Goal: Task Accomplishment & Management: Manage account settings

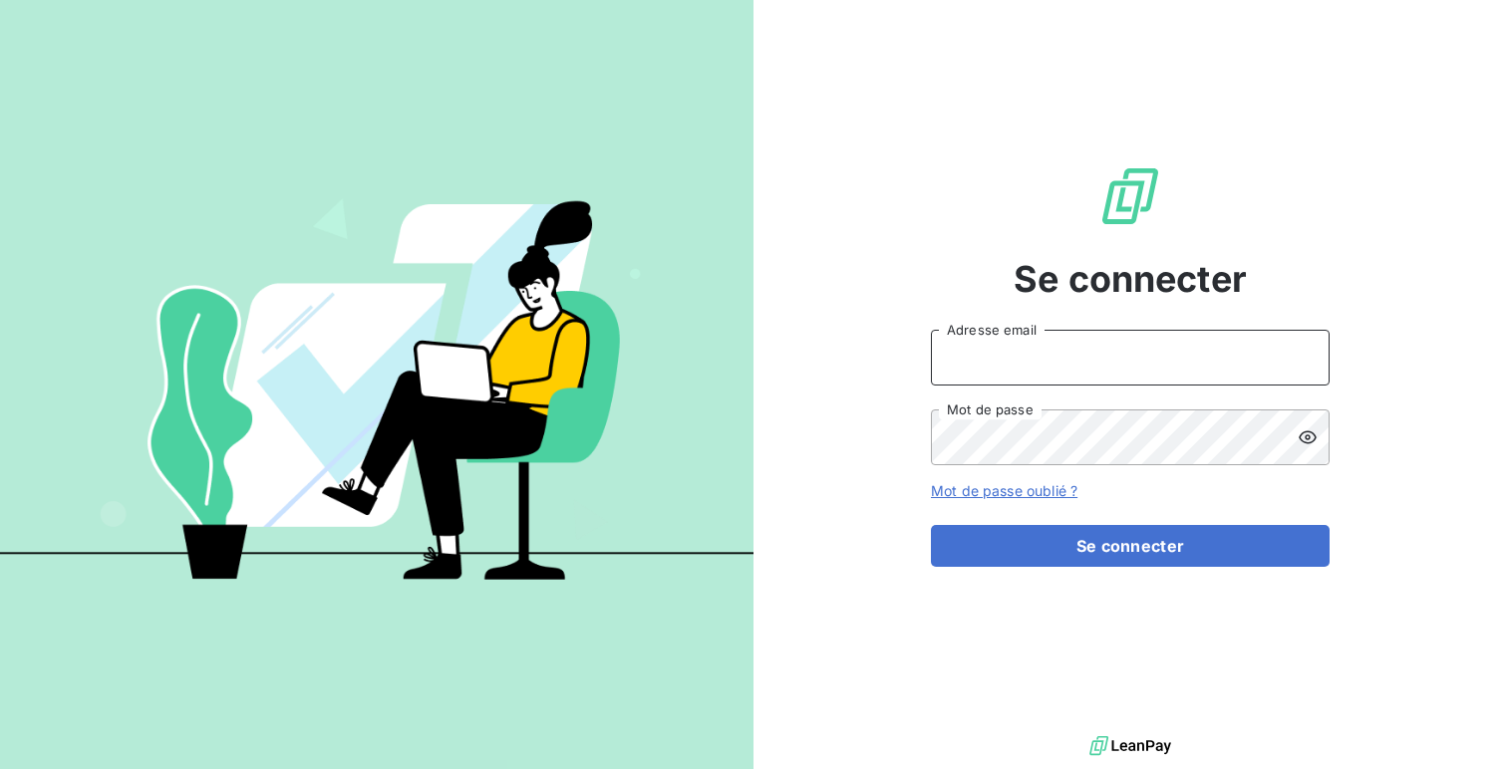
click at [1011, 372] on input "Adresse email" at bounding box center [1130, 358] width 399 height 56
type input "admin@kiloutou"
click at [931, 525] on button "Se connecter" at bounding box center [1130, 546] width 399 height 42
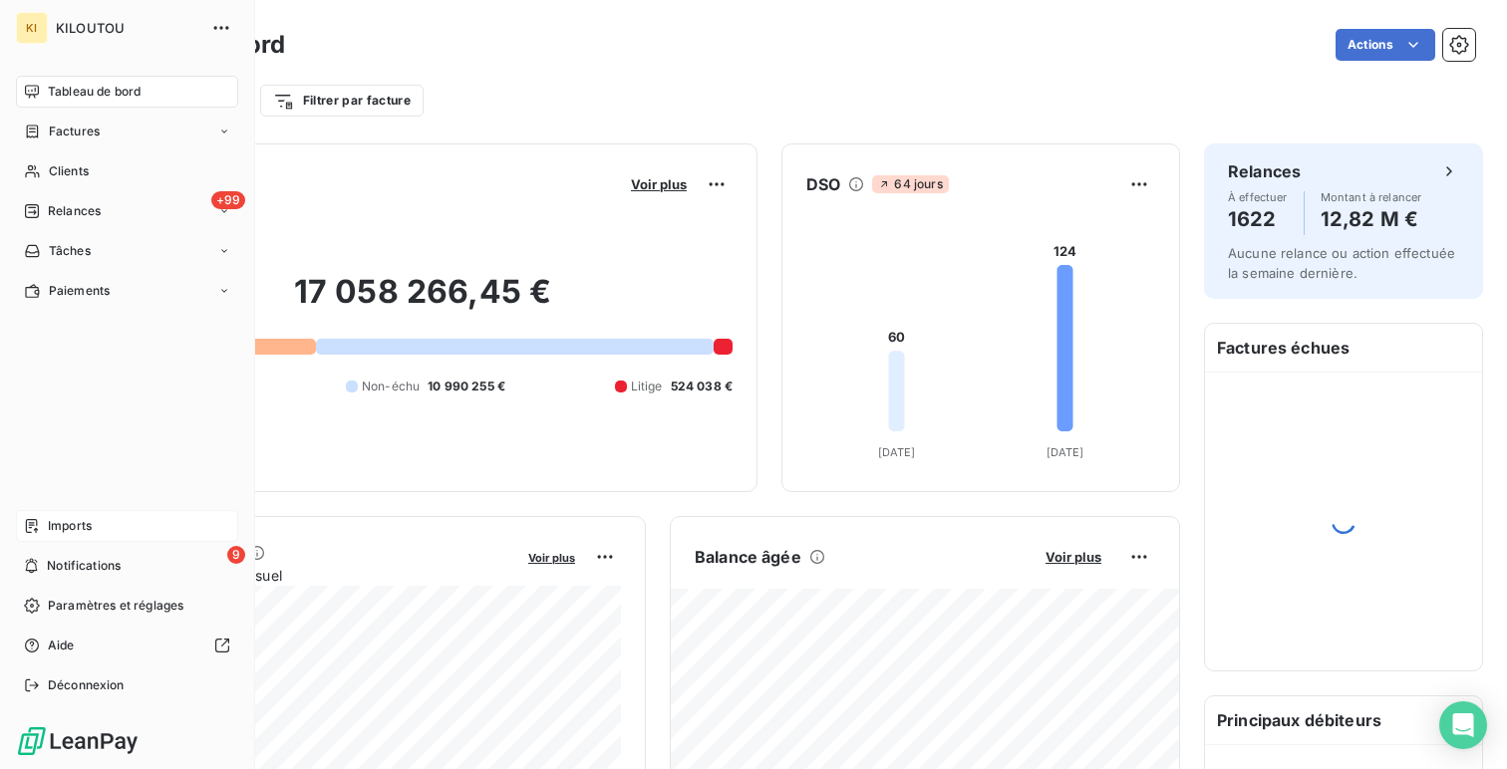
click at [115, 512] on div "Imports" at bounding box center [127, 526] width 222 height 32
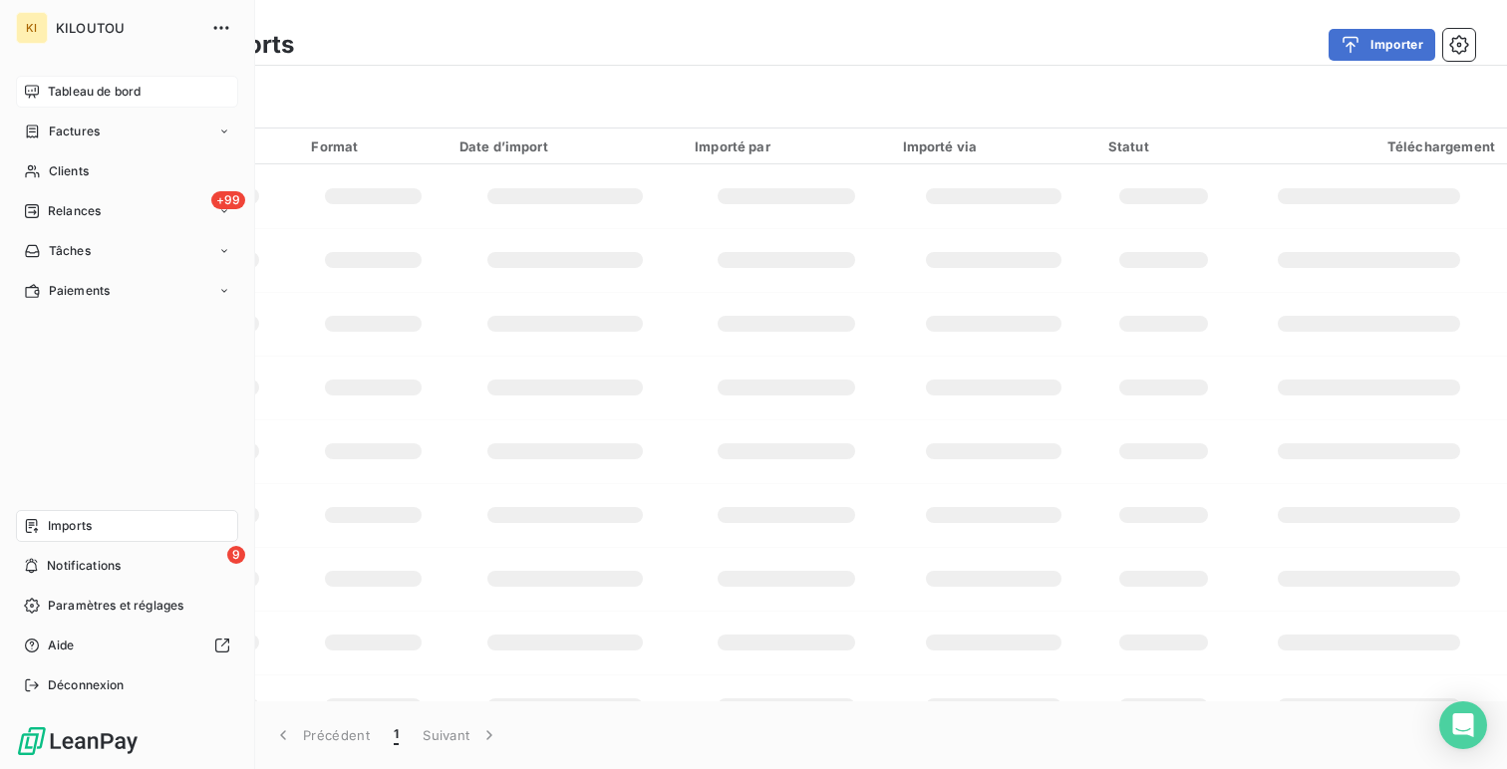
click at [104, 86] on span "Tableau de bord" at bounding box center [94, 92] width 93 height 18
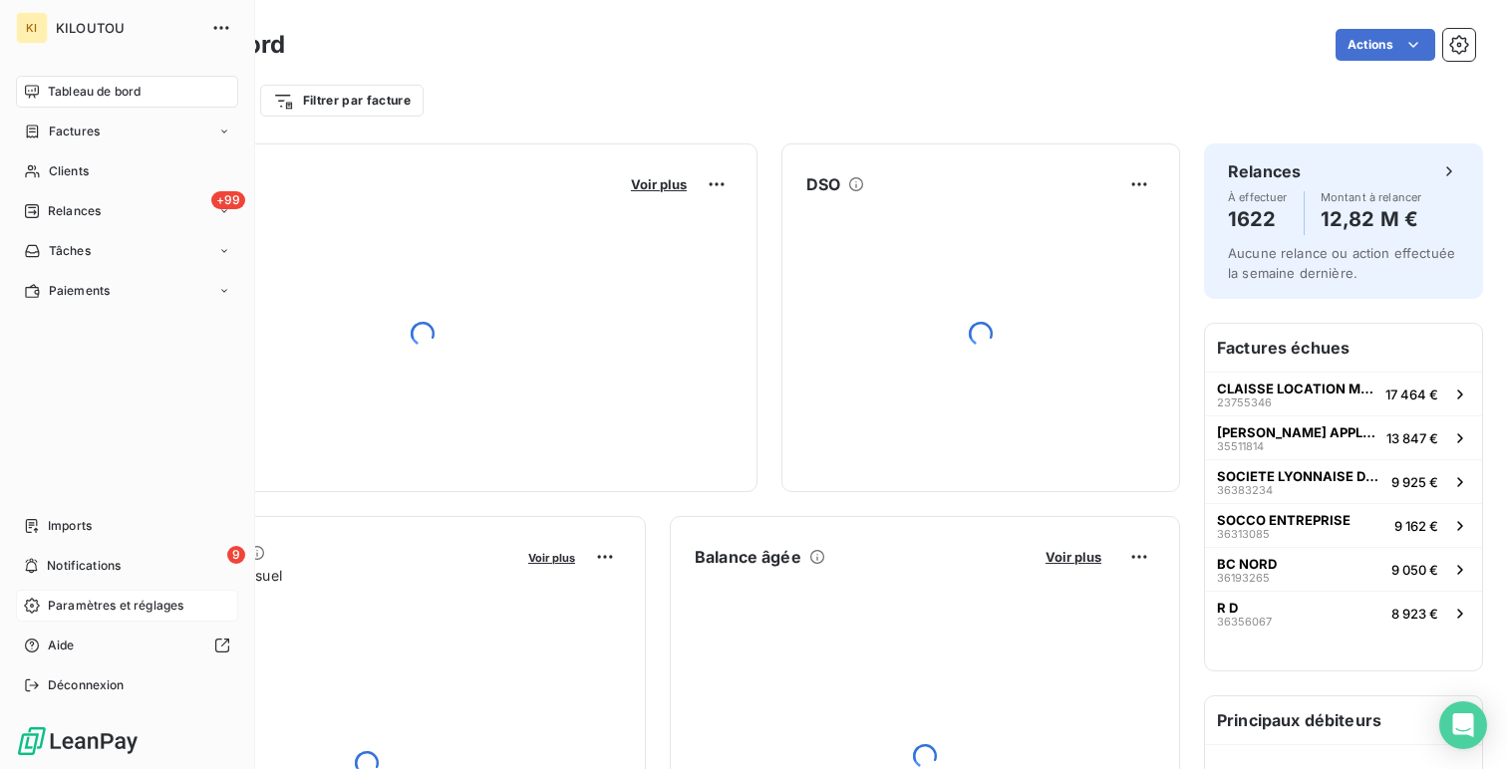
click at [114, 614] on span "Paramètres et réglages" at bounding box center [116, 606] width 136 height 18
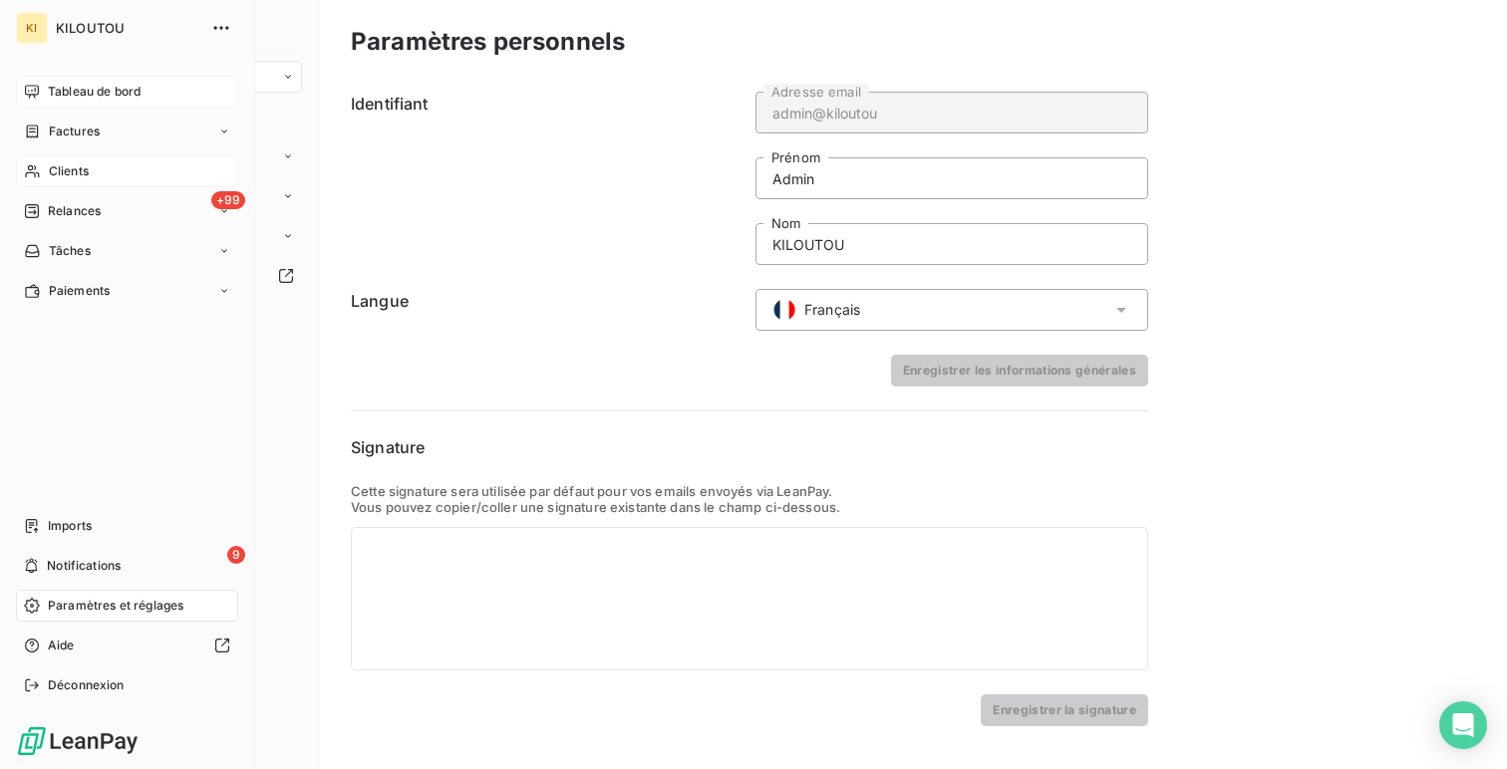
click at [95, 175] on div "Clients" at bounding box center [127, 171] width 222 height 32
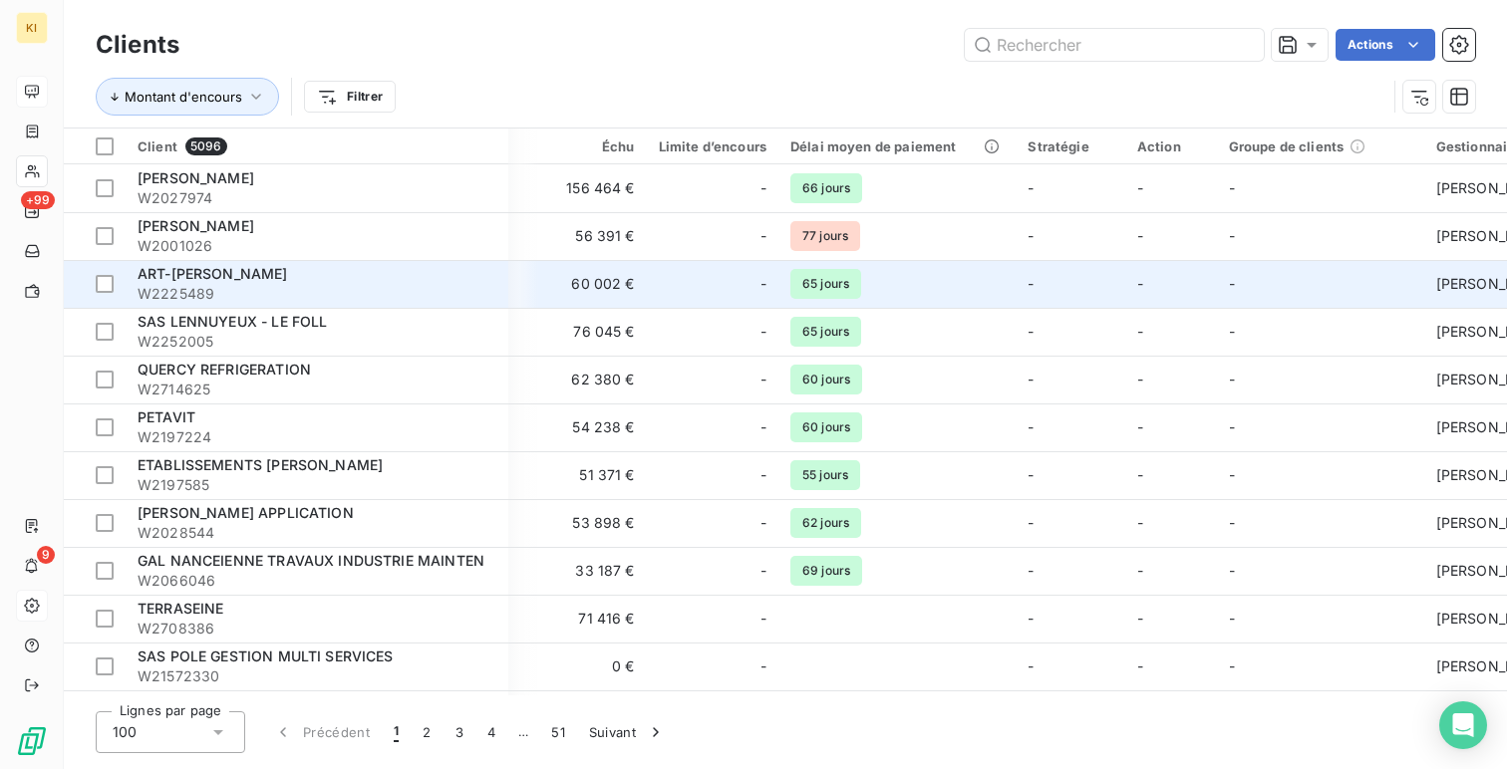
scroll to position [0, 643]
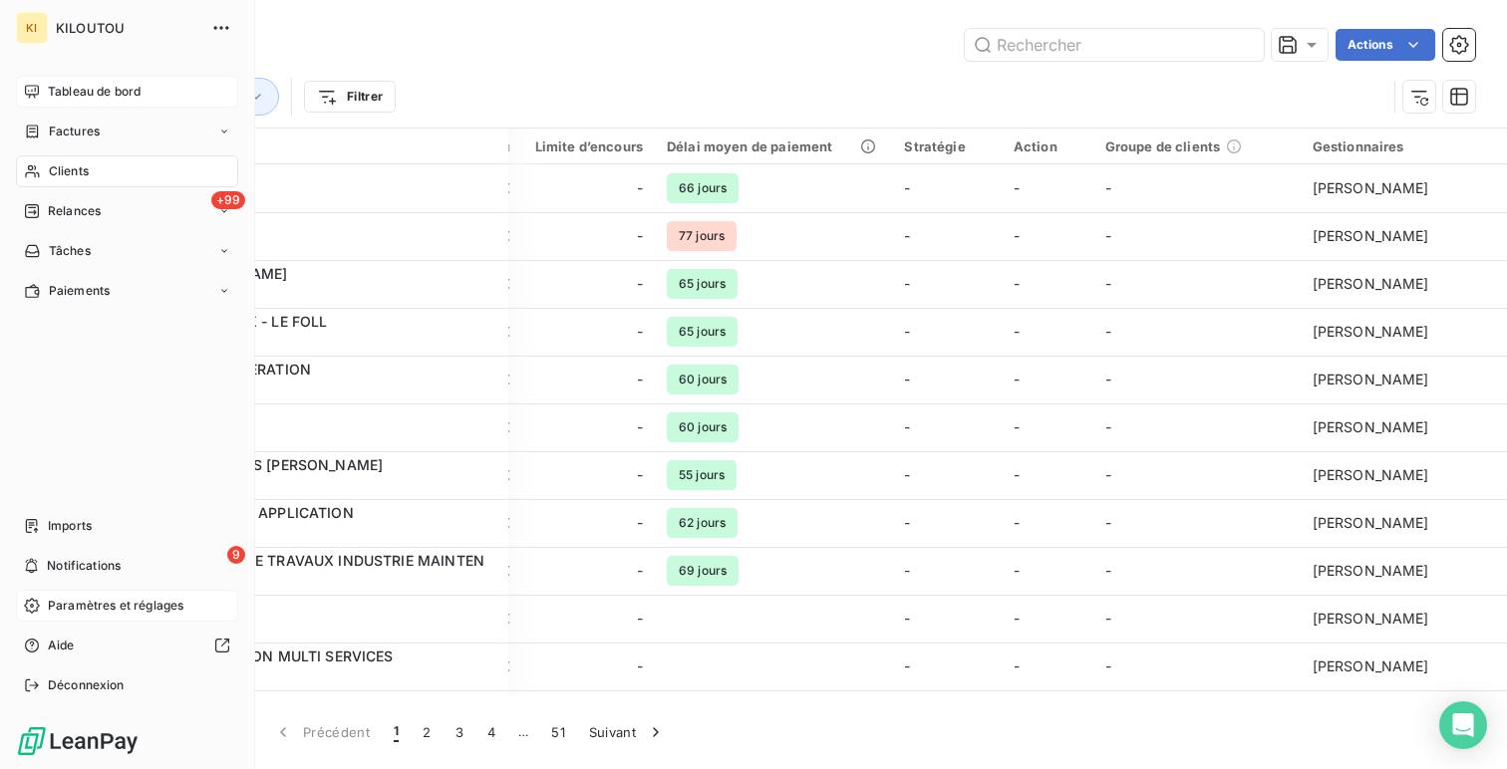
click at [108, 608] on span "Paramètres et réglages" at bounding box center [116, 606] width 136 height 18
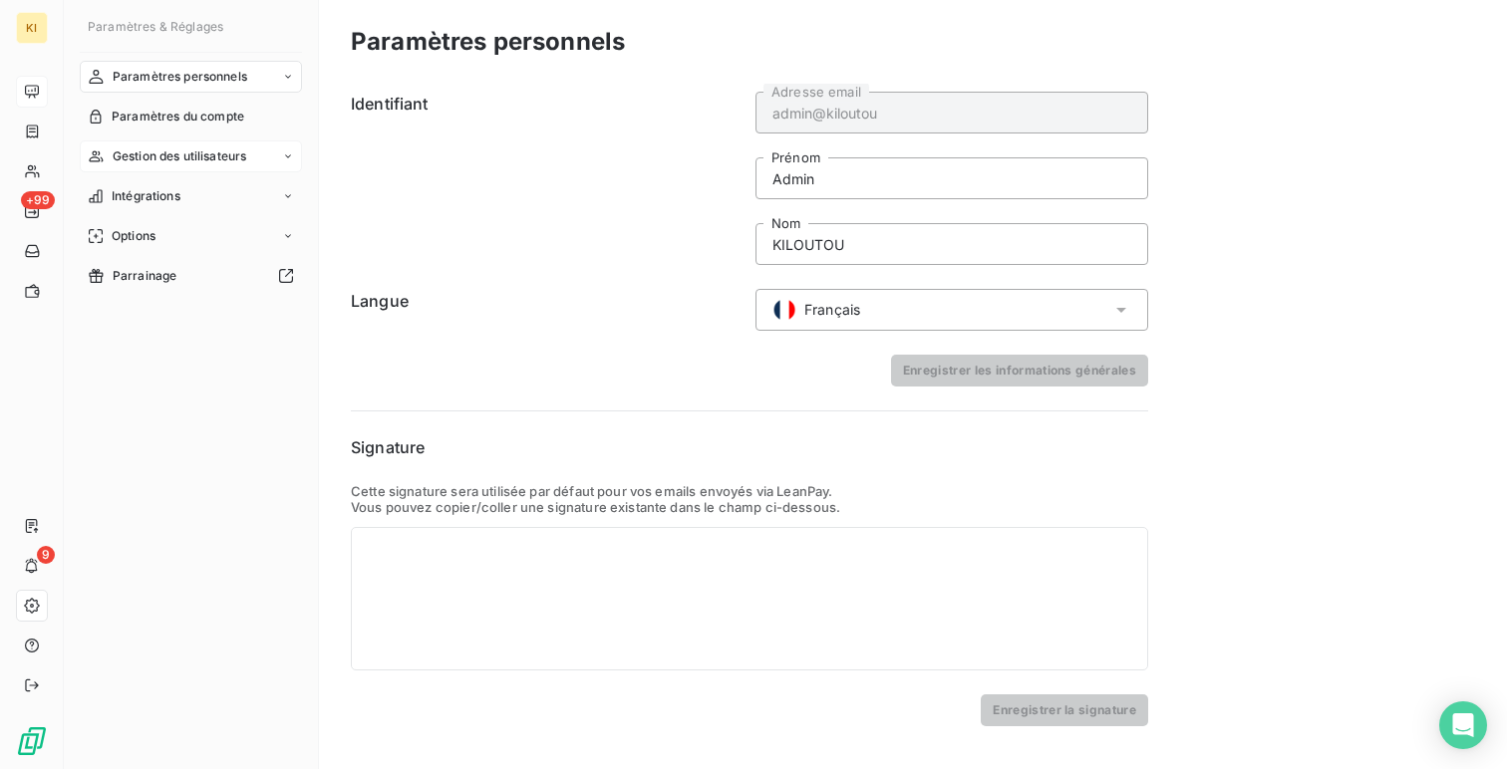
click at [218, 155] on span "Gestion des utilisateurs" at bounding box center [180, 156] width 135 height 18
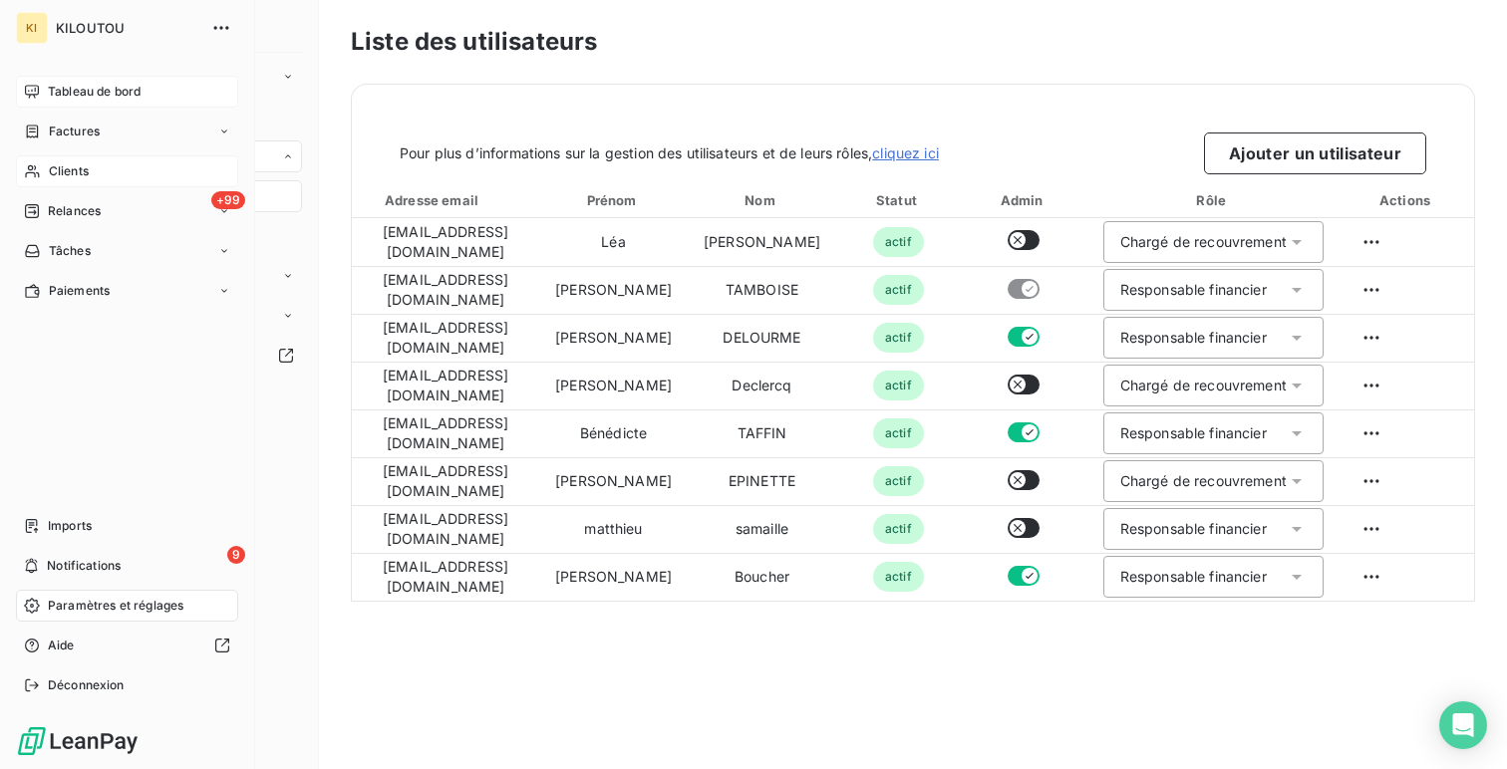
click at [28, 163] on icon at bounding box center [32, 171] width 17 height 16
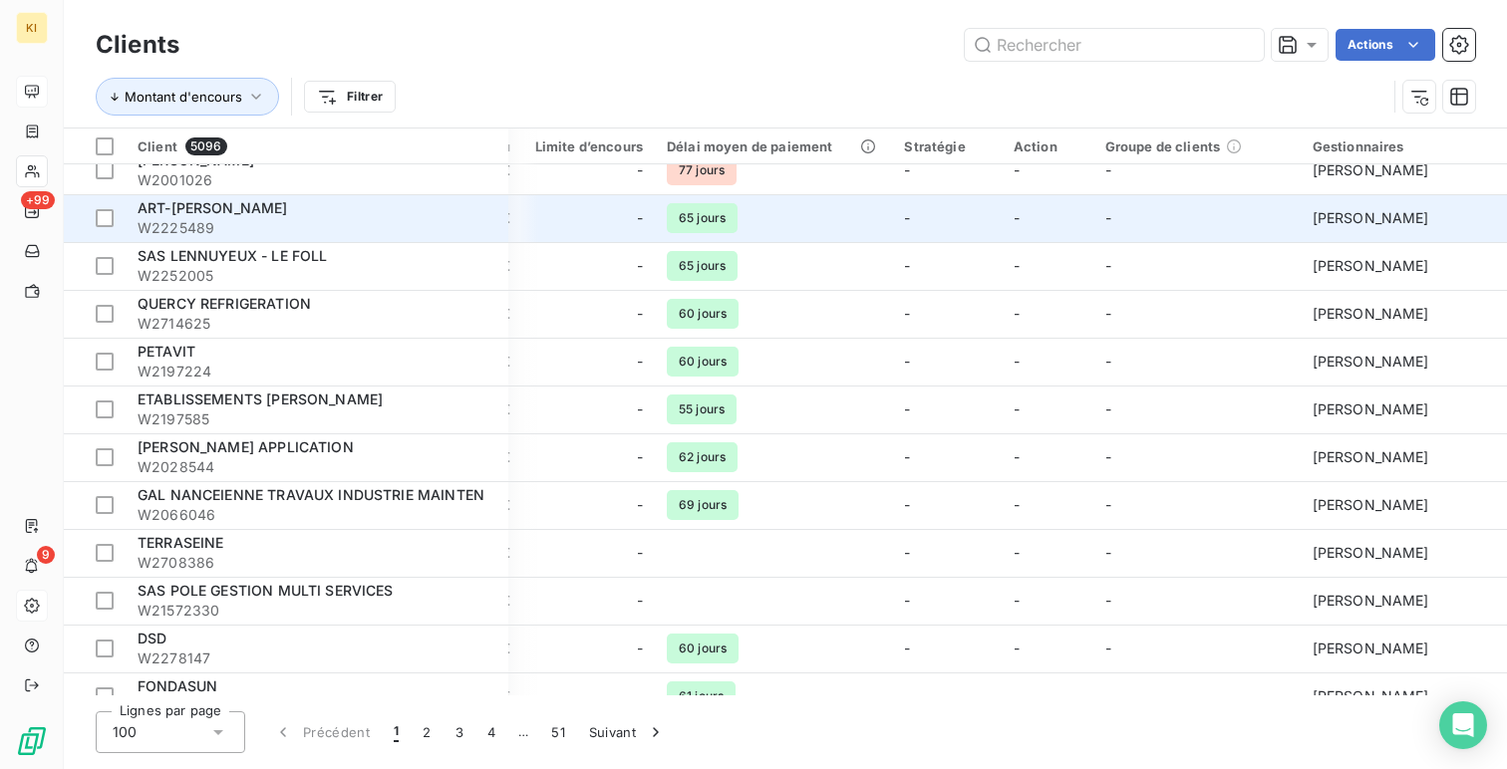
scroll to position [0, 643]
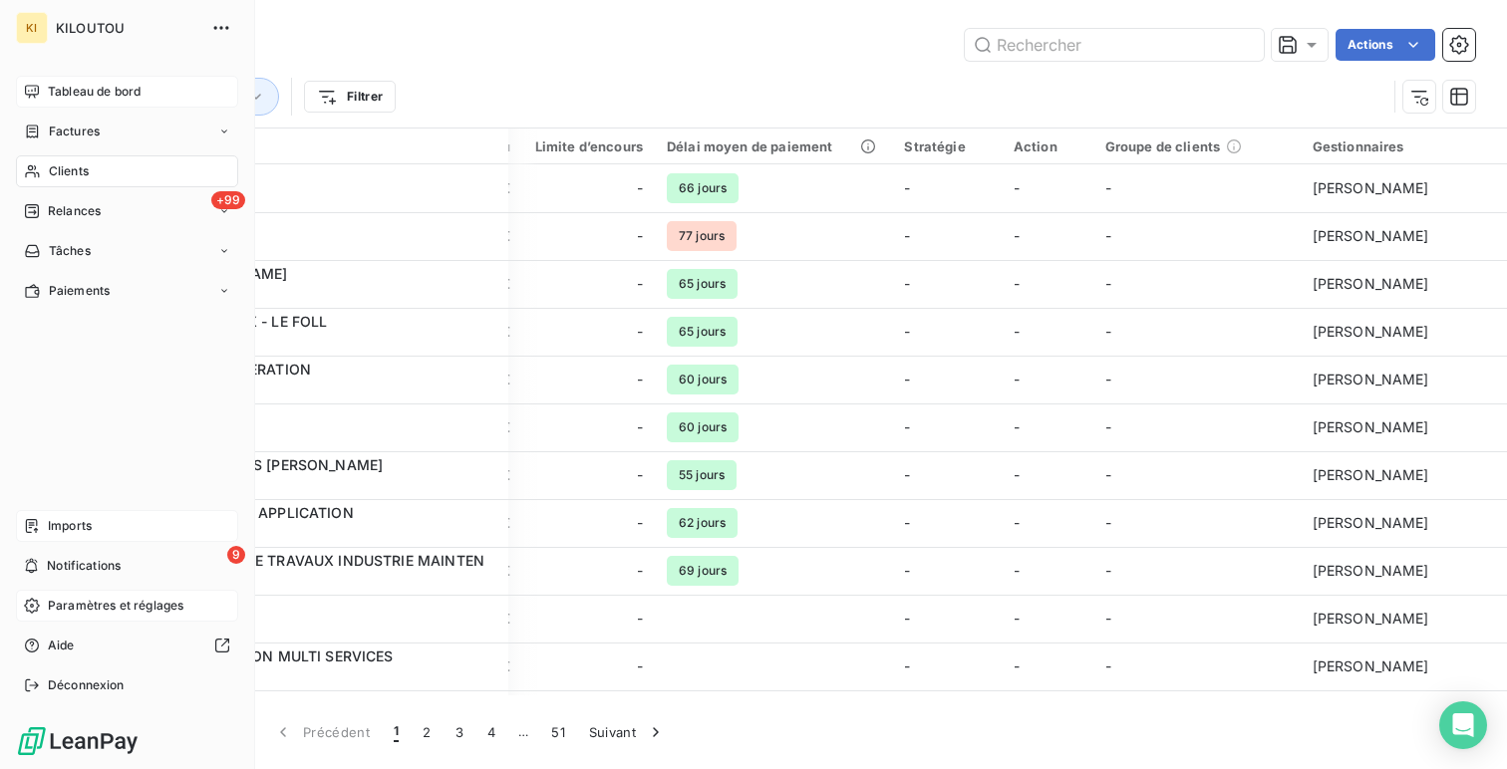
click at [78, 524] on span "Imports" at bounding box center [70, 526] width 44 height 18
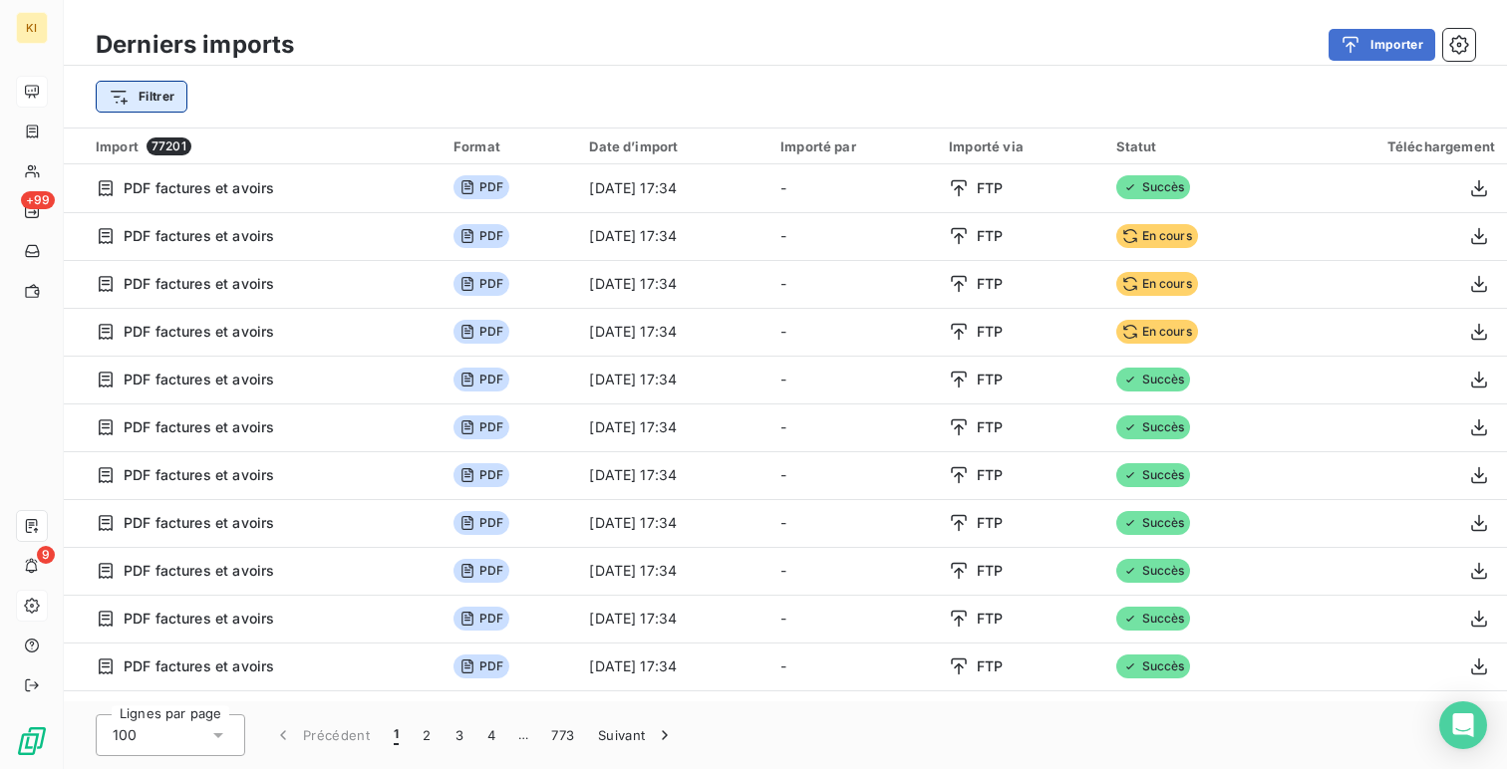
click at [153, 96] on html "KI +99 9 Derniers imports Importer Filtrer Import 77201 Format Date d’import Im…" at bounding box center [753, 384] width 1507 height 769
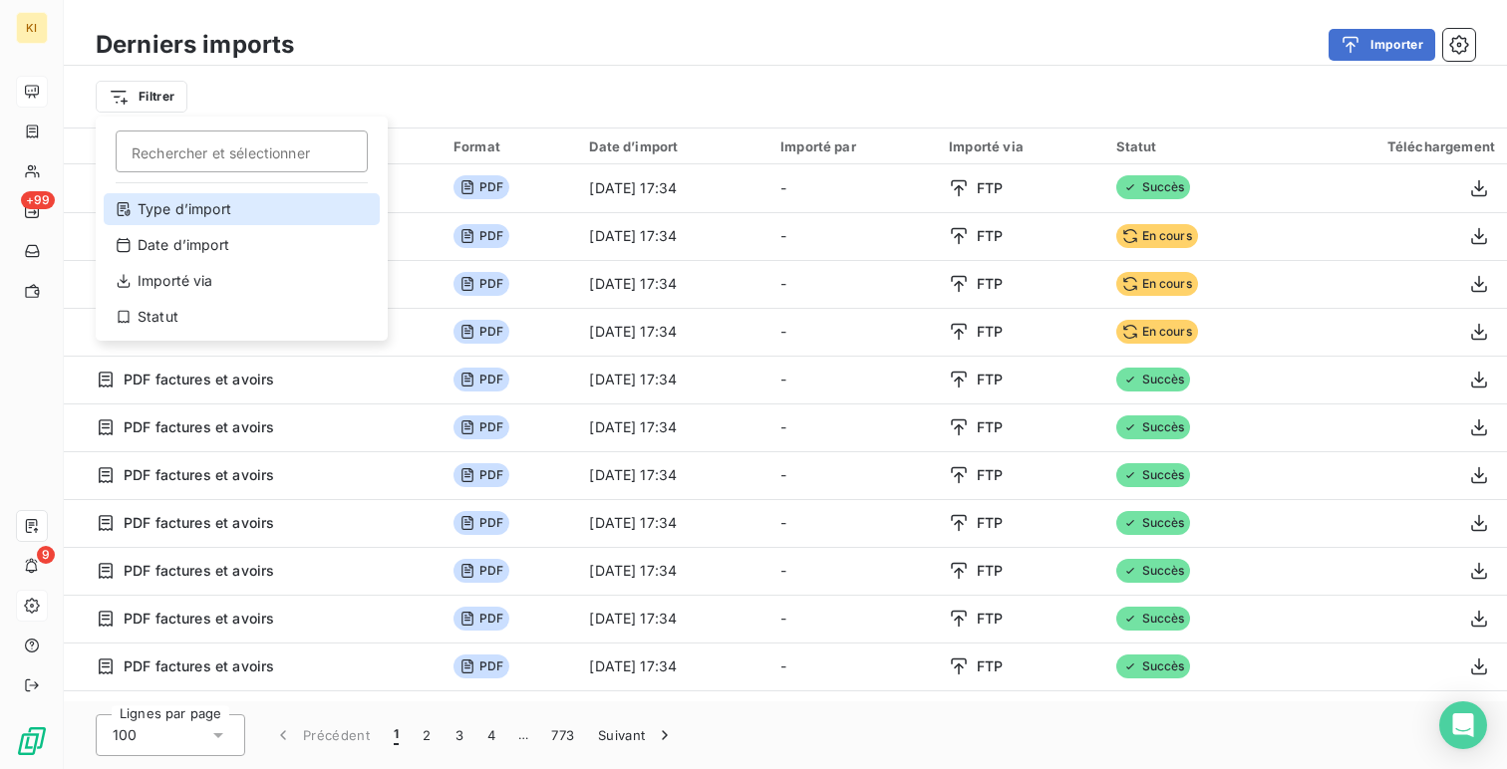
click at [227, 211] on div "Type d’import" at bounding box center [242, 209] width 276 height 32
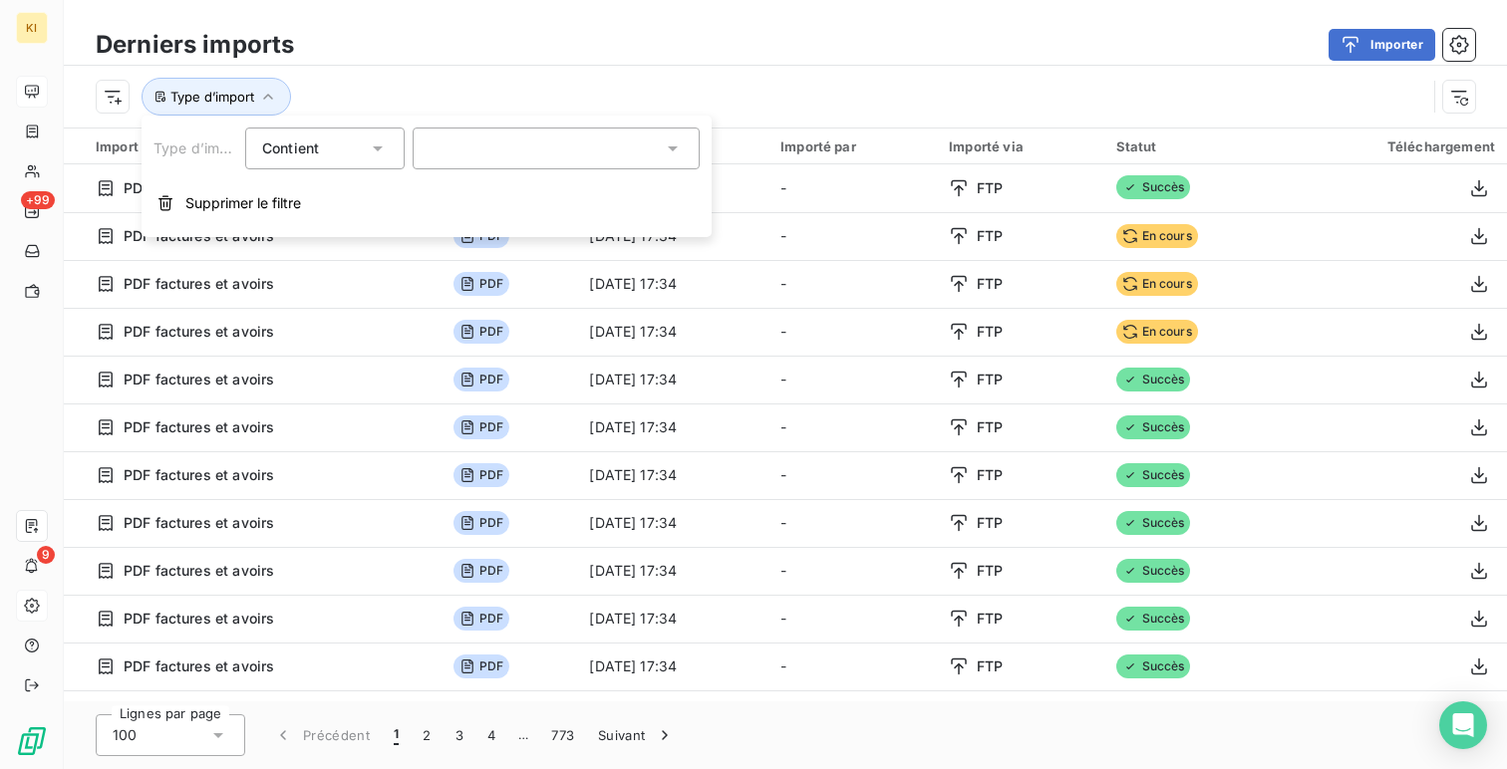
click at [520, 163] on div at bounding box center [556, 149] width 287 height 42
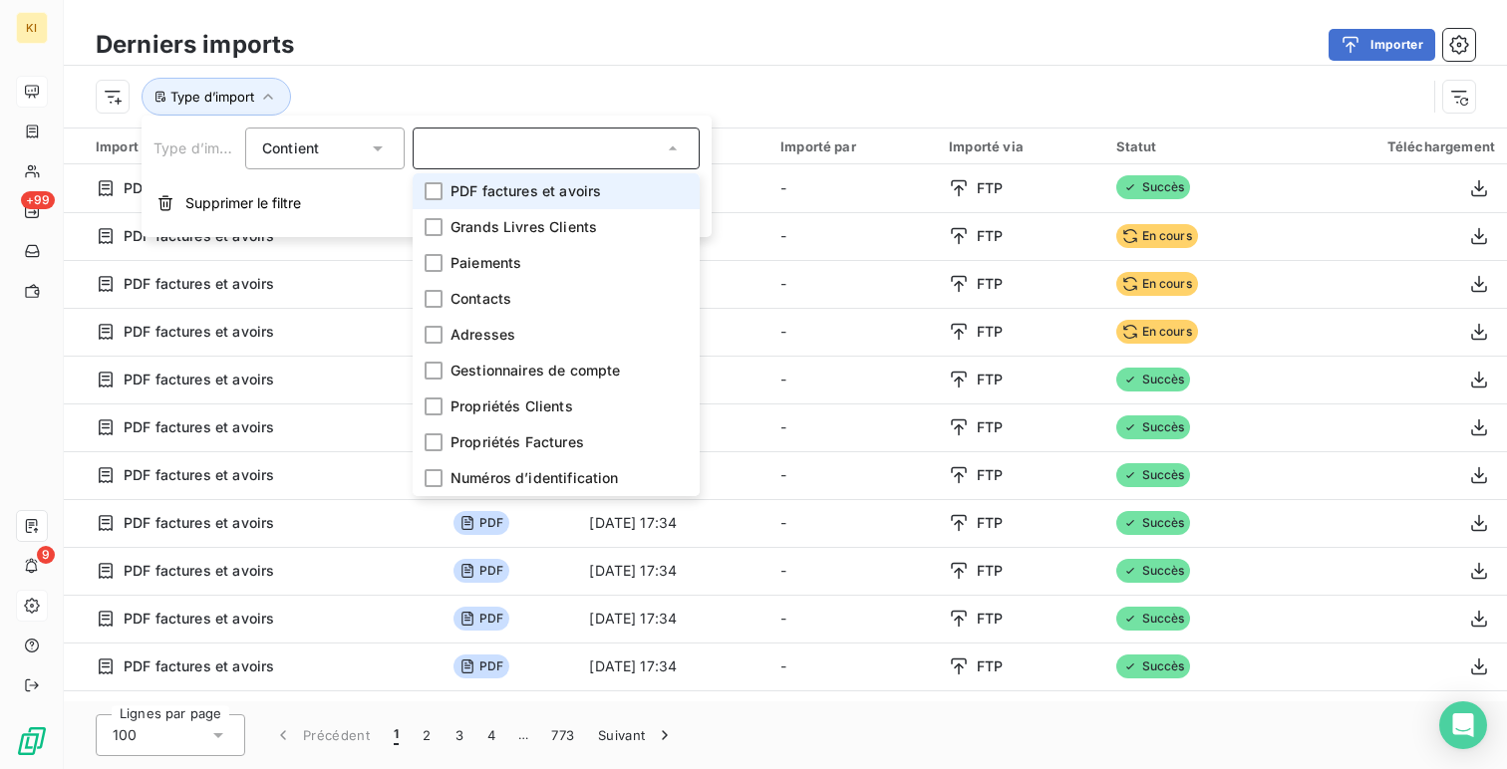
click at [565, 189] on span "PDF factures et avoirs" at bounding box center [525, 191] width 150 height 20
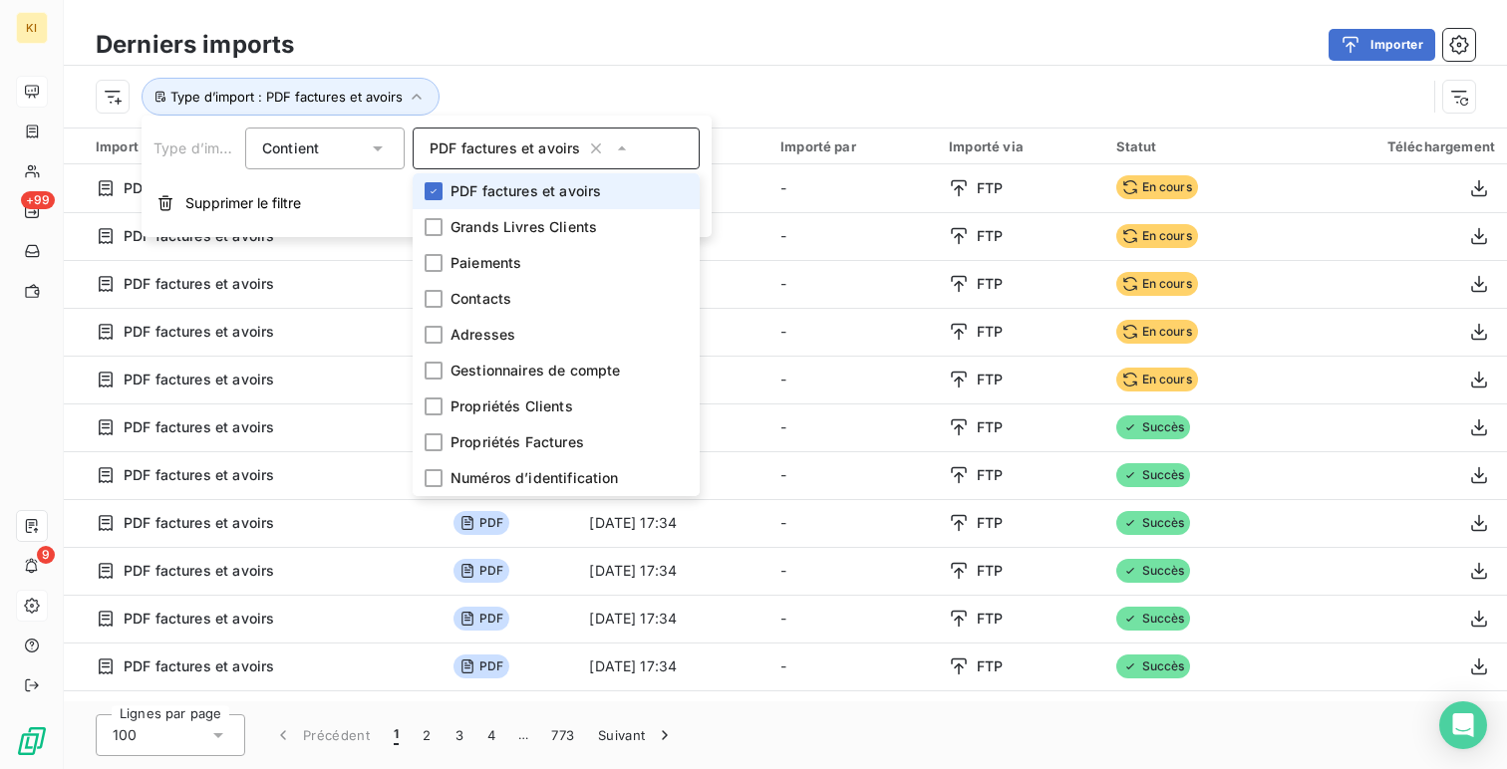
click at [571, 182] on span "PDF factures et avoirs" at bounding box center [525, 191] width 150 height 20
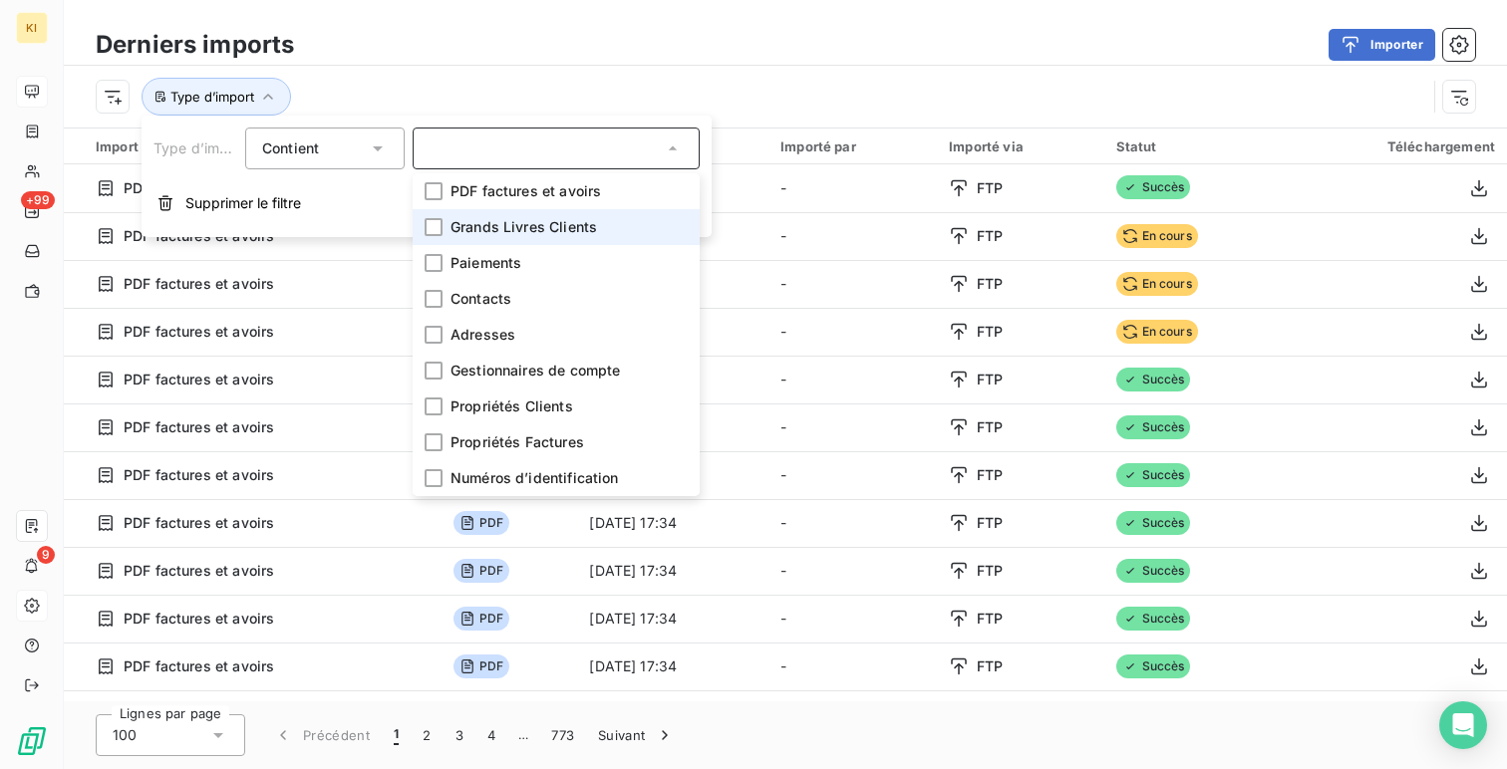
click at [556, 218] on span "Grands Livres Clients" at bounding box center [523, 227] width 146 height 20
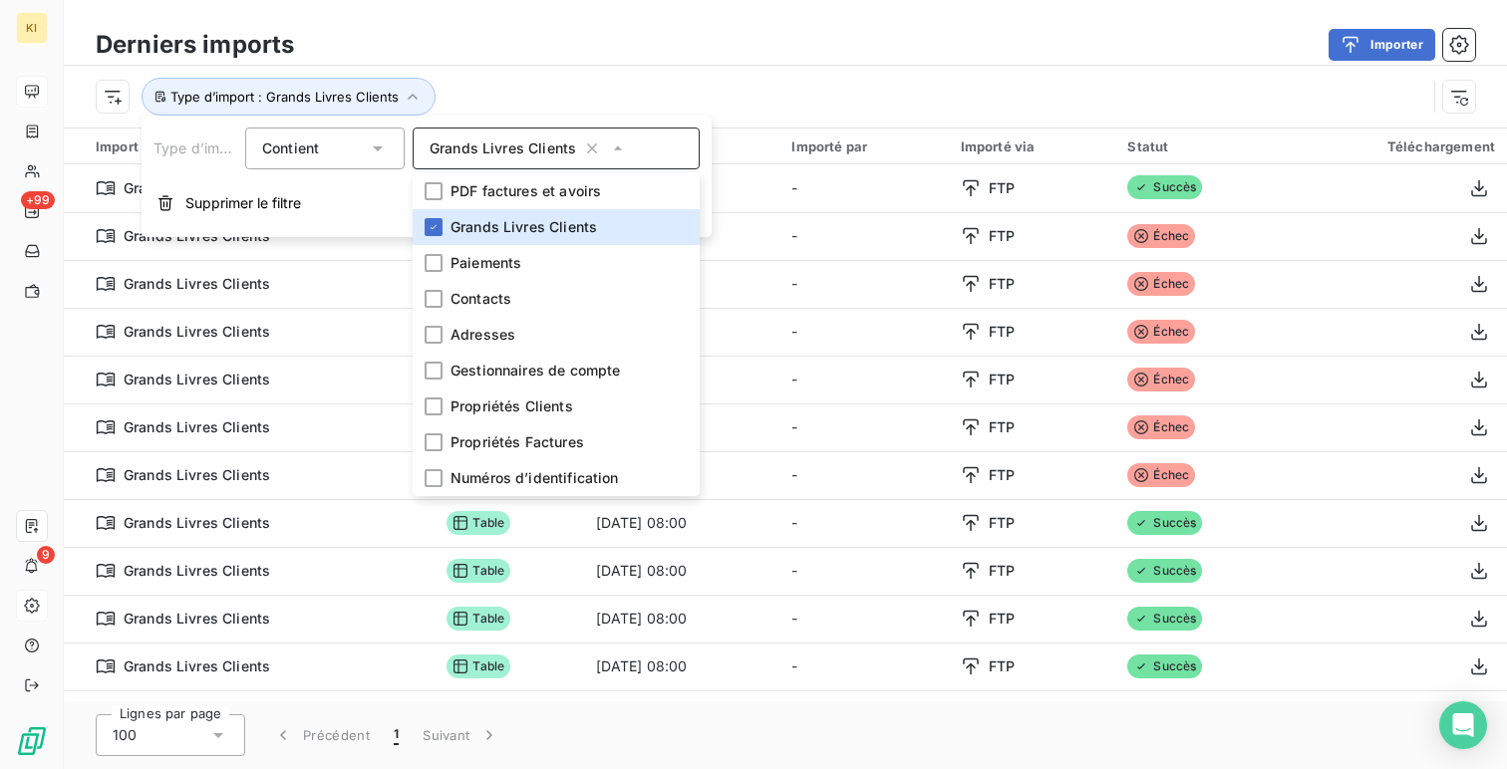
click at [858, 80] on div "Type d’import : Grands Livres Clients" at bounding box center [761, 97] width 1330 height 38
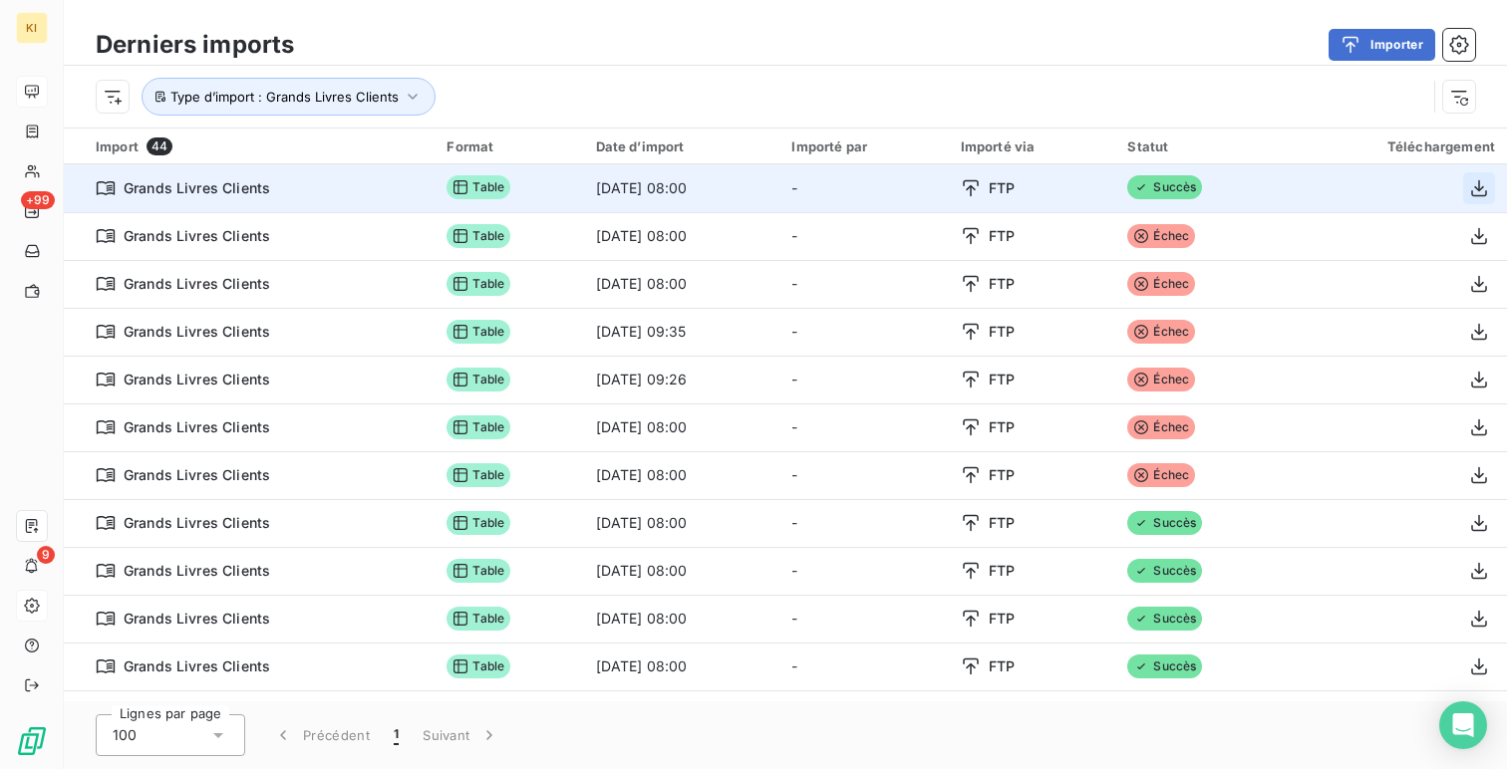
click at [1476, 187] on icon "button" at bounding box center [1479, 188] width 20 height 20
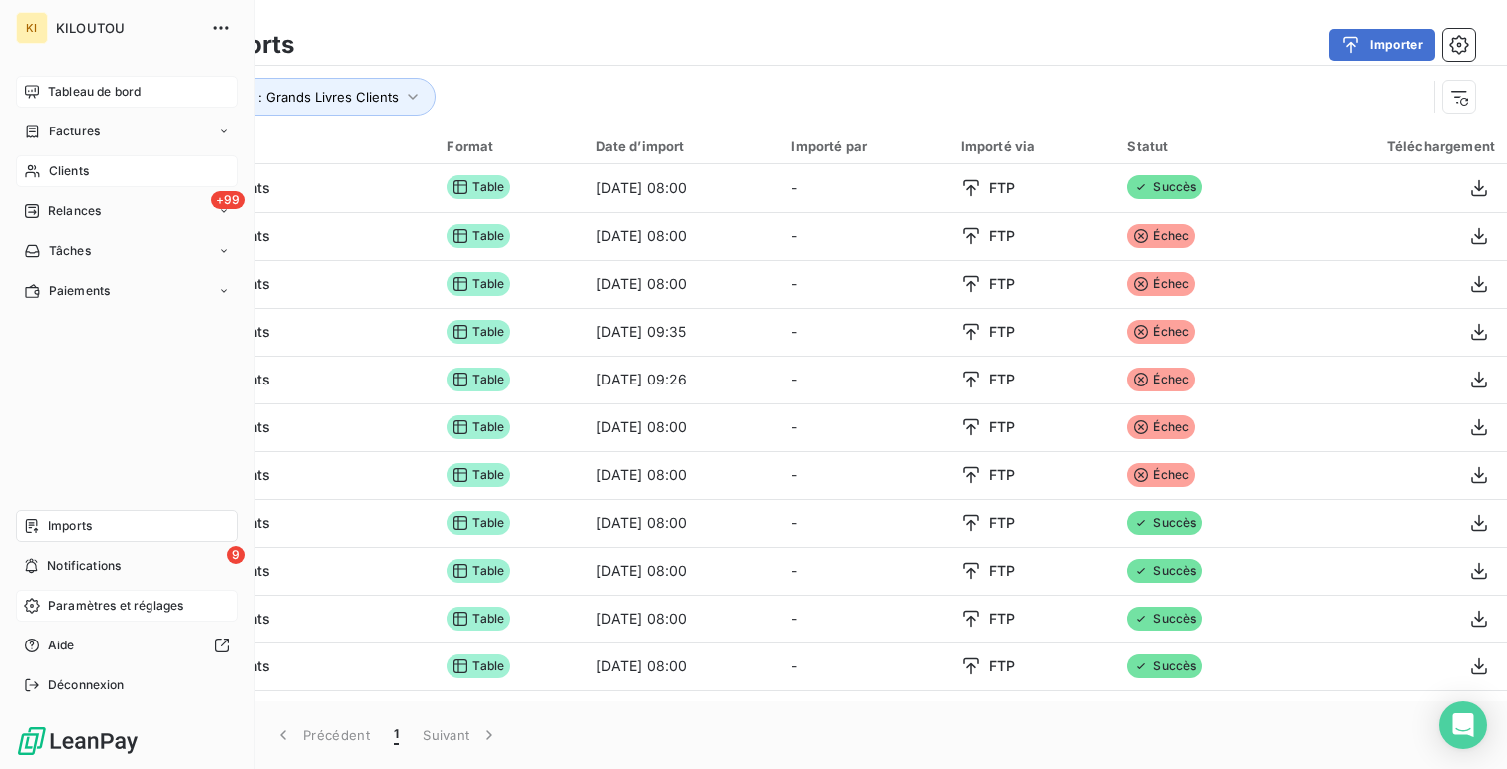
click at [116, 161] on div "Clients" at bounding box center [127, 171] width 222 height 32
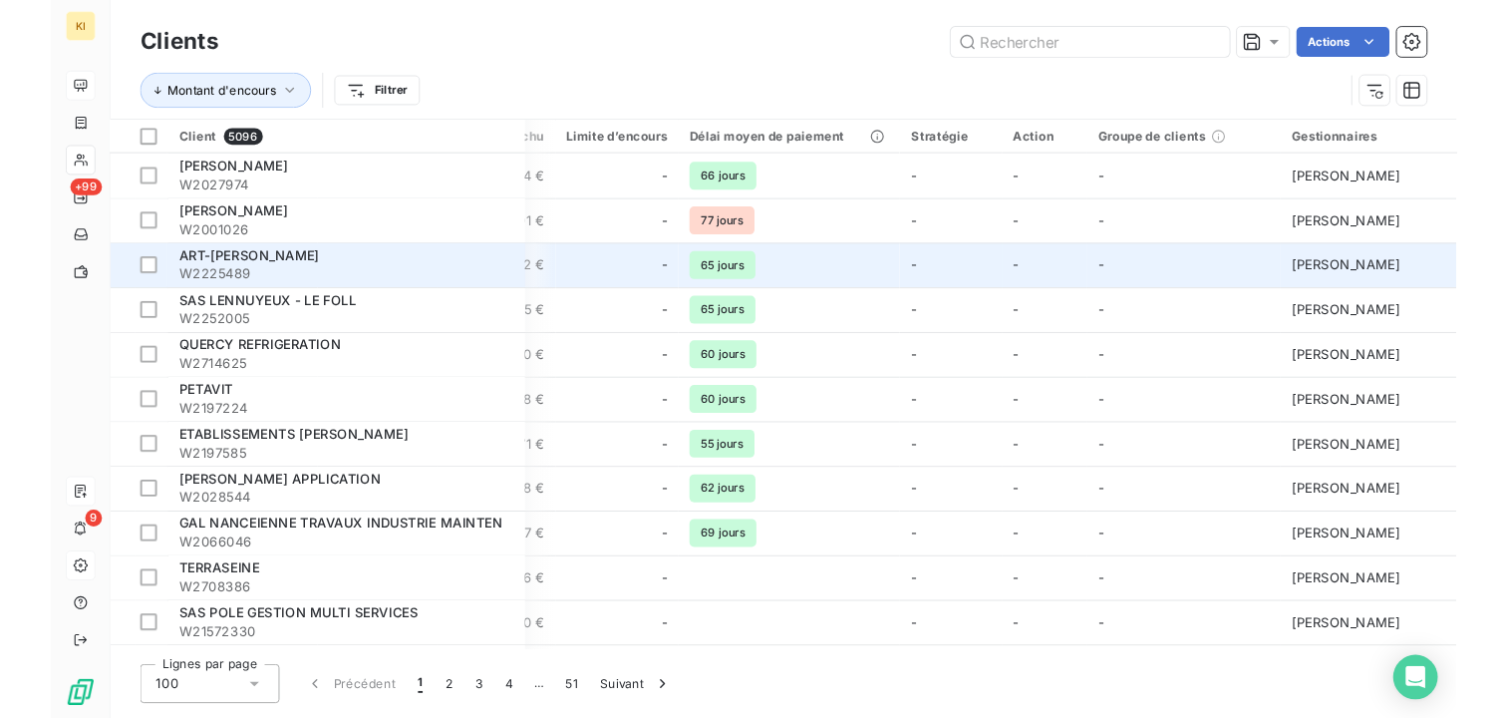
scroll to position [0, 643]
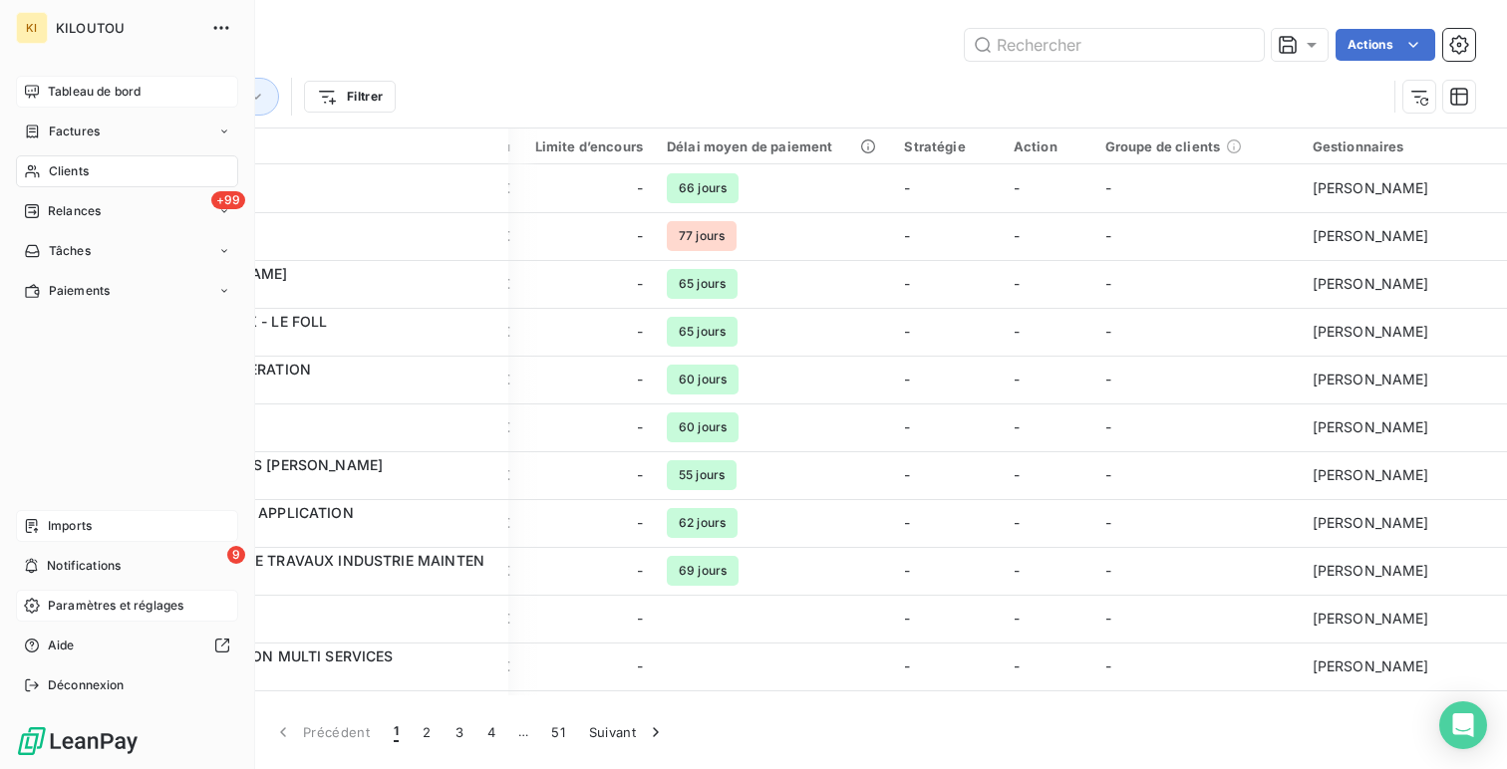
click at [45, 619] on div "Paramètres et réglages" at bounding box center [127, 606] width 222 height 32
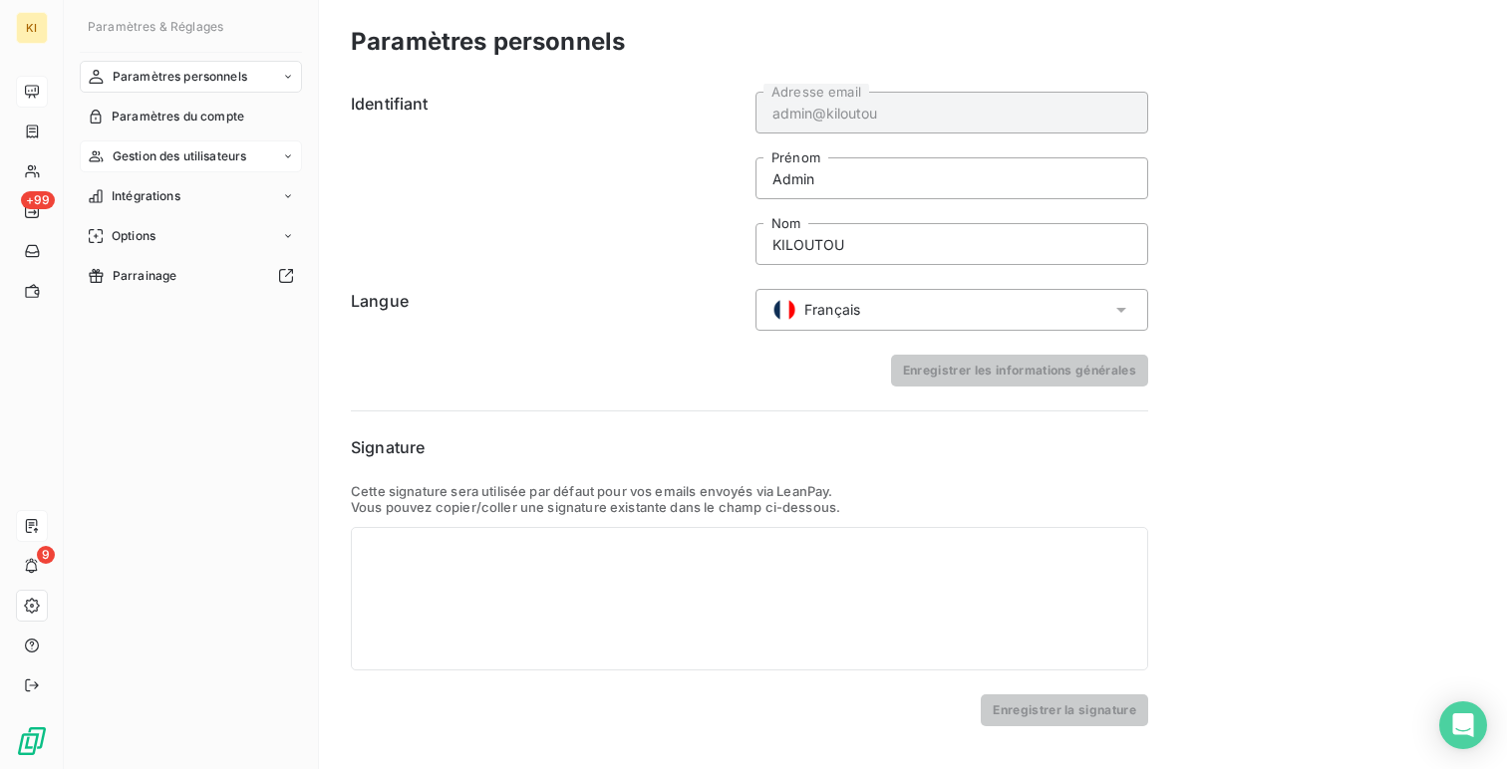
click at [144, 158] on span "Gestion des utilisateurs" at bounding box center [180, 156] width 135 height 18
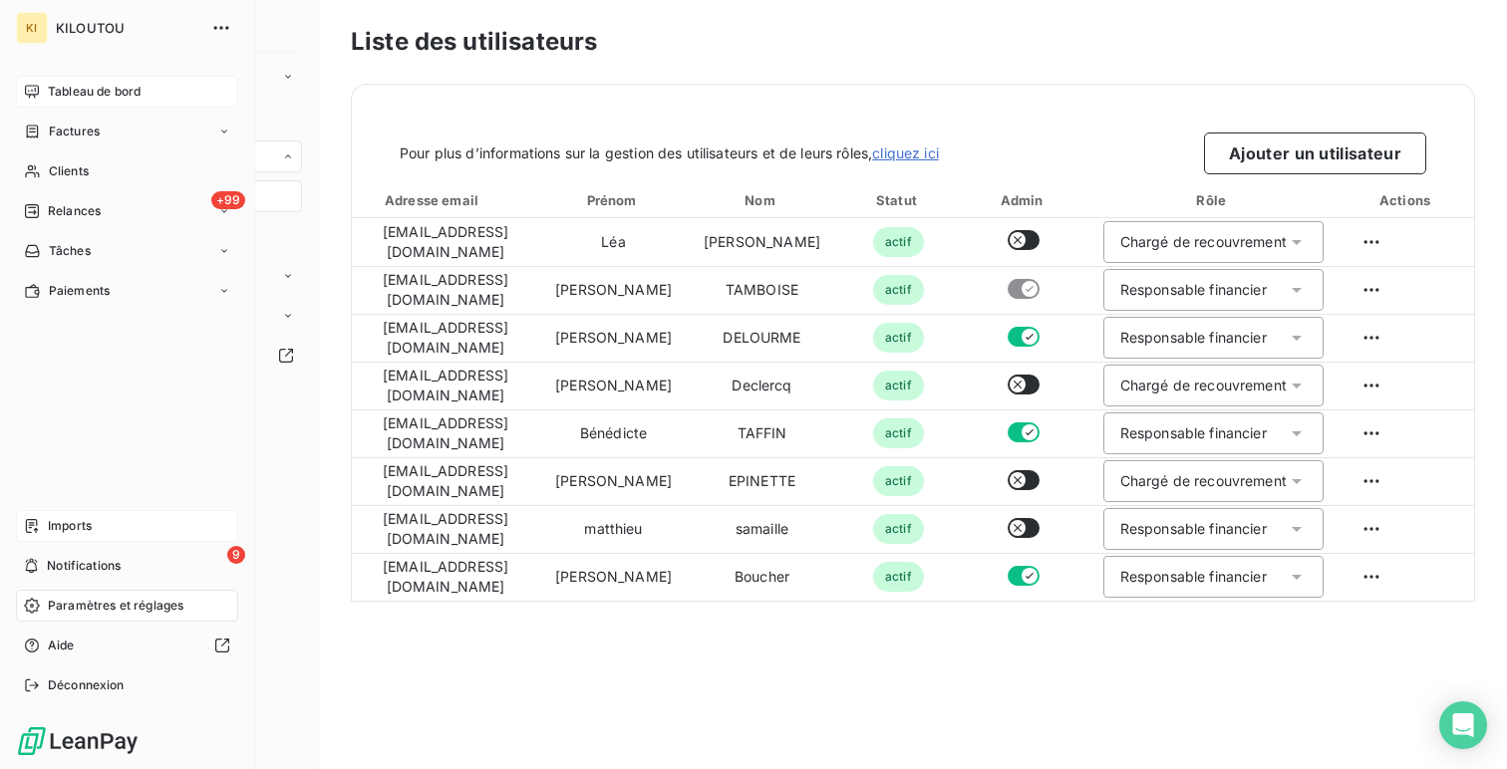
click at [59, 87] on span "Tableau de bord" at bounding box center [94, 92] width 93 height 18
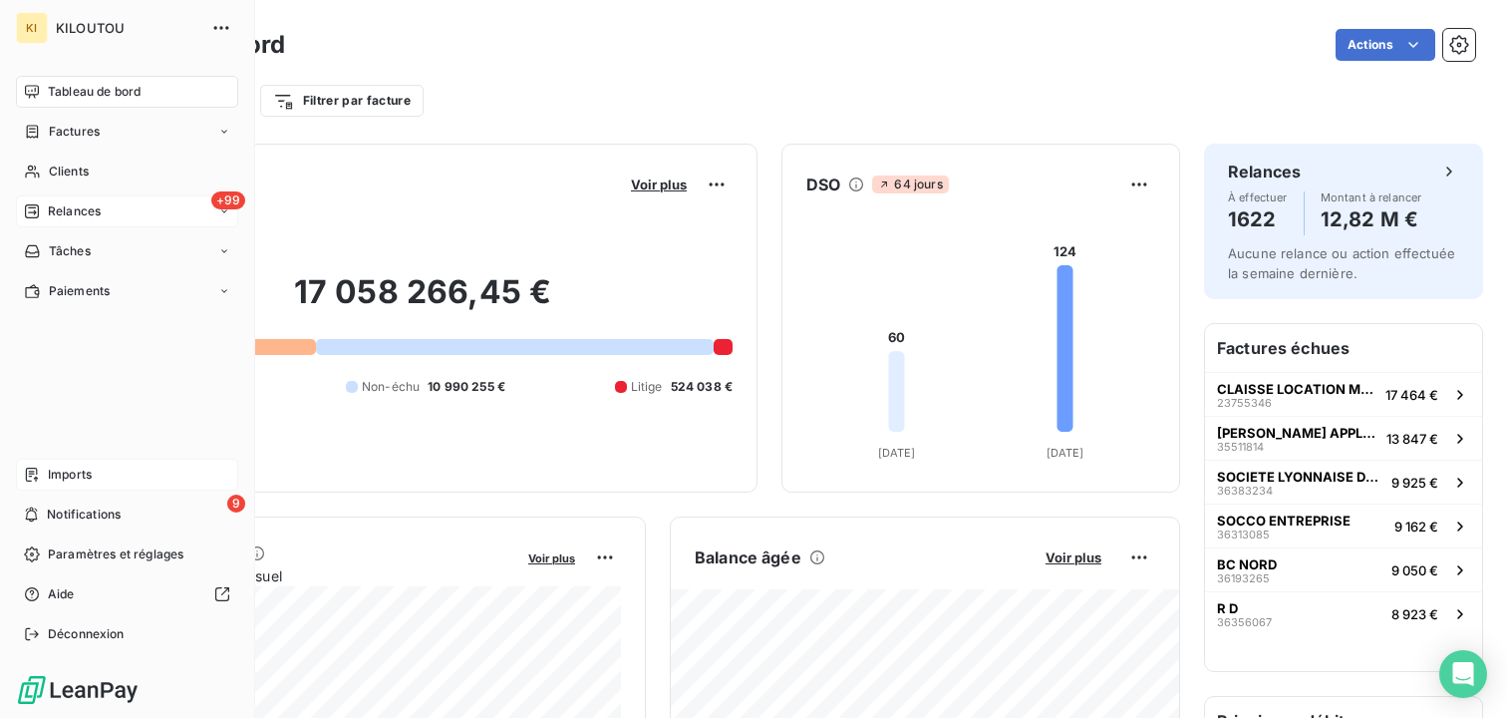
click at [54, 210] on span "Relances" at bounding box center [74, 211] width 53 height 18
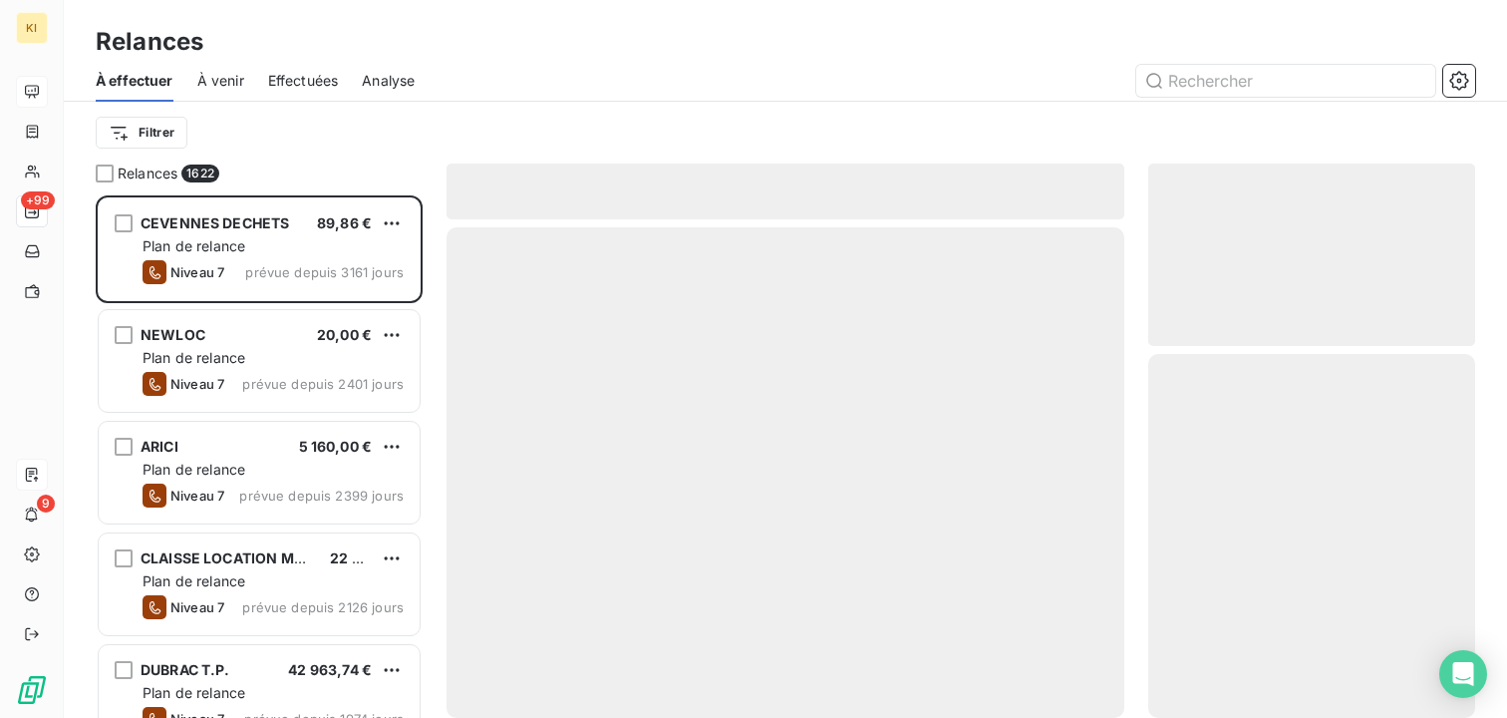
scroll to position [522, 327]
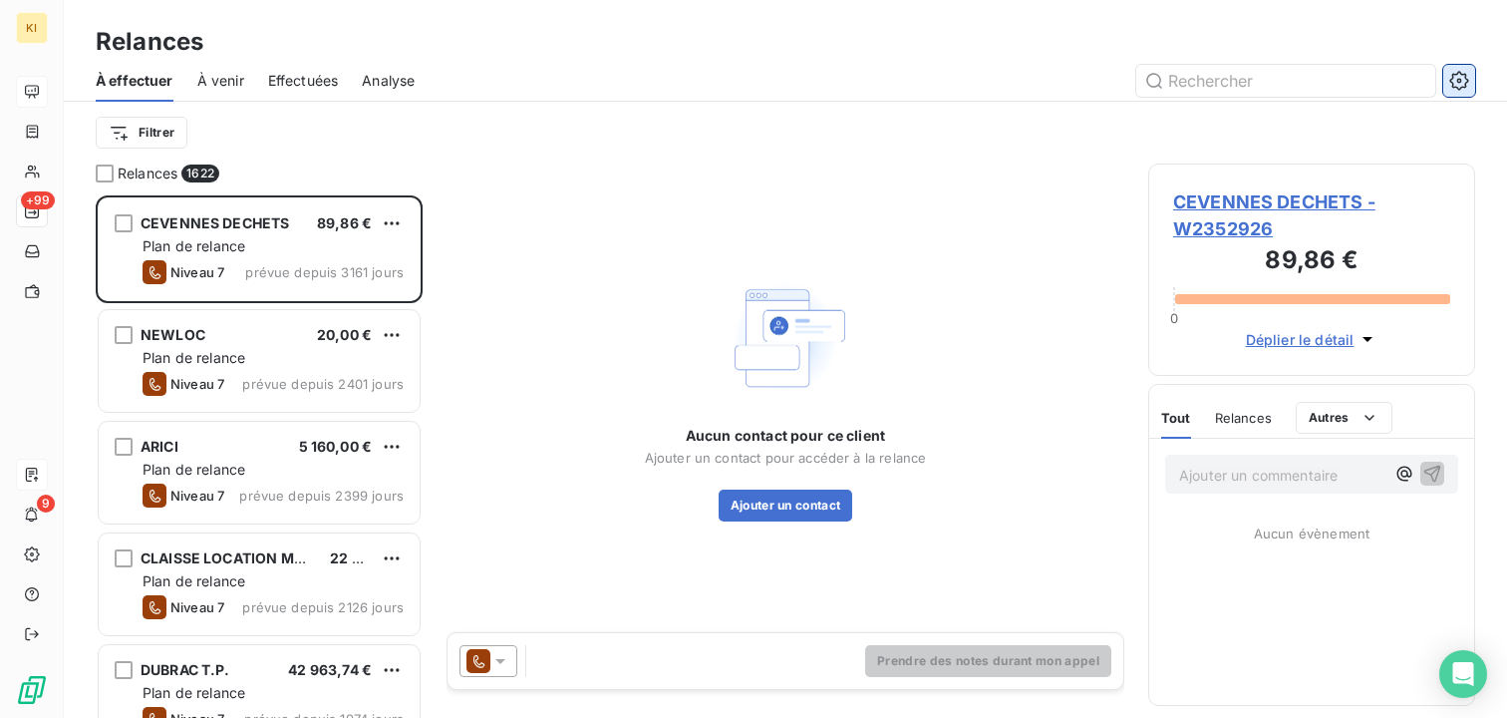
click at [1453, 77] on icon "button" at bounding box center [1458, 80] width 19 height 19
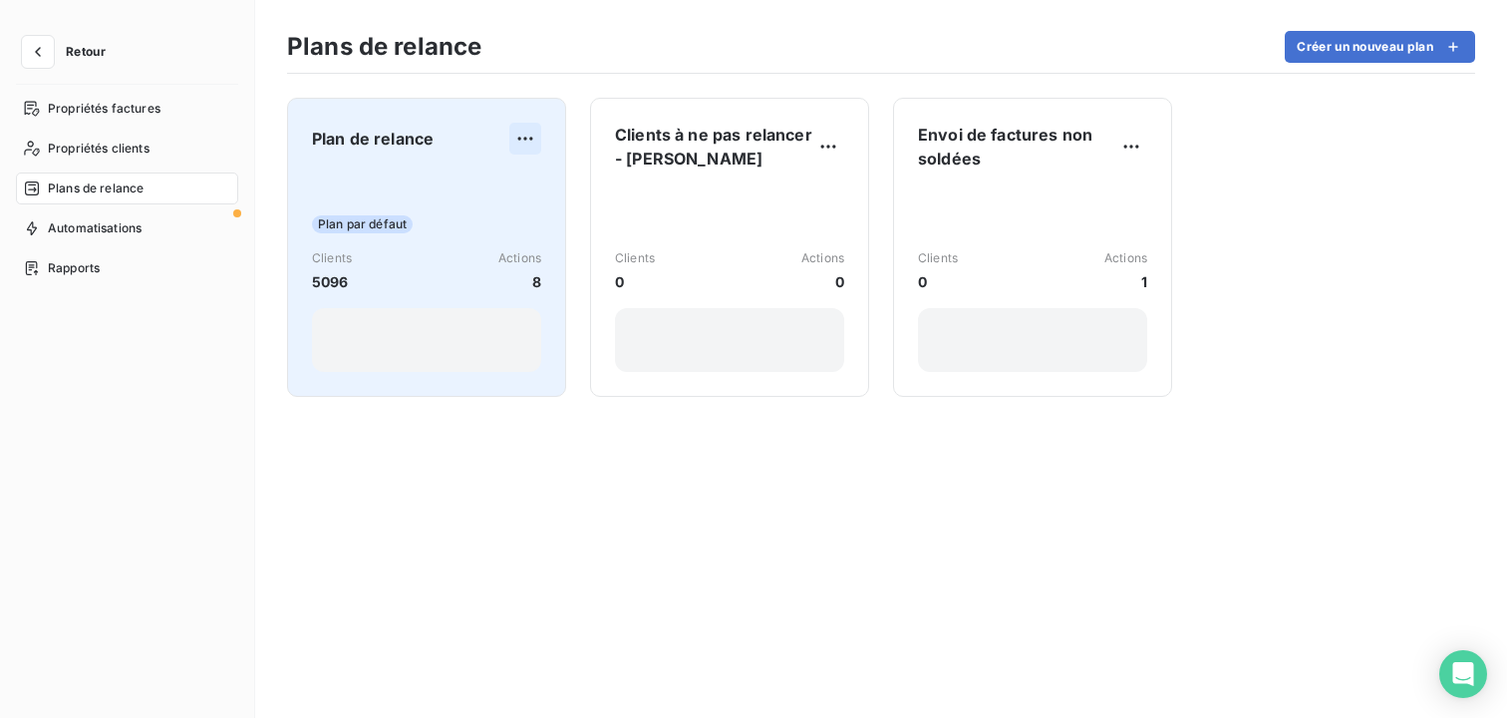
click at [528, 146] on html "Retour Propriétés factures Propriétés clients Plans de relance Automatisations …" at bounding box center [753, 359] width 1507 height 718
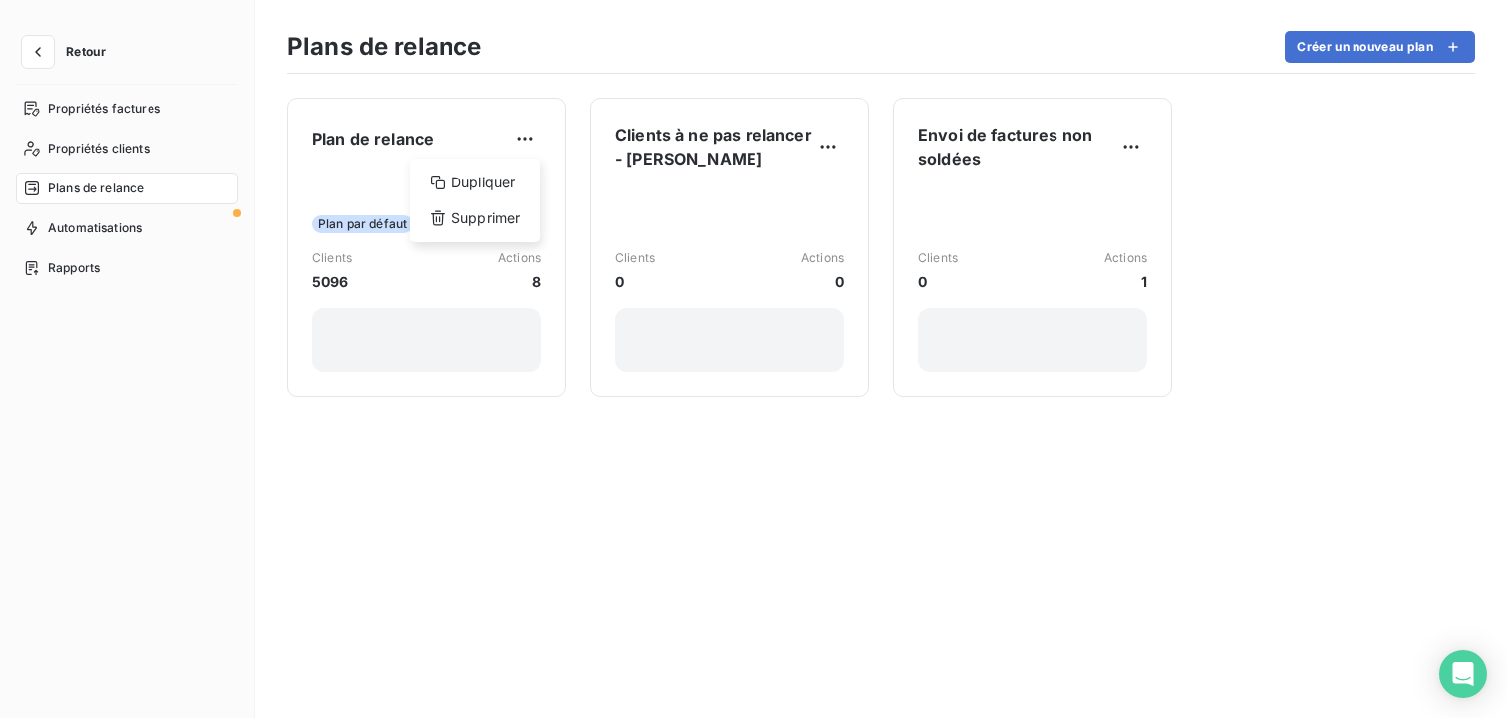
click at [372, 260] on html "Retour Propriétés factures Propriétés clients Plans de relance Automatisations …" at bounding box center [753, 359] width 1507 height 718
click at [37, 59] on icon "button" at bounding box center [38, 52] width 20 height 20
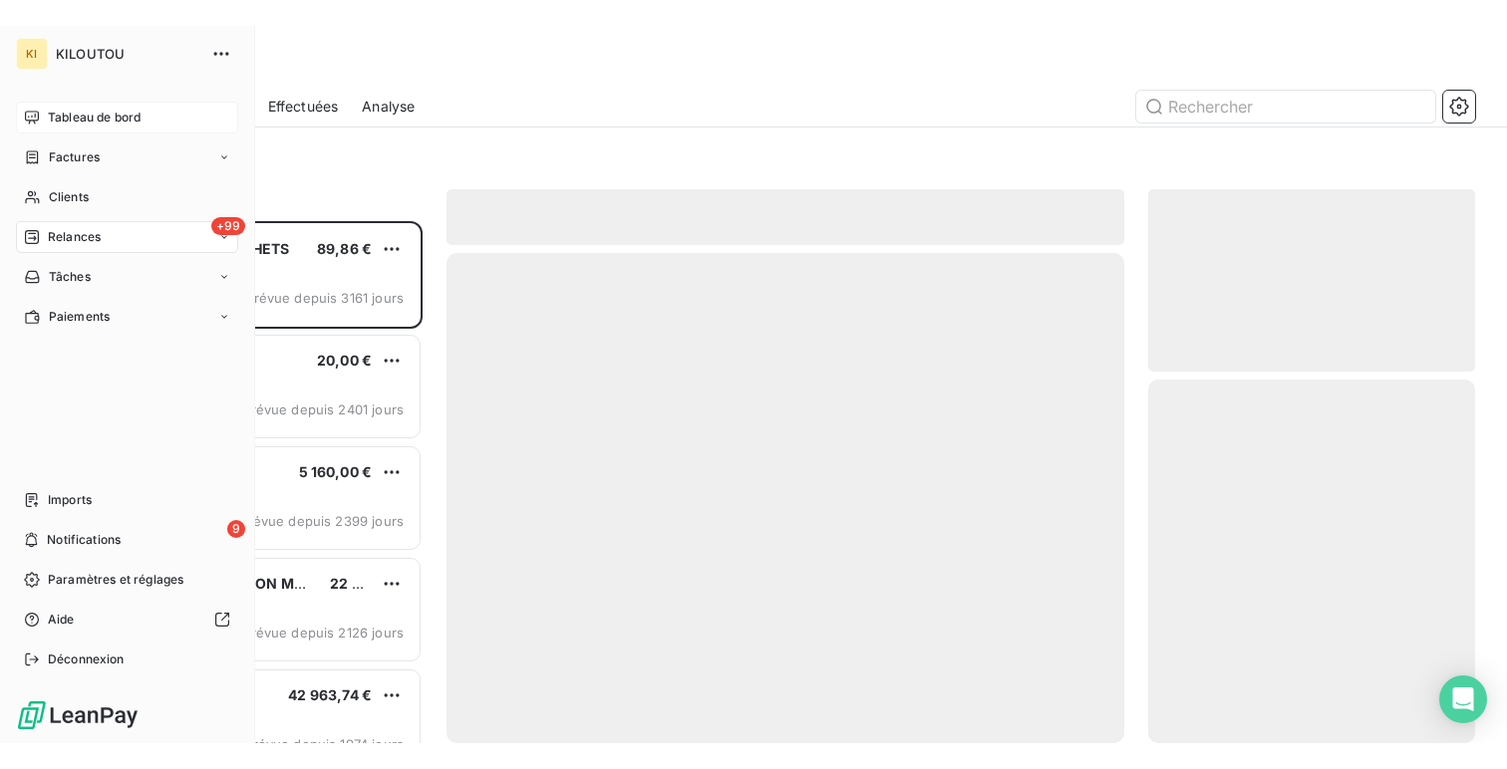
scroll to position [522, 327]
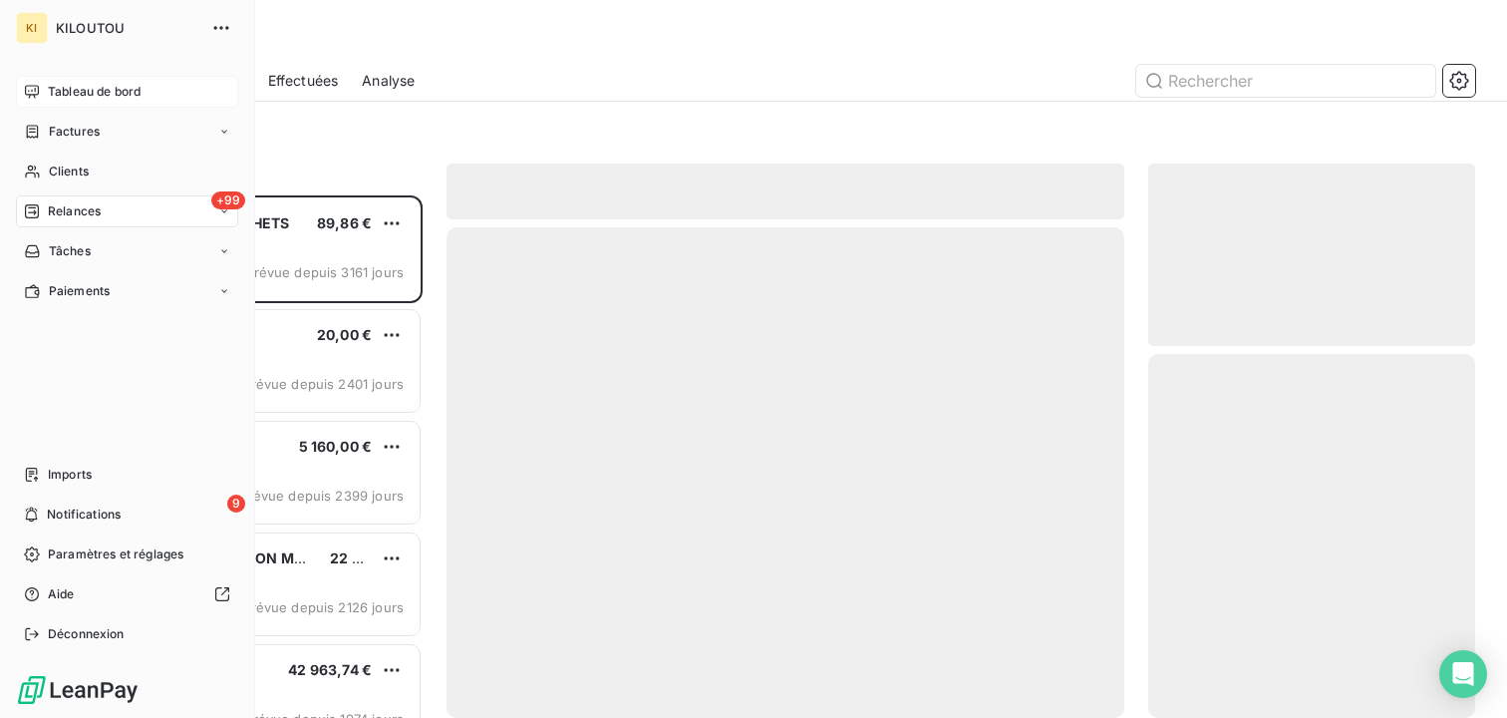
click at [74, 96] on span "Tableau de bord" at bounding box center [94, 92] width 93 height 18
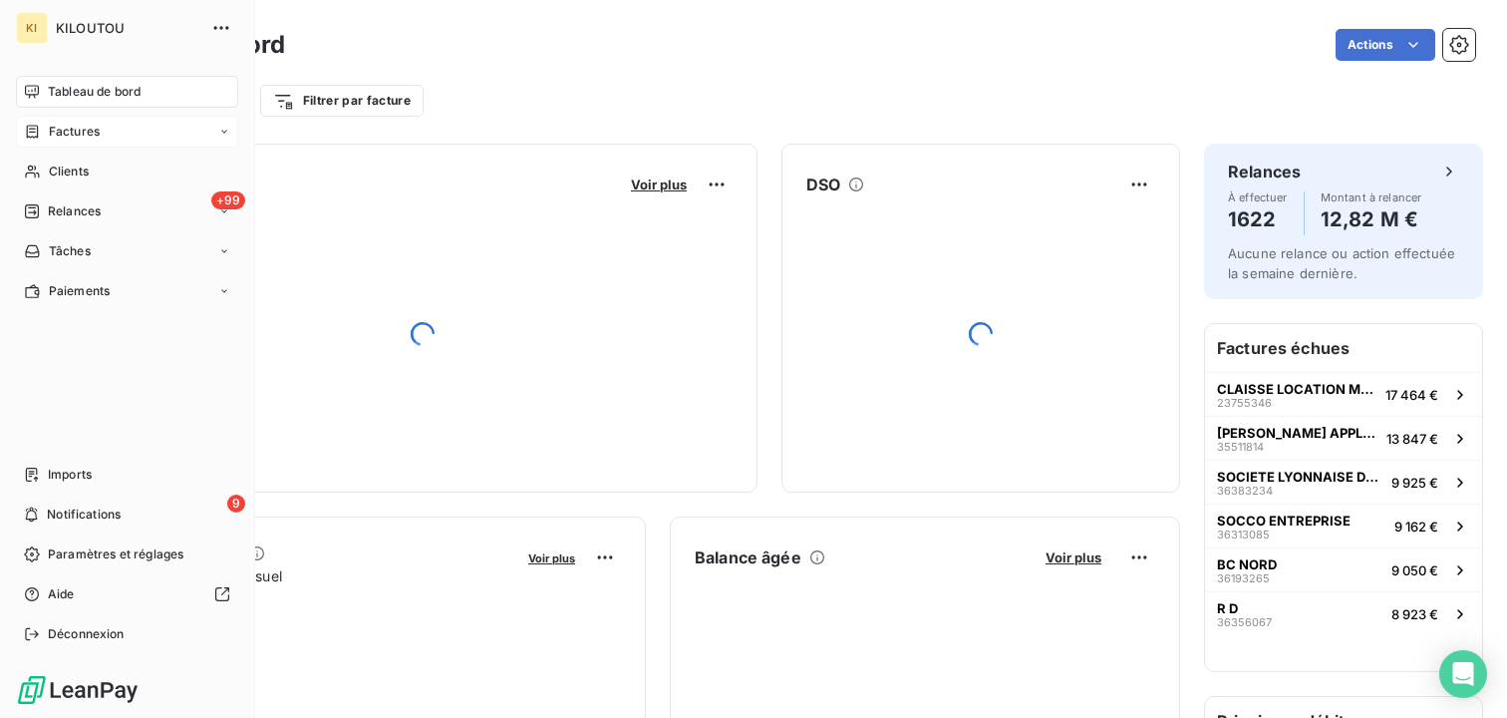
click at [81, 145] on div "Factures" at bounding box center [127, 132] width 222 height 32
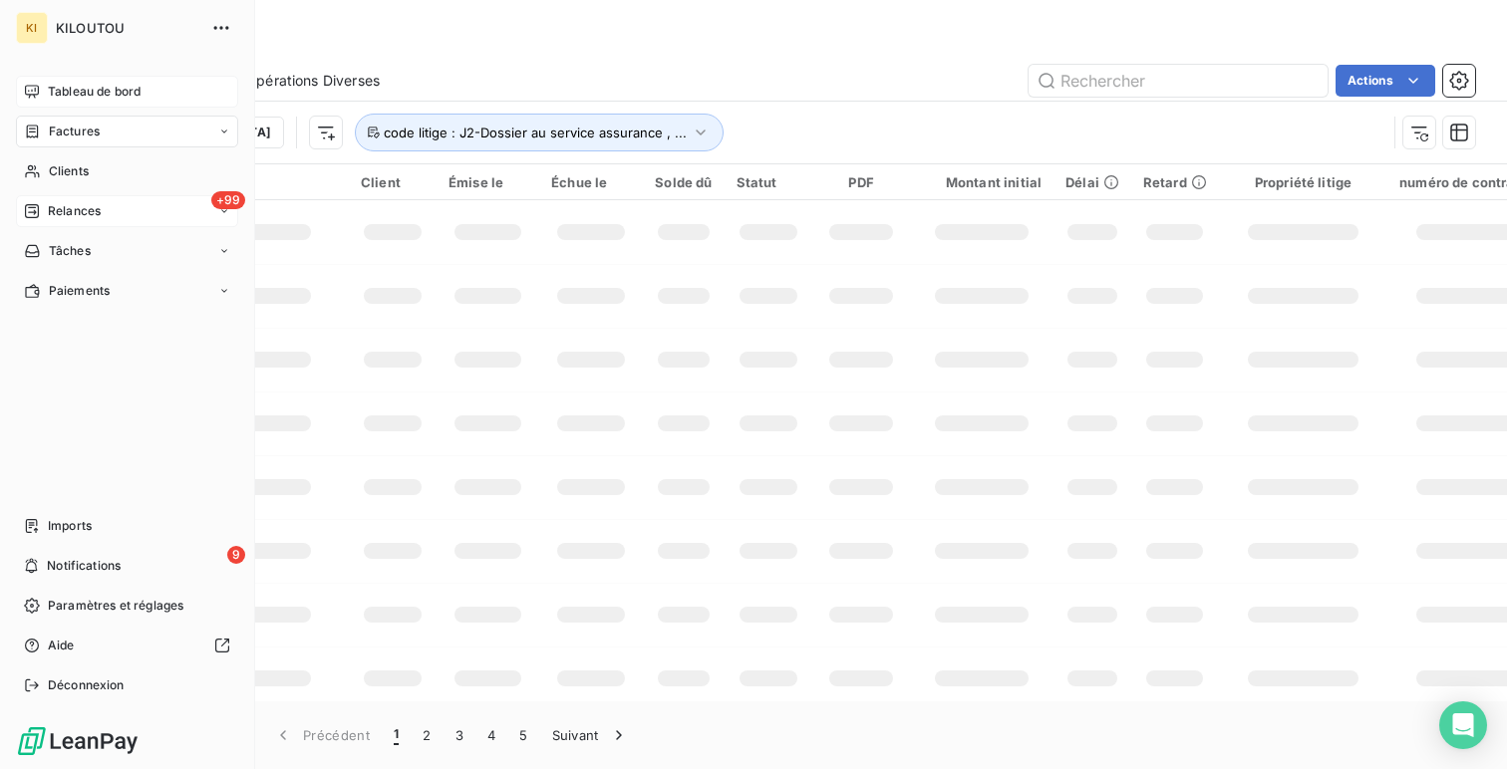
click at [64, 216] on span "Relances" at bounding box center [74, 211] width 53 height 18
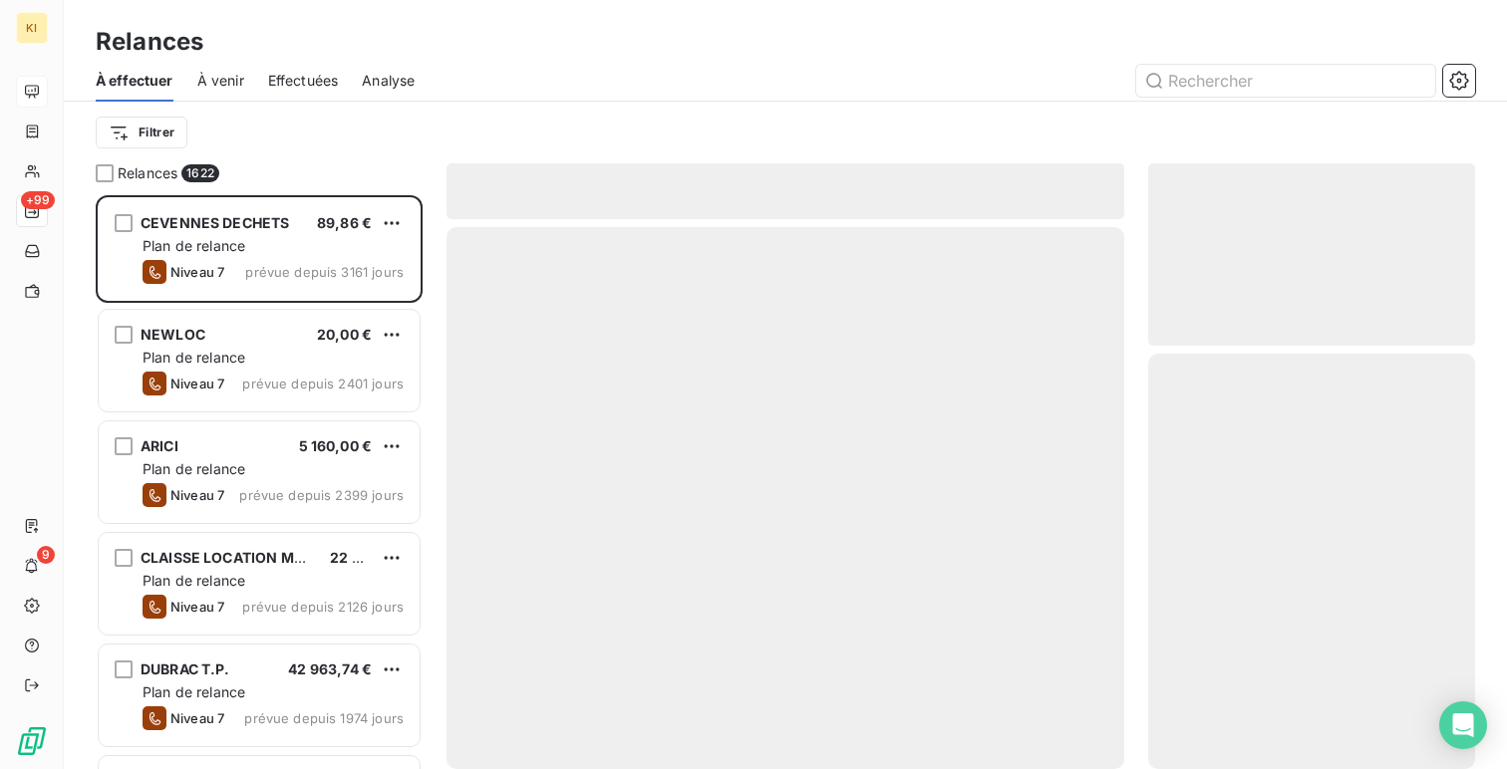
scroll to position [574, 327]
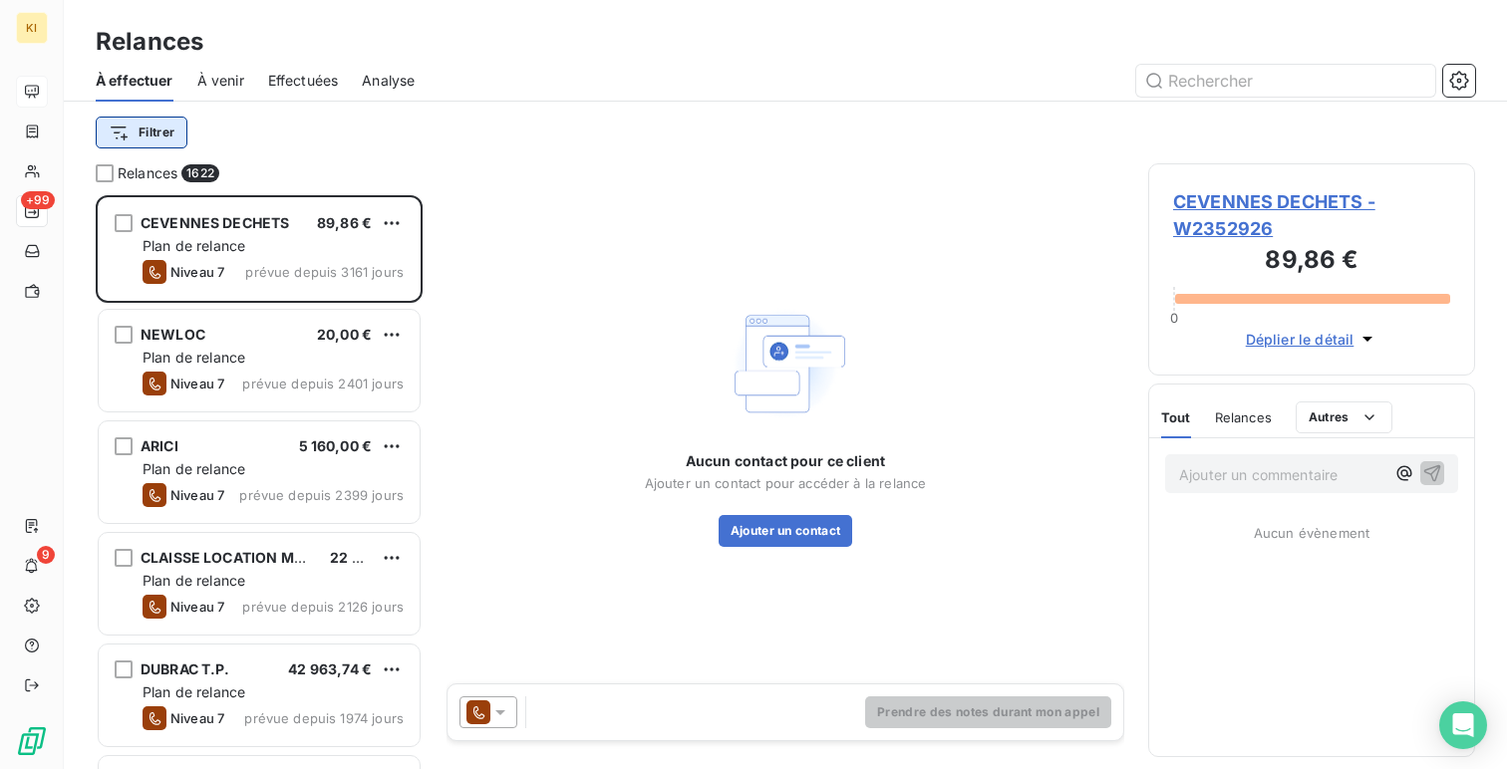
click at [151, 138] on html "KI +99 9 Relances À effectuer À venir Effectuées Analyse Filtrer Relances 1622 …" at bounding box center [753, 384] width 1507 height 769
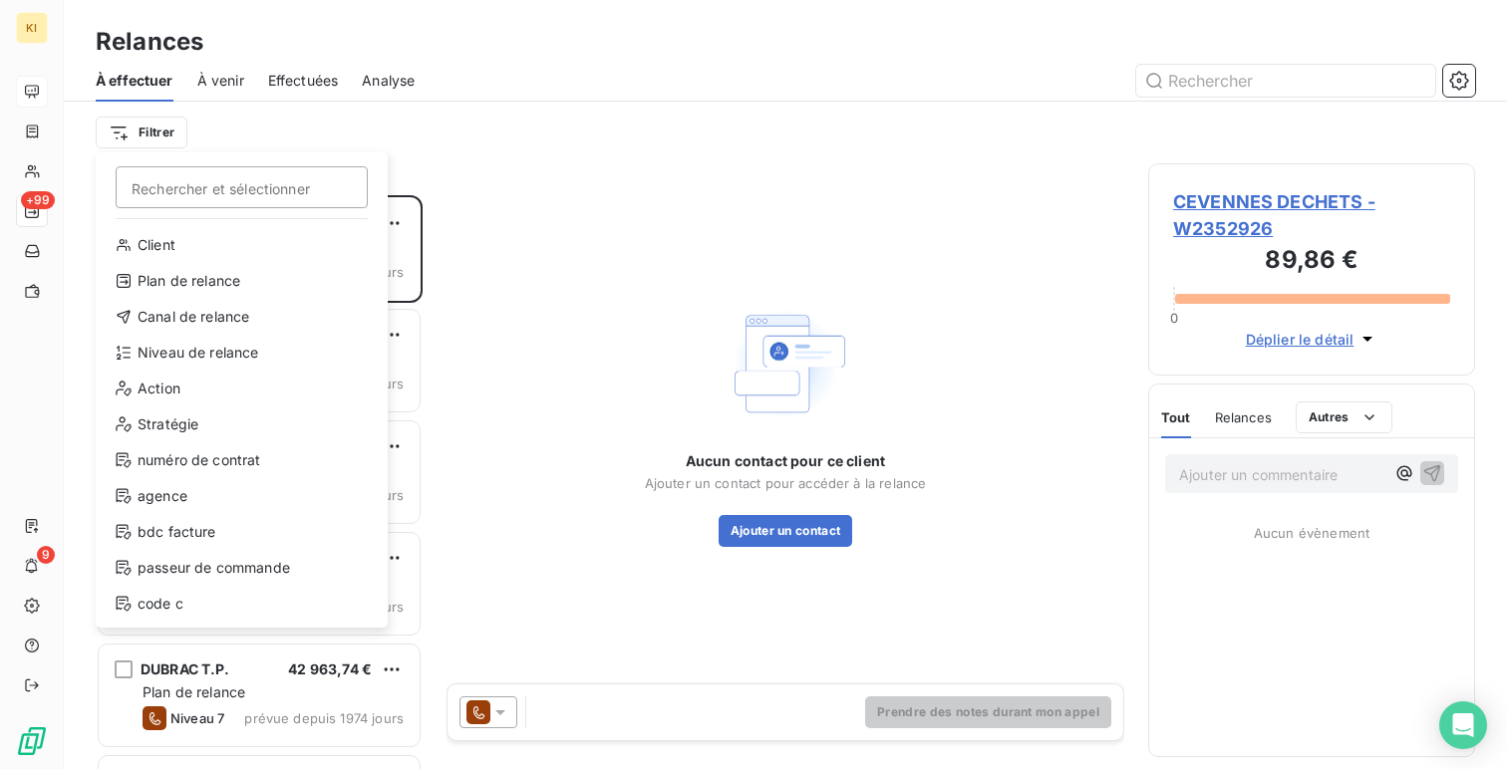
click at [238, 121] on html "KI +99 9 Relances À effectuer À venir Effectuées Analyse Filtrer Rechercher et …" at bounding box center [753, 384] width 1507 height 769
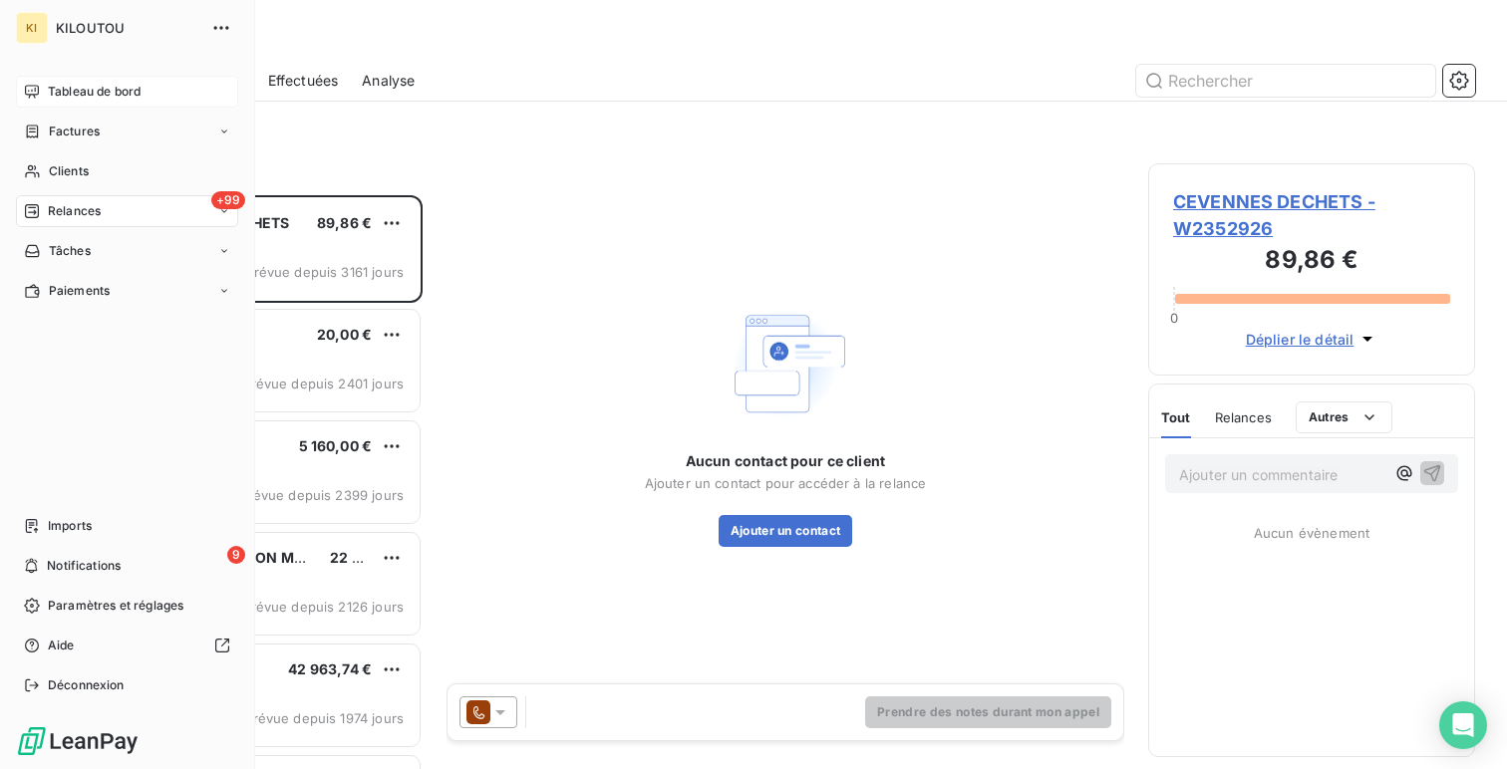
click at [64, 89] on span "Tableau de bord" at bounding box center [94, 92] width 93 height 18
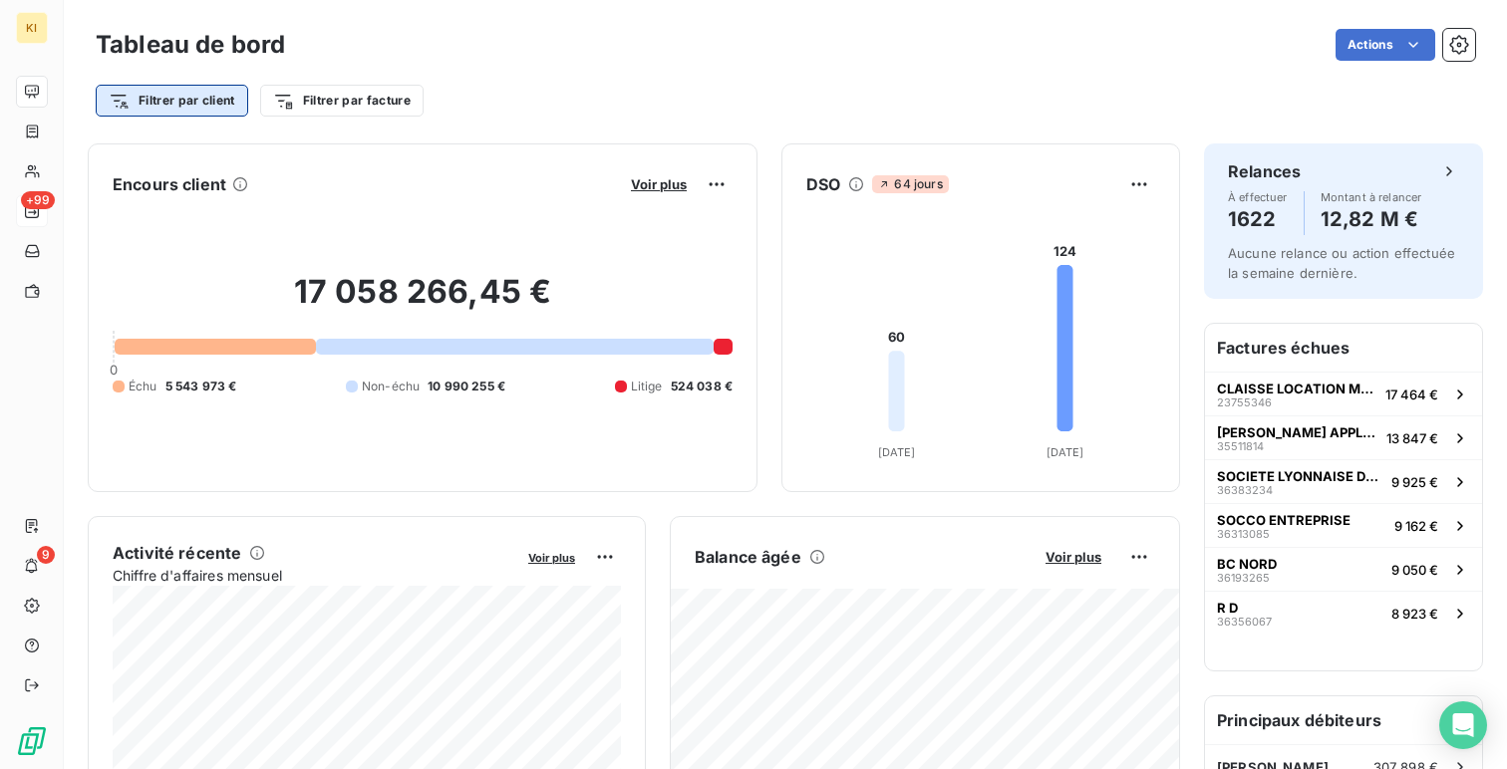
click at [231, 101] on html "KI +99 9 Tableau de bord Actions Filtrer par client Filtrer par facture Encours…" at bounding box center [753, 384] width 1507 height 769
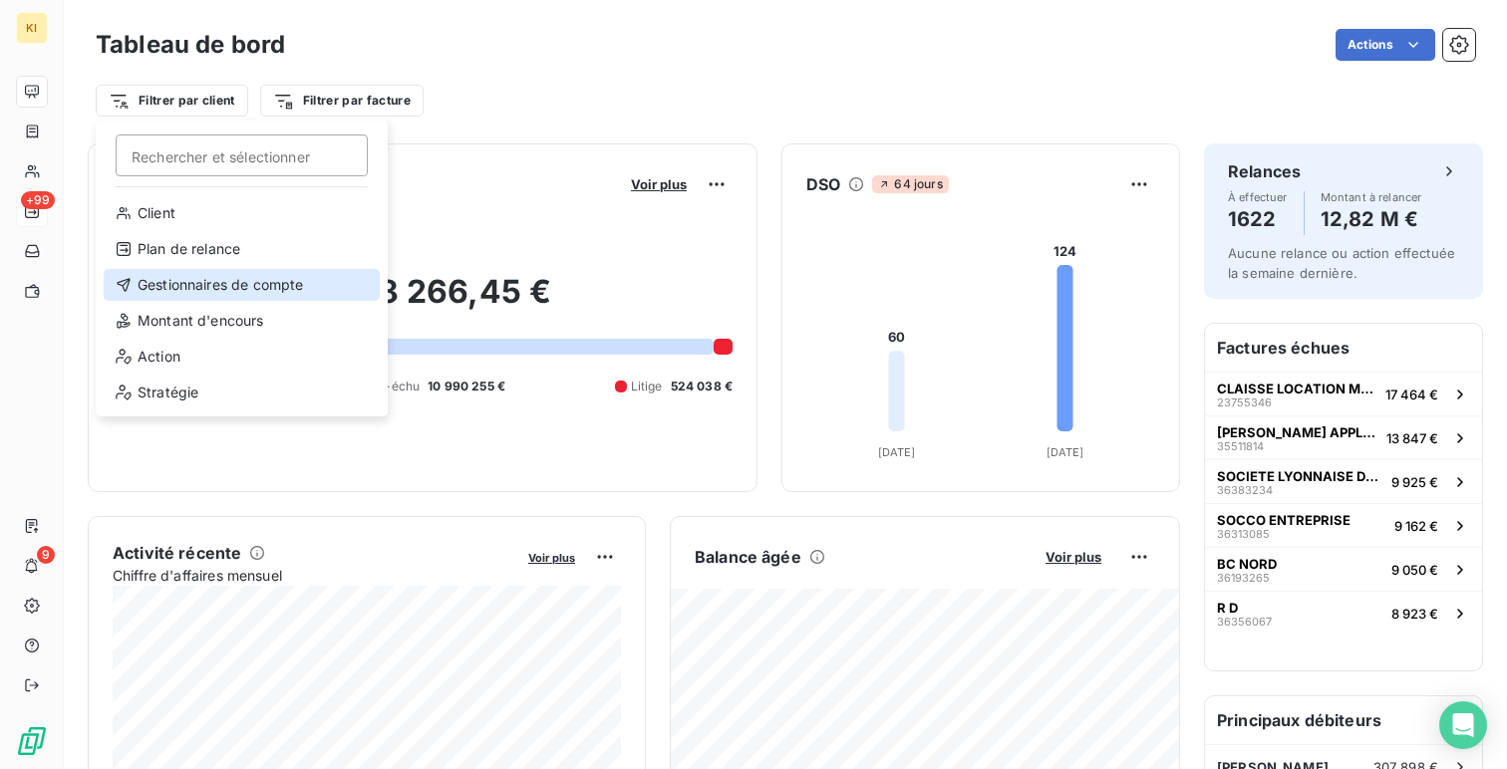
click at [283, 277] on div "Gestionnaires de compte" at bounding box center [242, 285] width 276 height 32
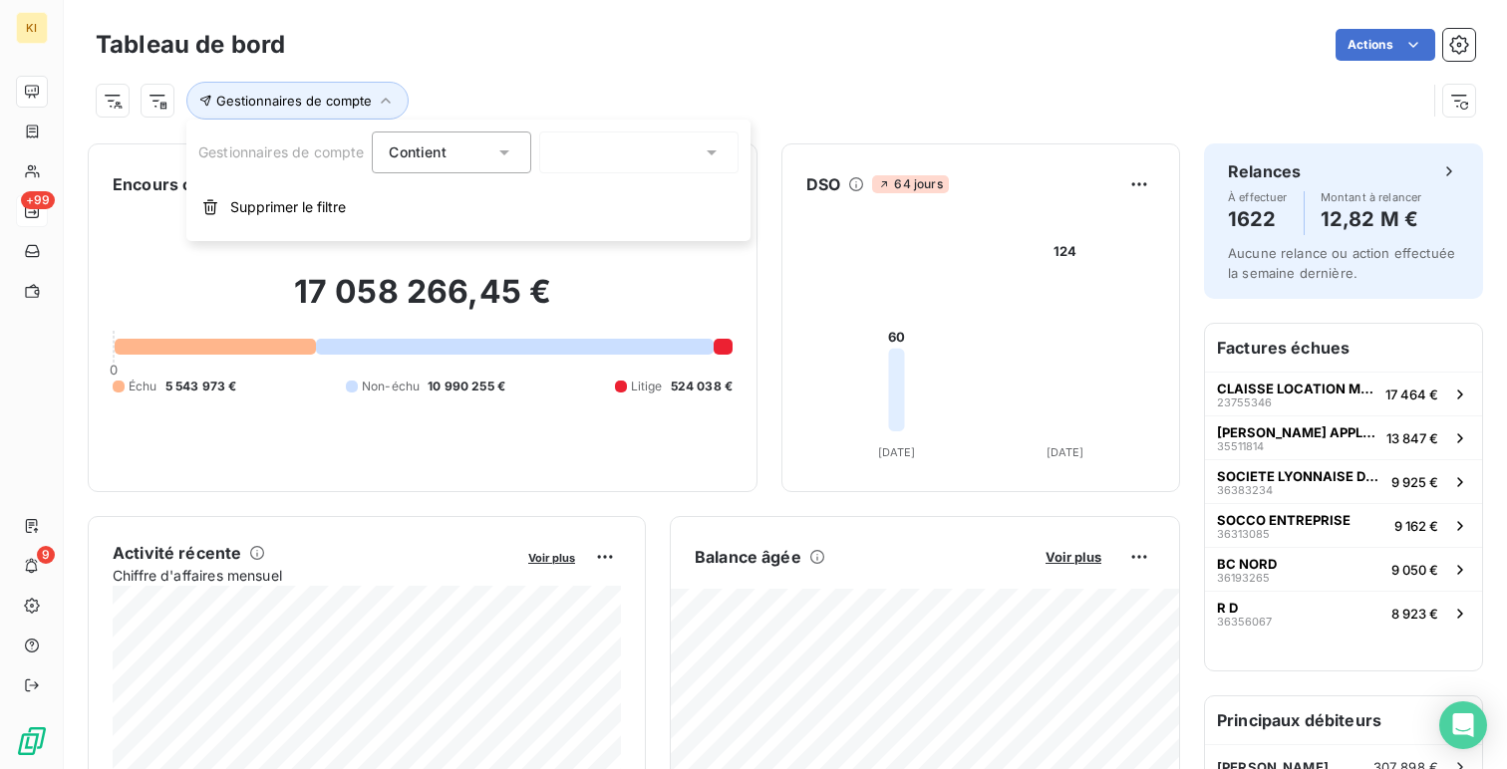
click at [637, 153] on div at bounding box center [638, 153] width 199 height 42
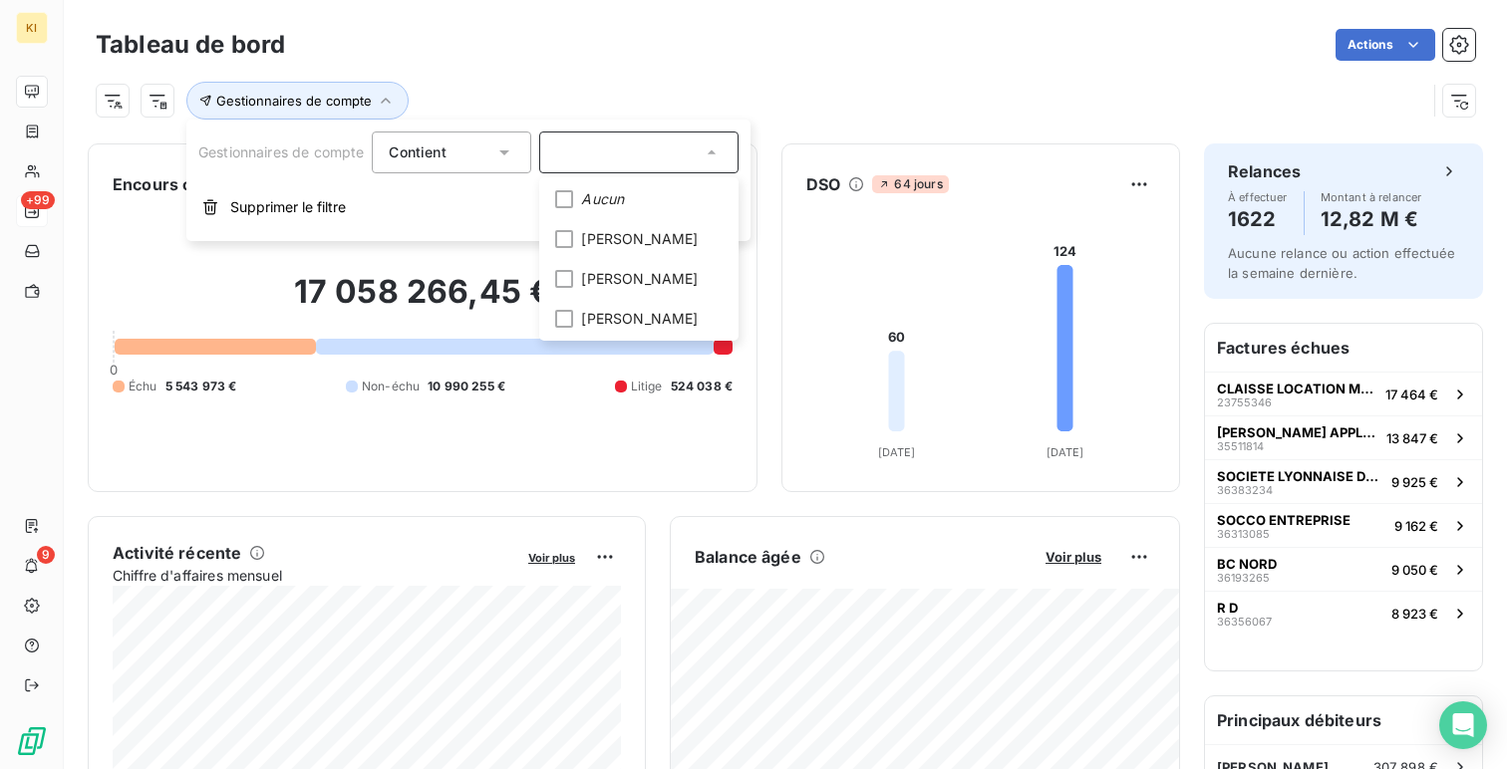
click at [659, 73] on div "Gestionnaires de compte" at bounding box center [785, 93] width 1379 height 54
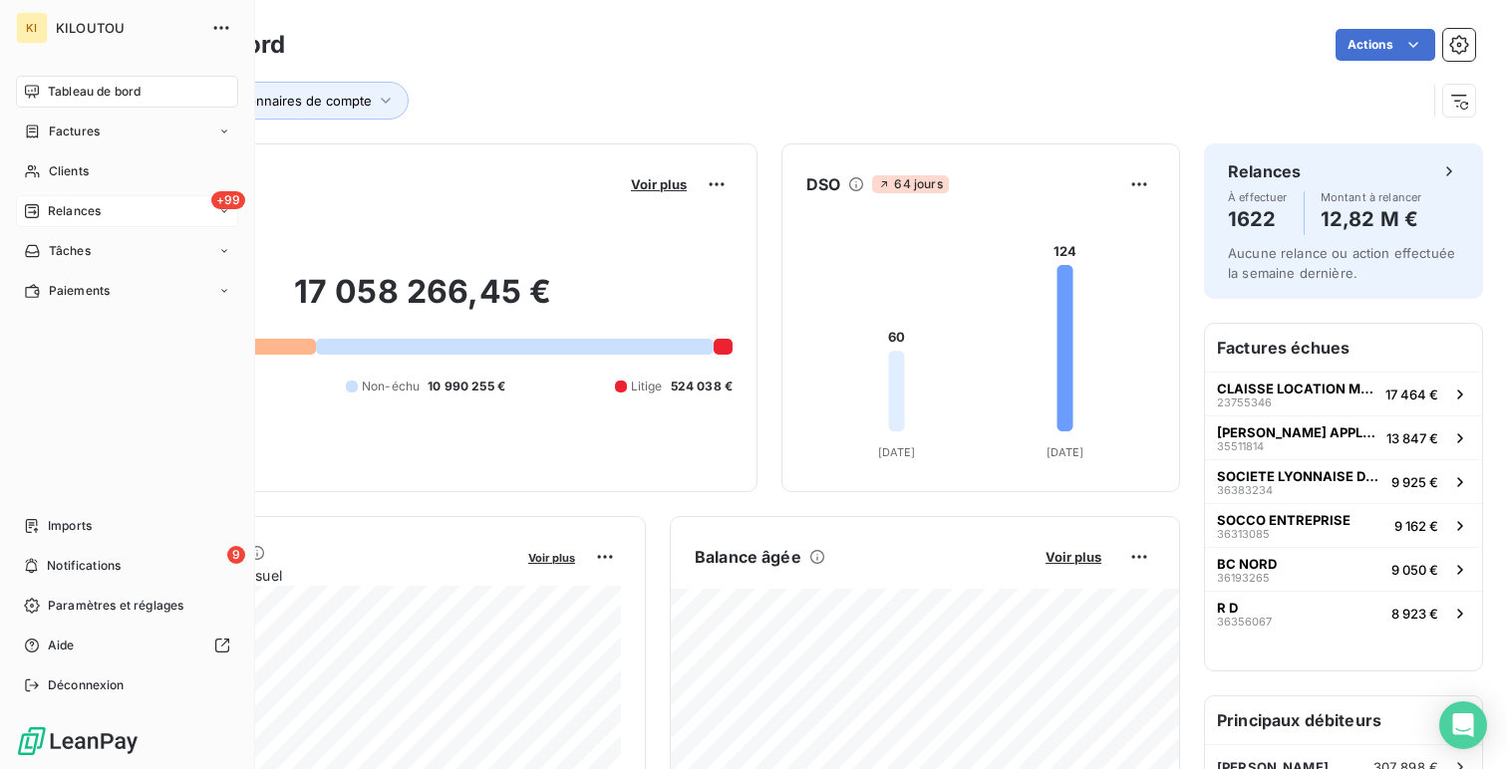
click at [150, 98] on div "Tableau de bord" at bounding box center [127, 92] width 222 height 32
click at [339, 90] on button "Gestionnaires de compte" at bounding box center [297, 101] width 222 height 38
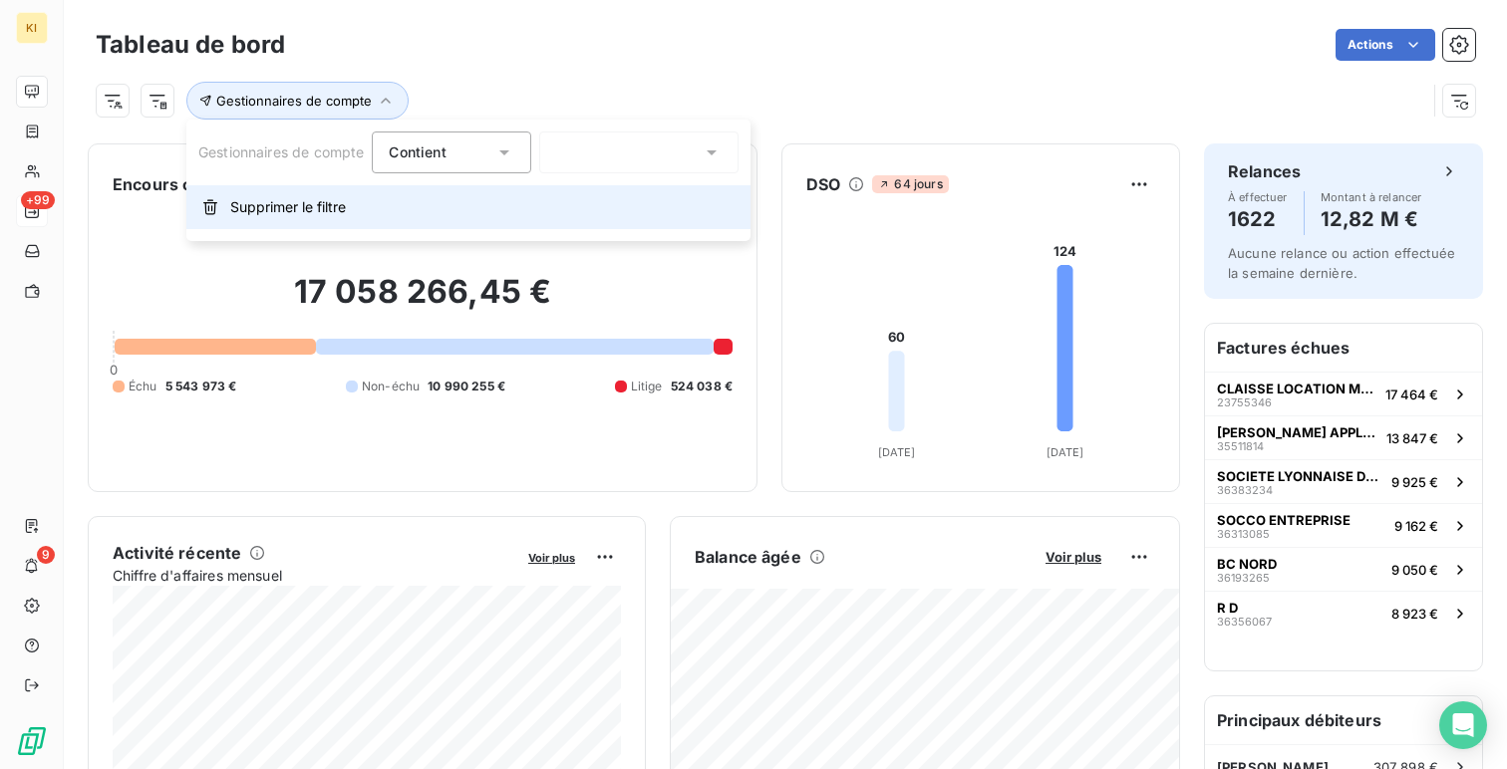
click at [360, 220] on button "Supprimer le filtre" at bounding box center [468, 207] width 564 height 44
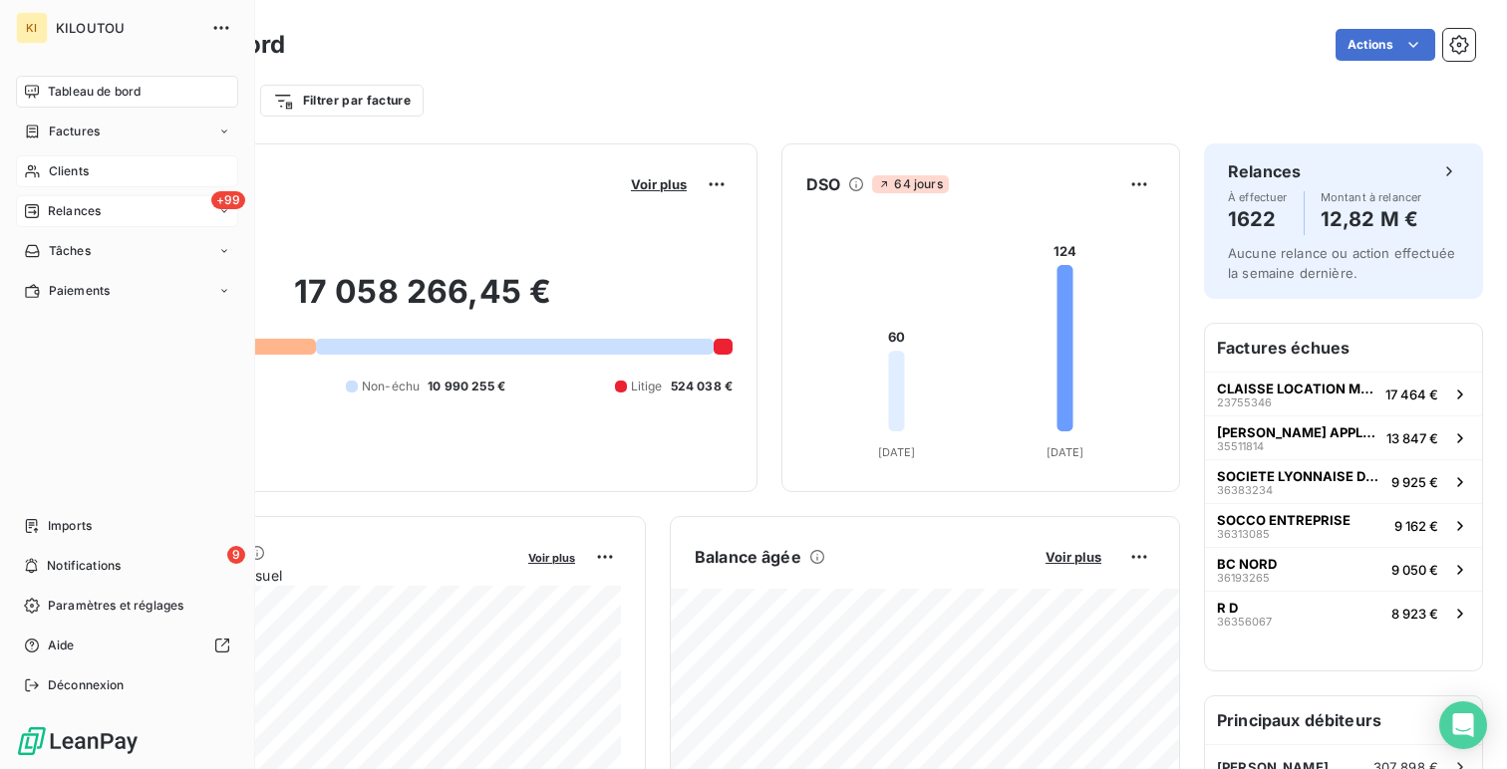
click at [119, 180] on div "Clients" at bounding box center [127, 171] width 222 height 32
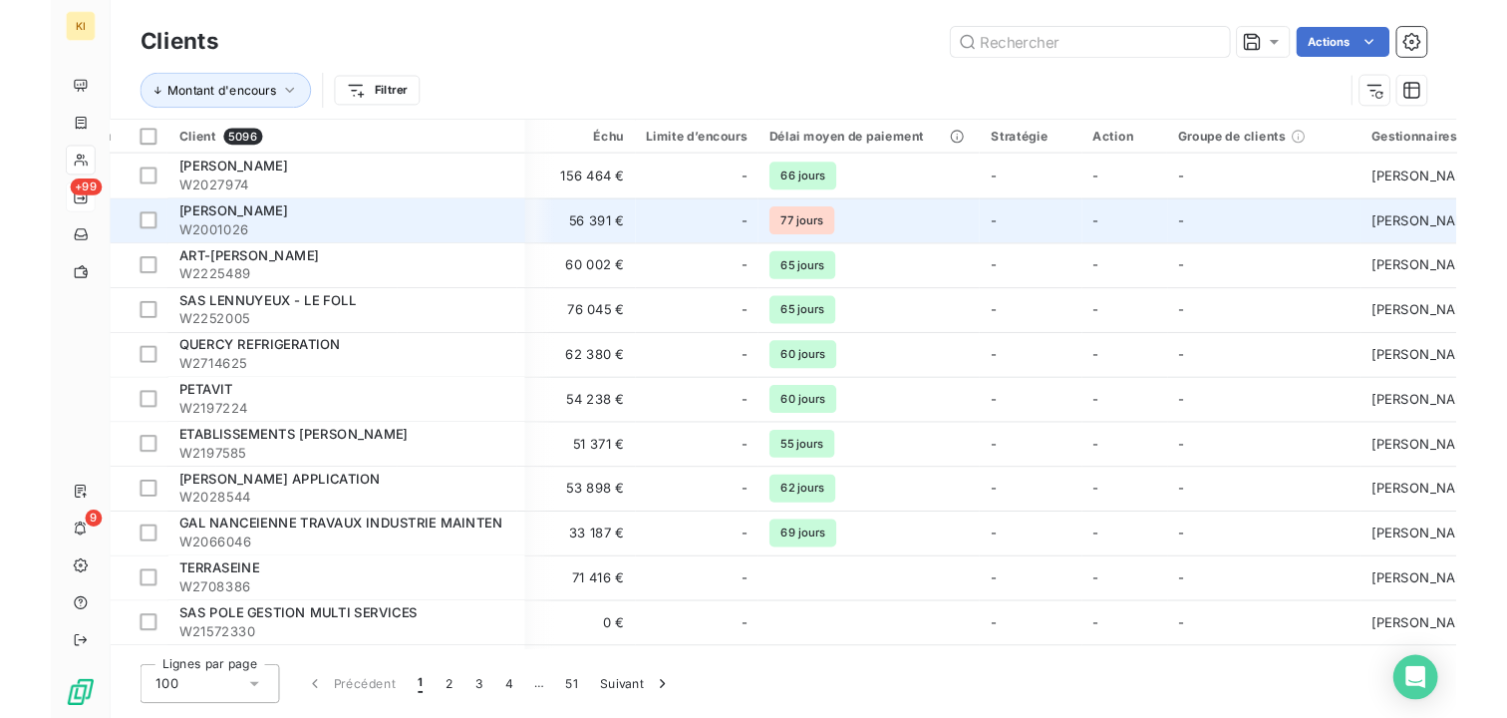
scroll to position [0, 643]
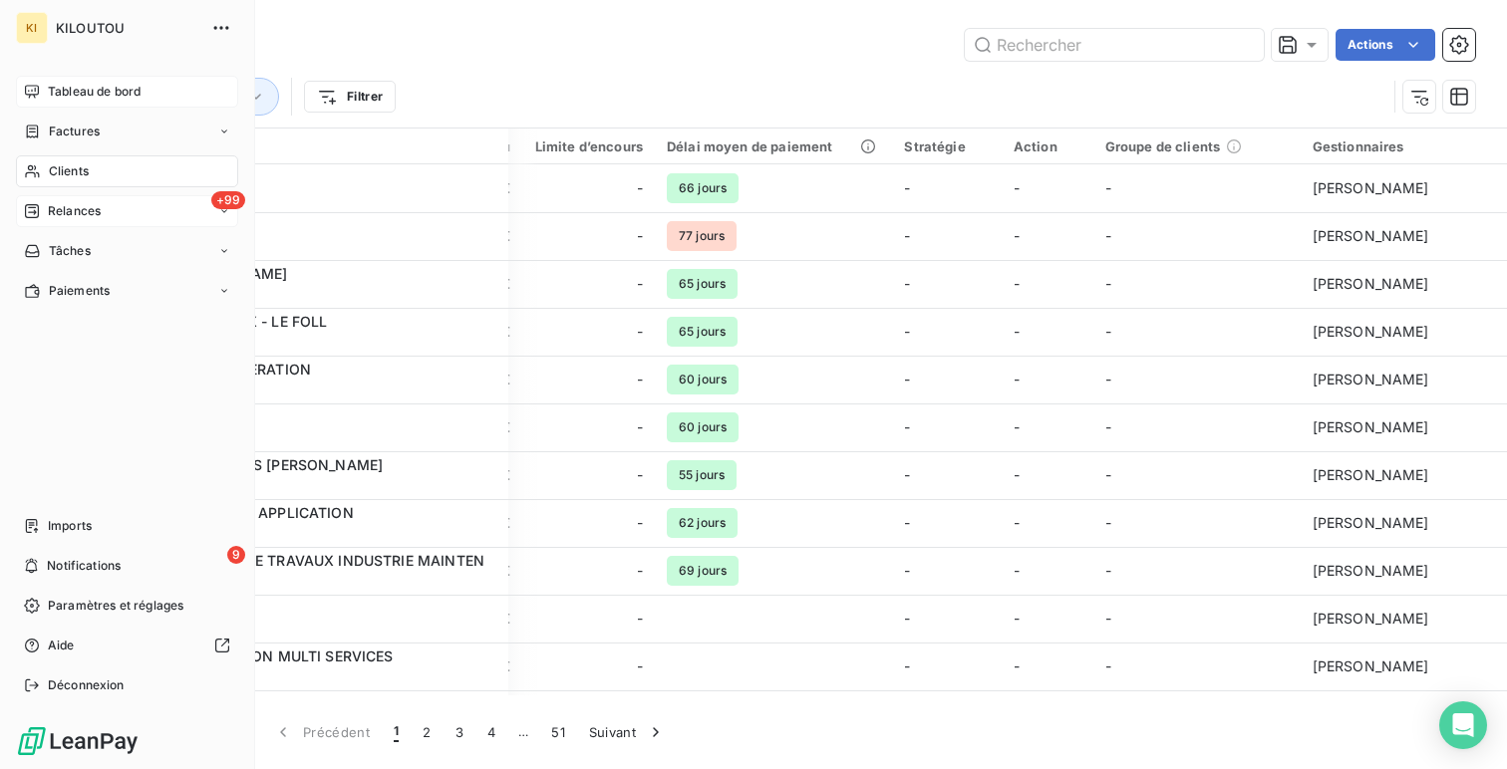
click at [61, 89] on span "Tableau de bord" at bounding box center [94, 92] width 93 height 18
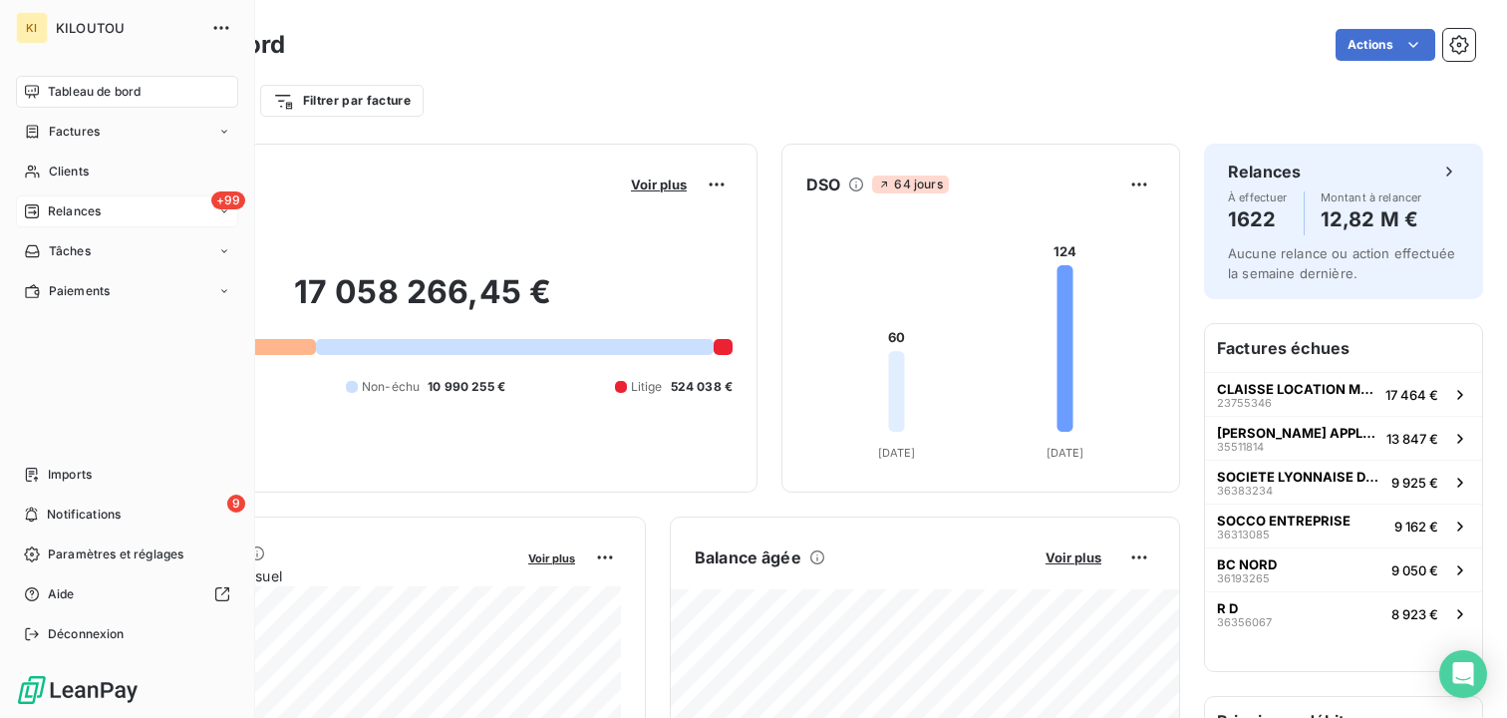
click at [47, 173] on div "Clients" at bounding box center [127, 171] width 222 height 32
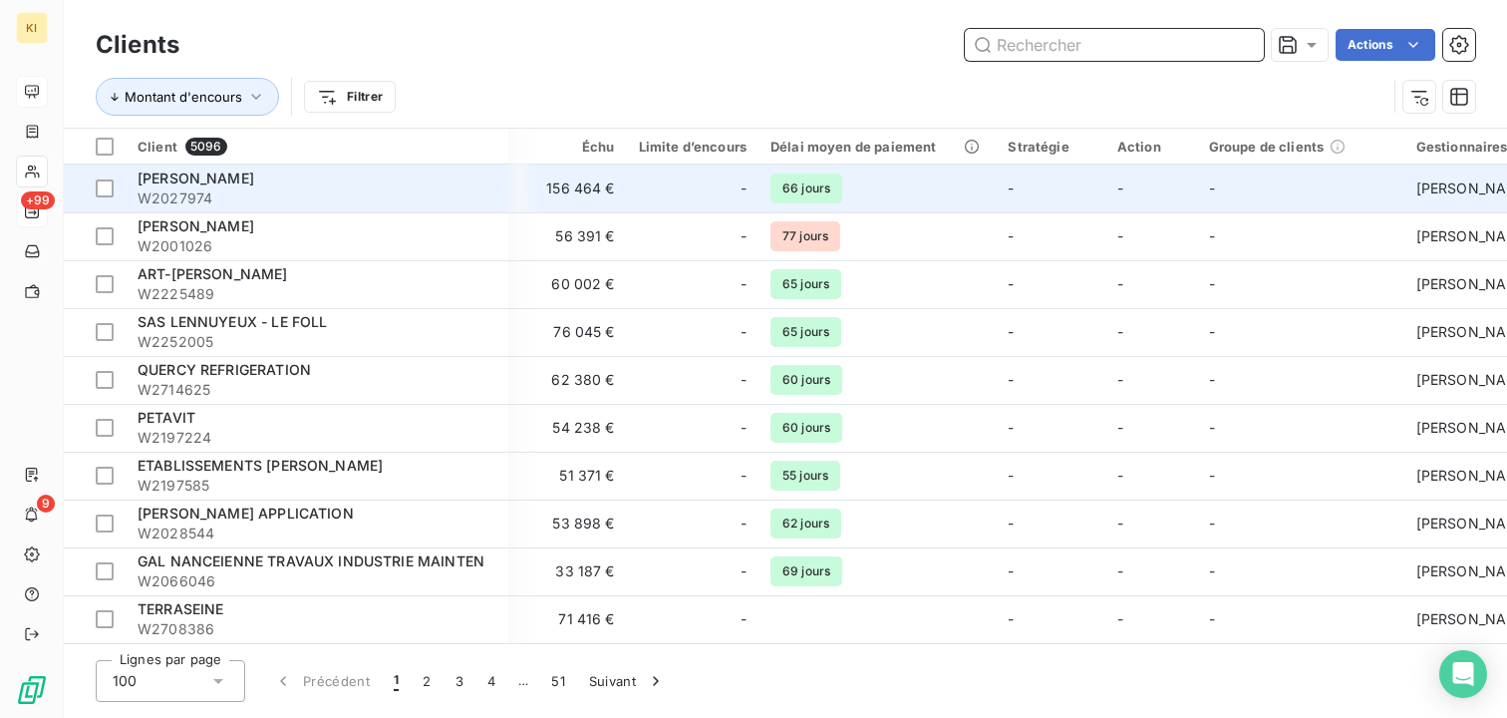
scroll to position [0, 643]
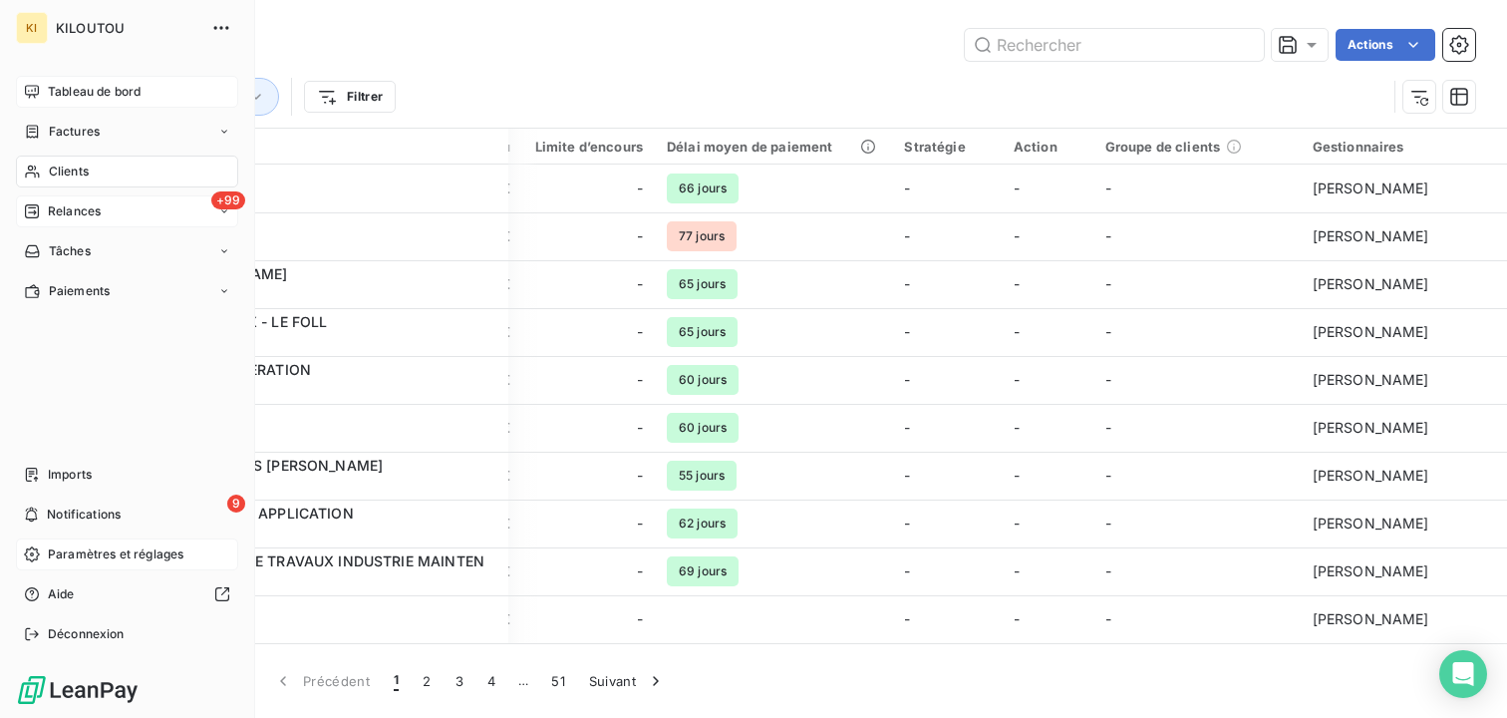
click at [49, 547] on span "Paramètres et réglages" at bounding box center [116, 554] width 136 height 18
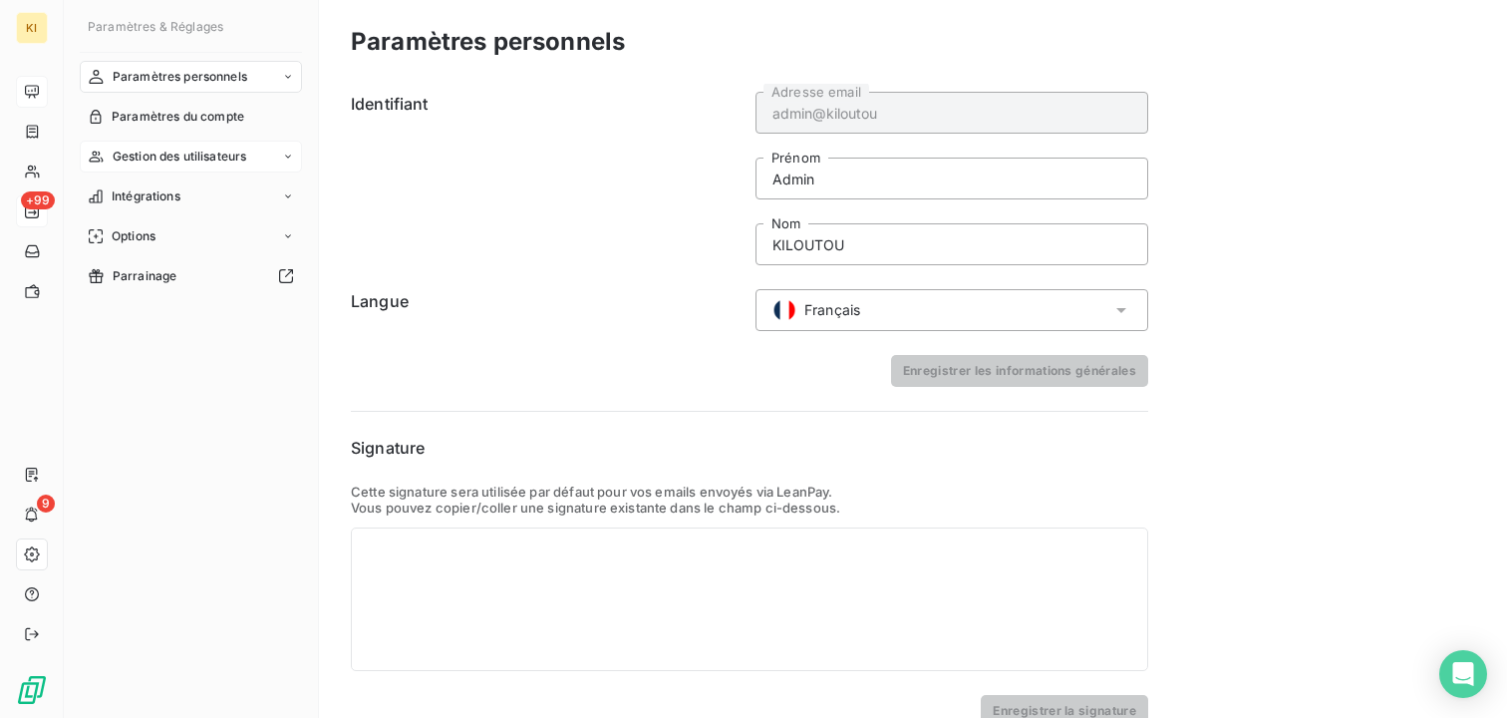
click at [175, 159] on span "Gestion des utilisateurs" at bounding box center [180, 156] width 135 height 18
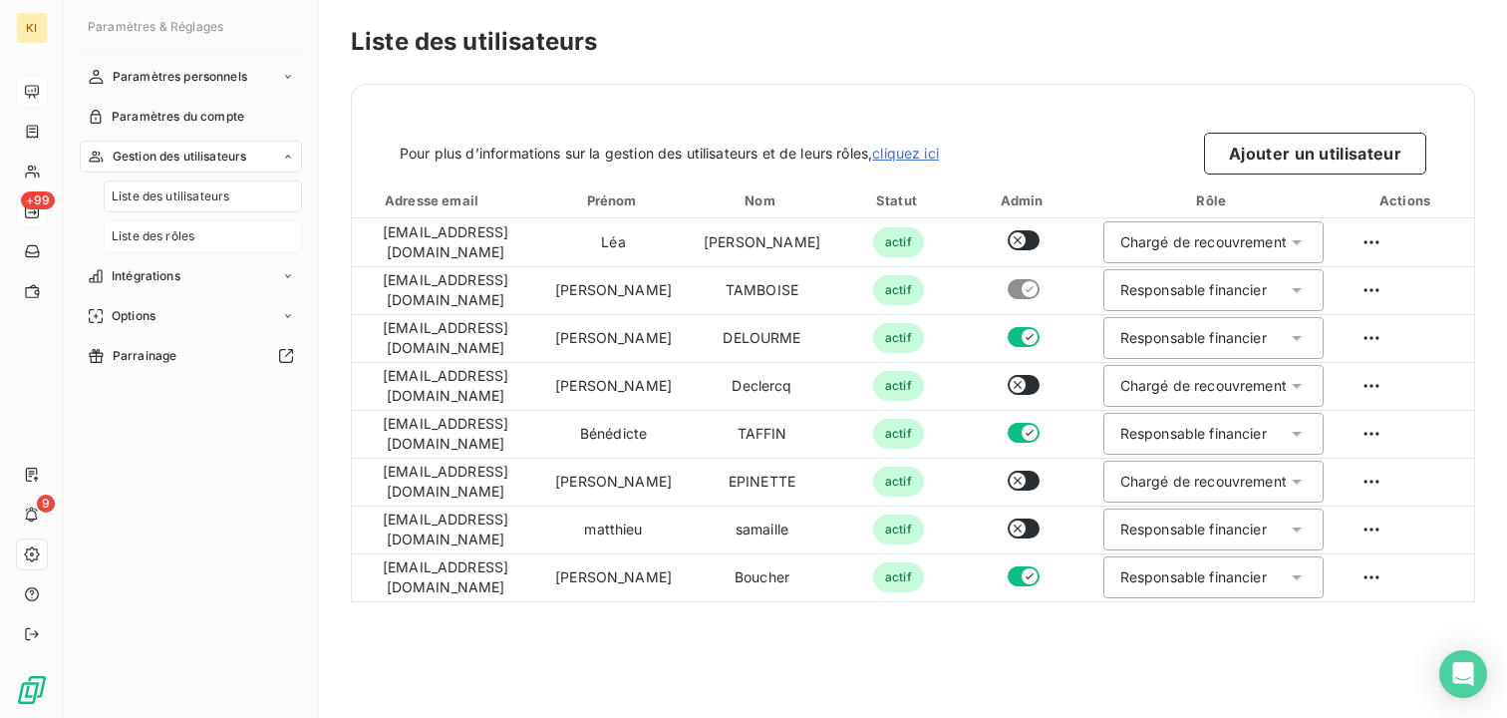
click at [191, 240] on span "Liste des rôles" at bounding box center [153, 236] width 83 height 18
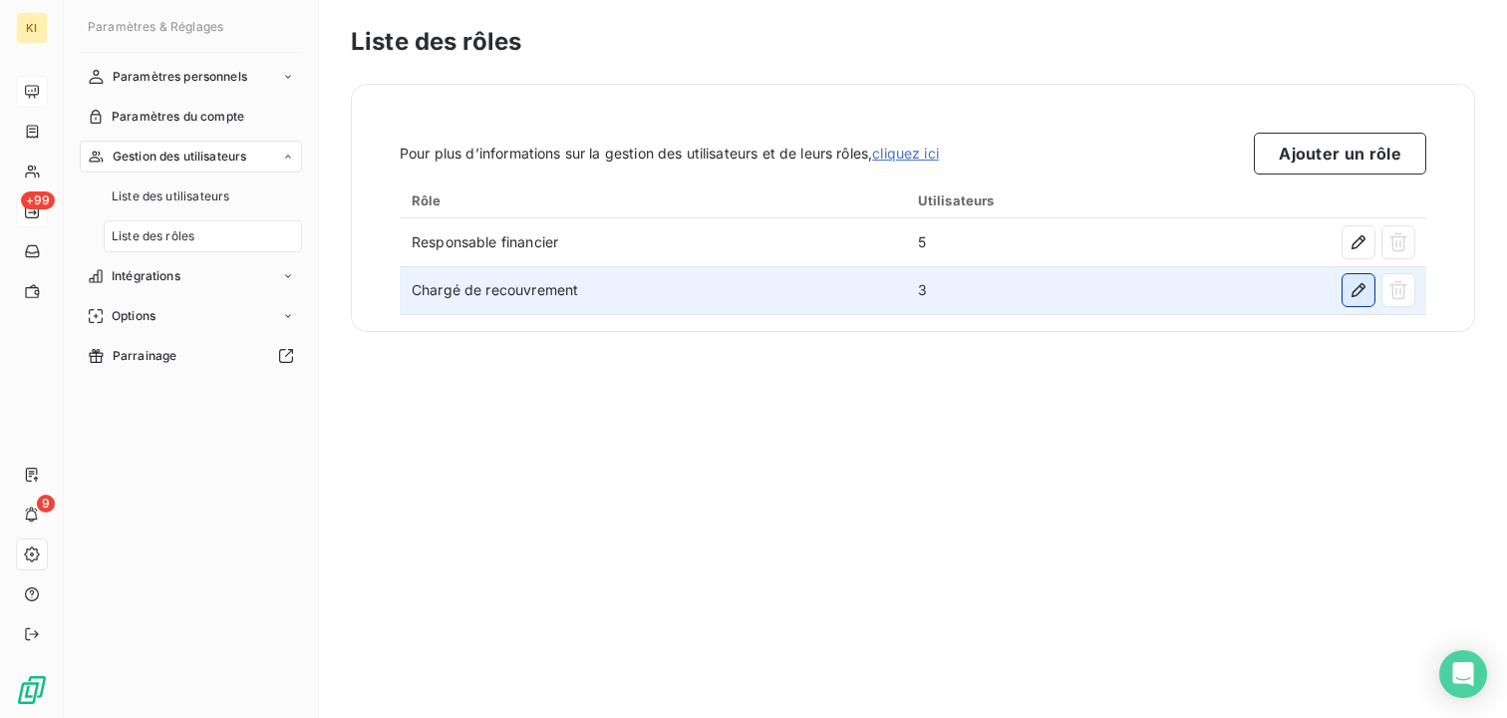
click at [1354, 292] on icon "button" at bounding box center [1358, 290] width 20 height 20
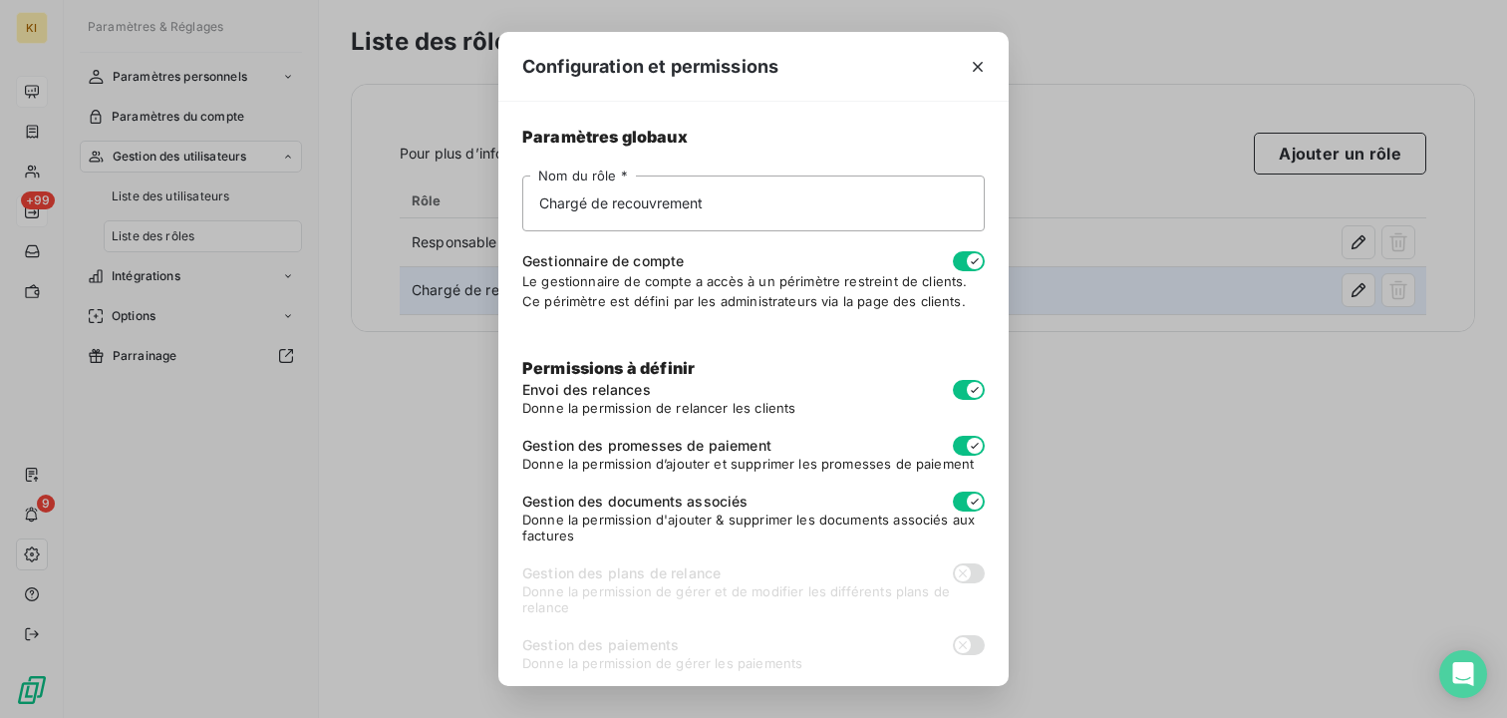
click at [302, 299] on div "Configuration et permissions Paramètres globaux Chargé de recouvrement Nom du r…" at bounding box center [753, 359] width 1507 height 718
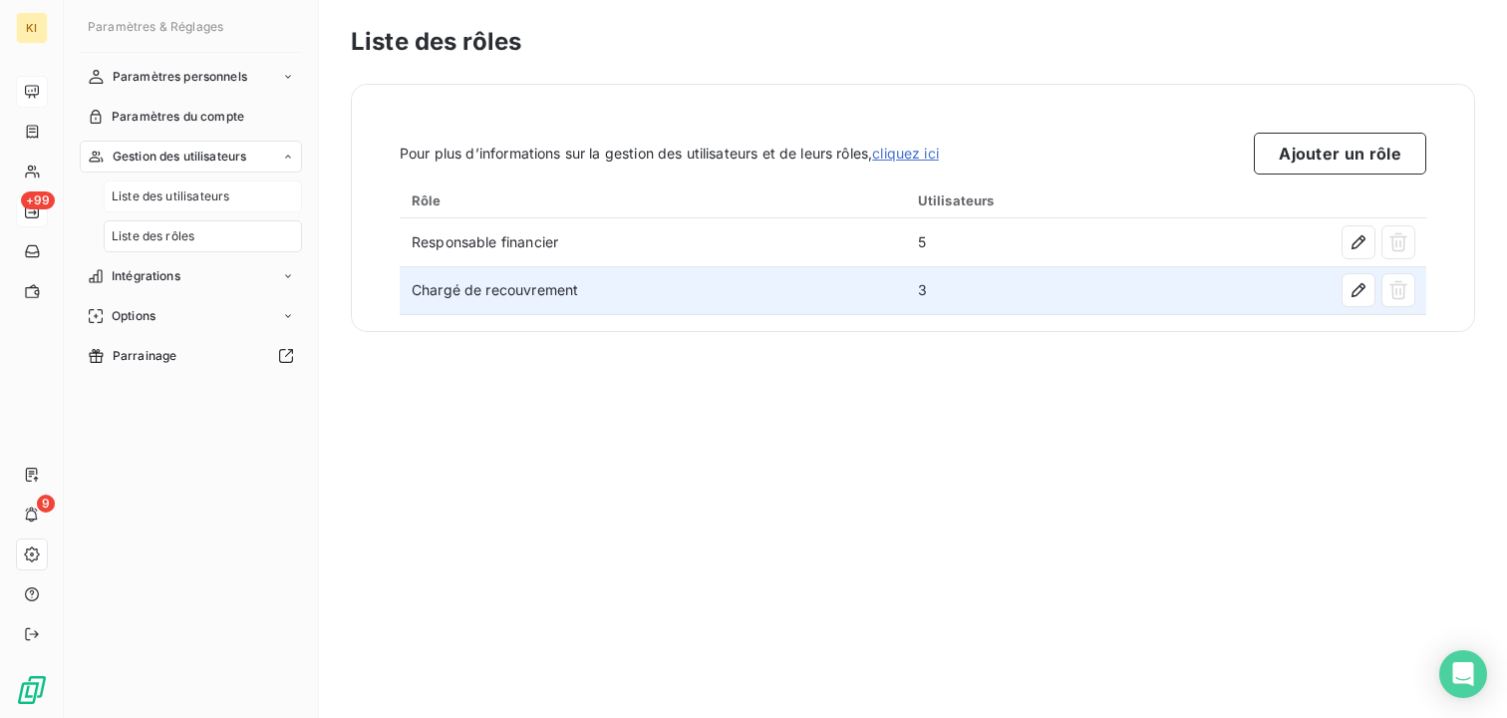
click at [183, 185] on div "Liste des utilisateurs" at bounding box center [203, 196] width 198 height 32
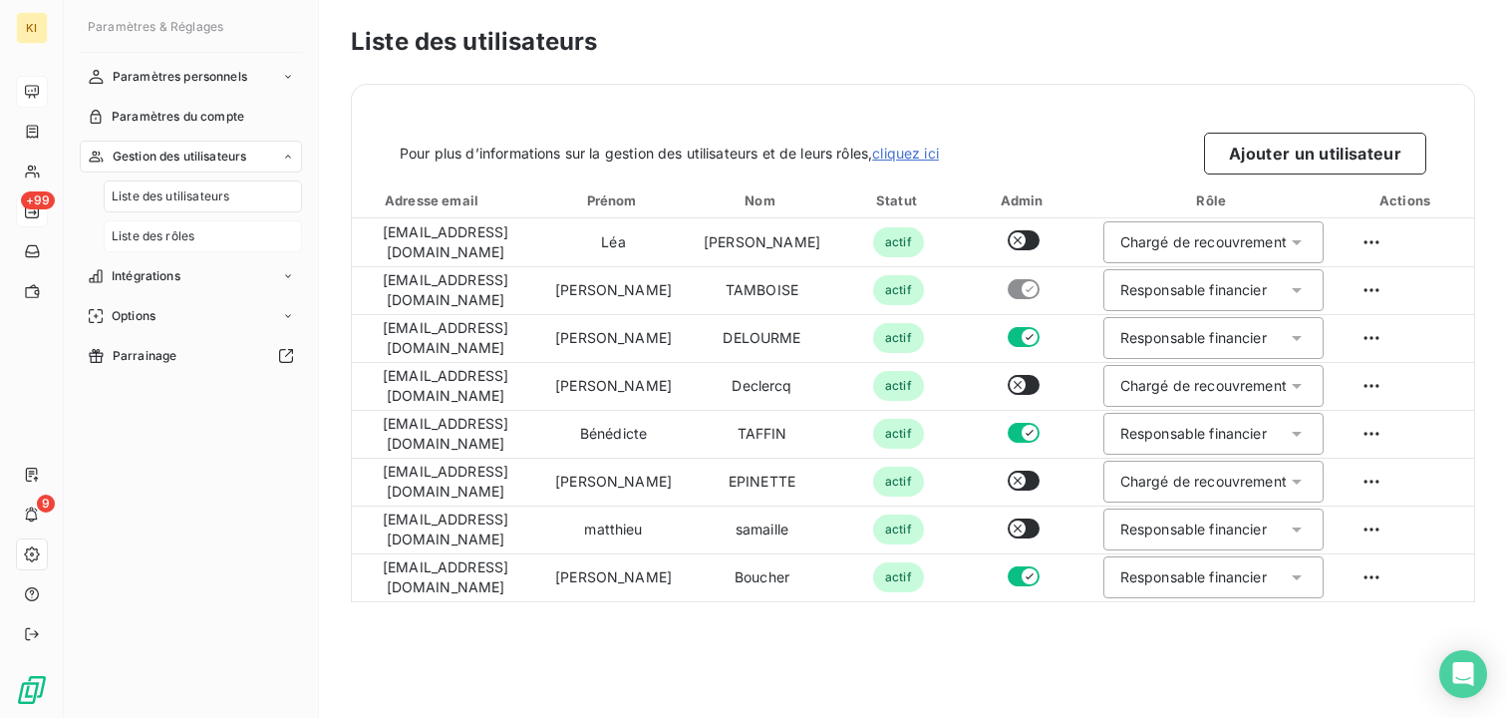
click at [183, 236] on span "Liste des rôles" at bounding box center [153, 236] width 83 height 18
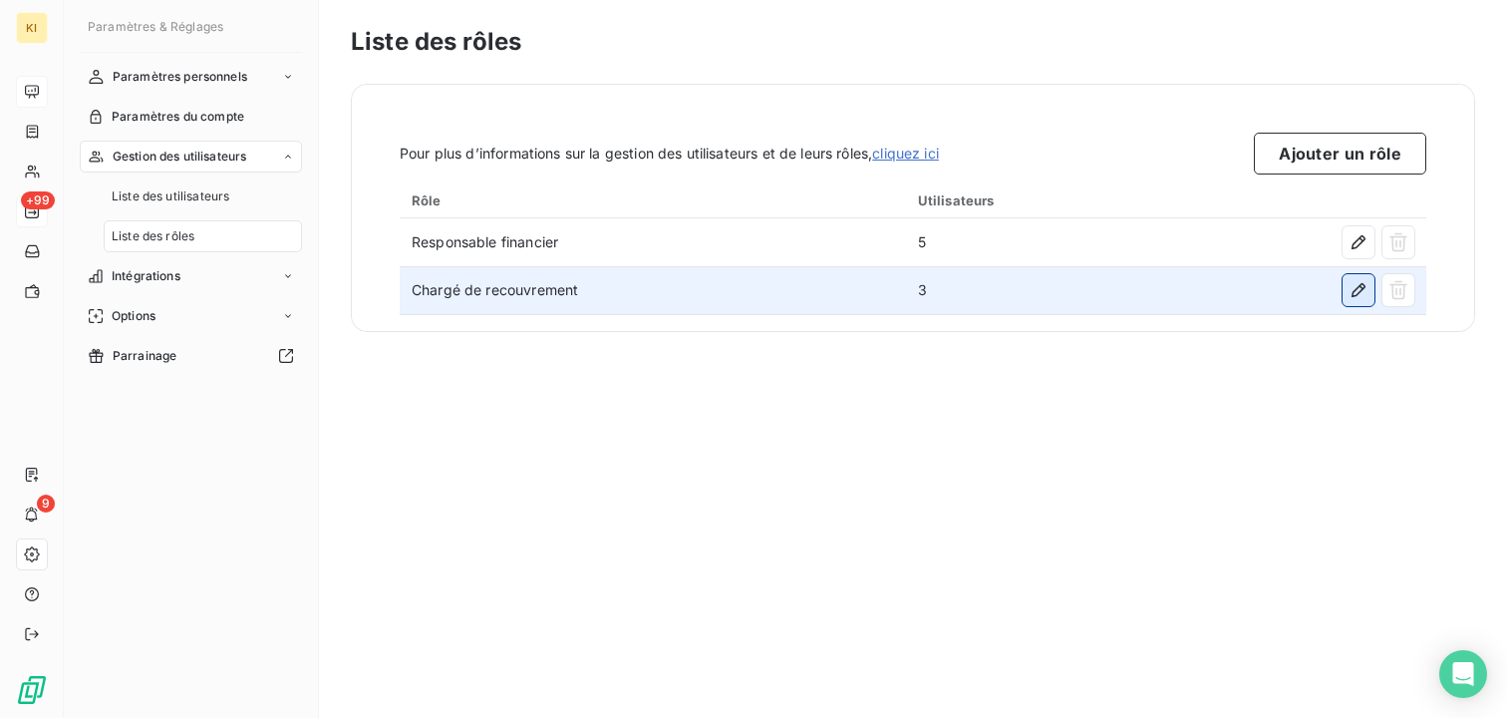
click at [1365, 289] on icon "button" at bounding box center [1358, 290] width 20 height 20
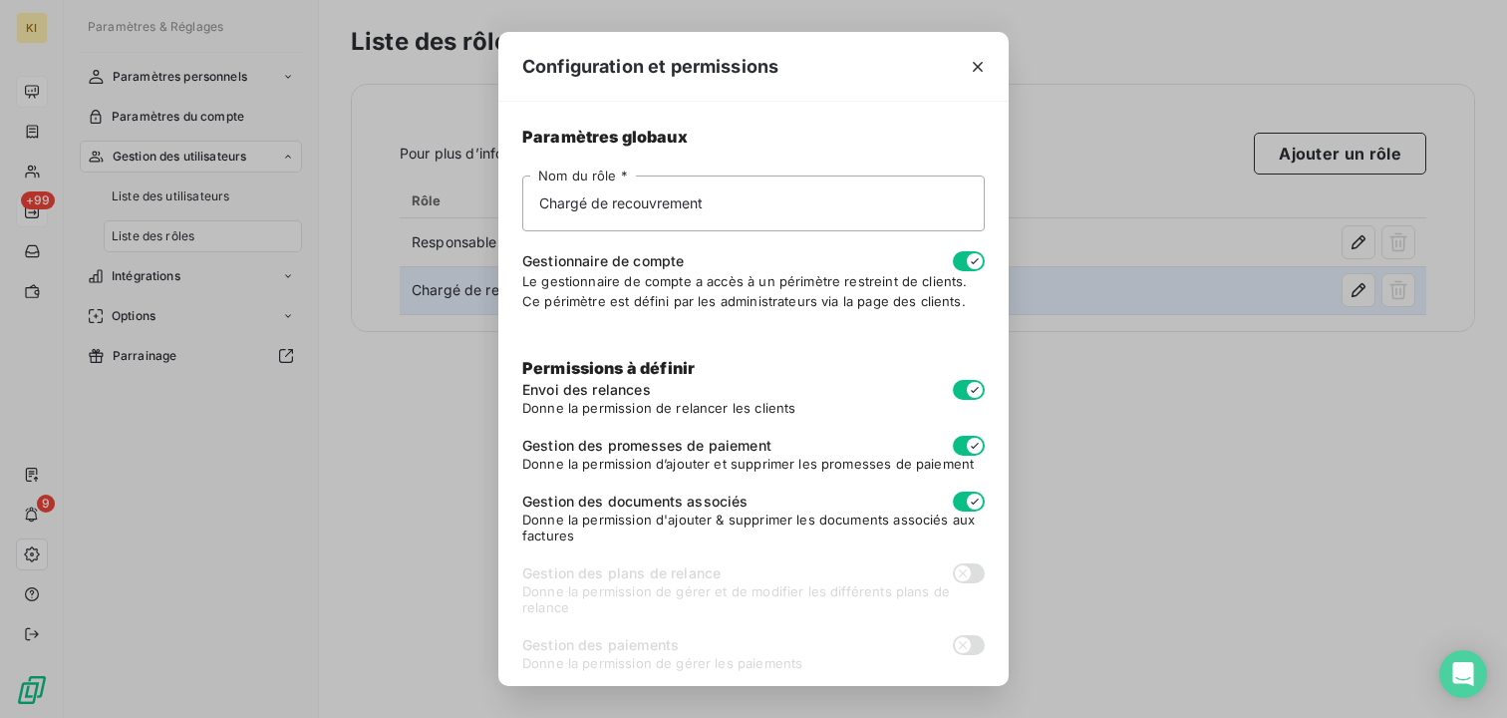
click at [967, 266] on icon "button" at bounding box center [975, 261] width 16 height 16
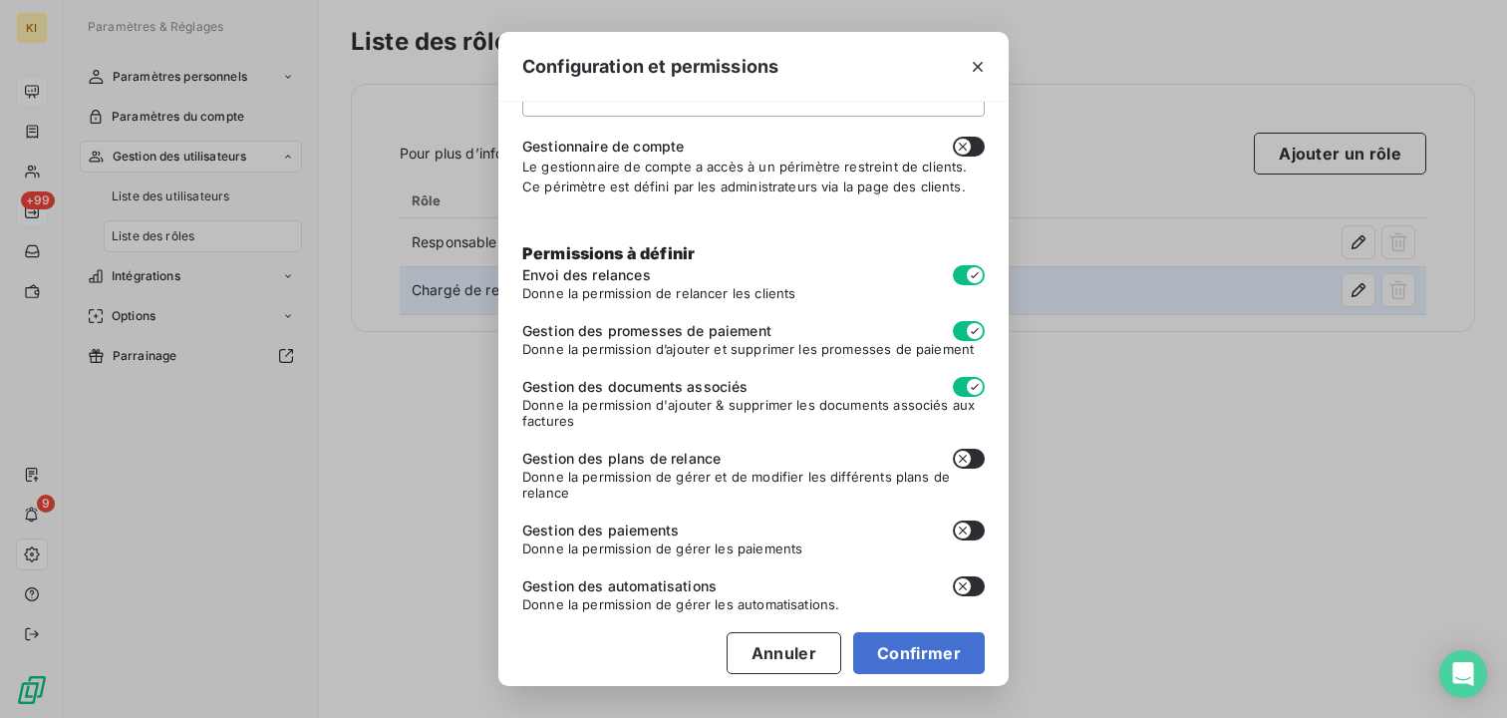
scroll to position [127, 0]
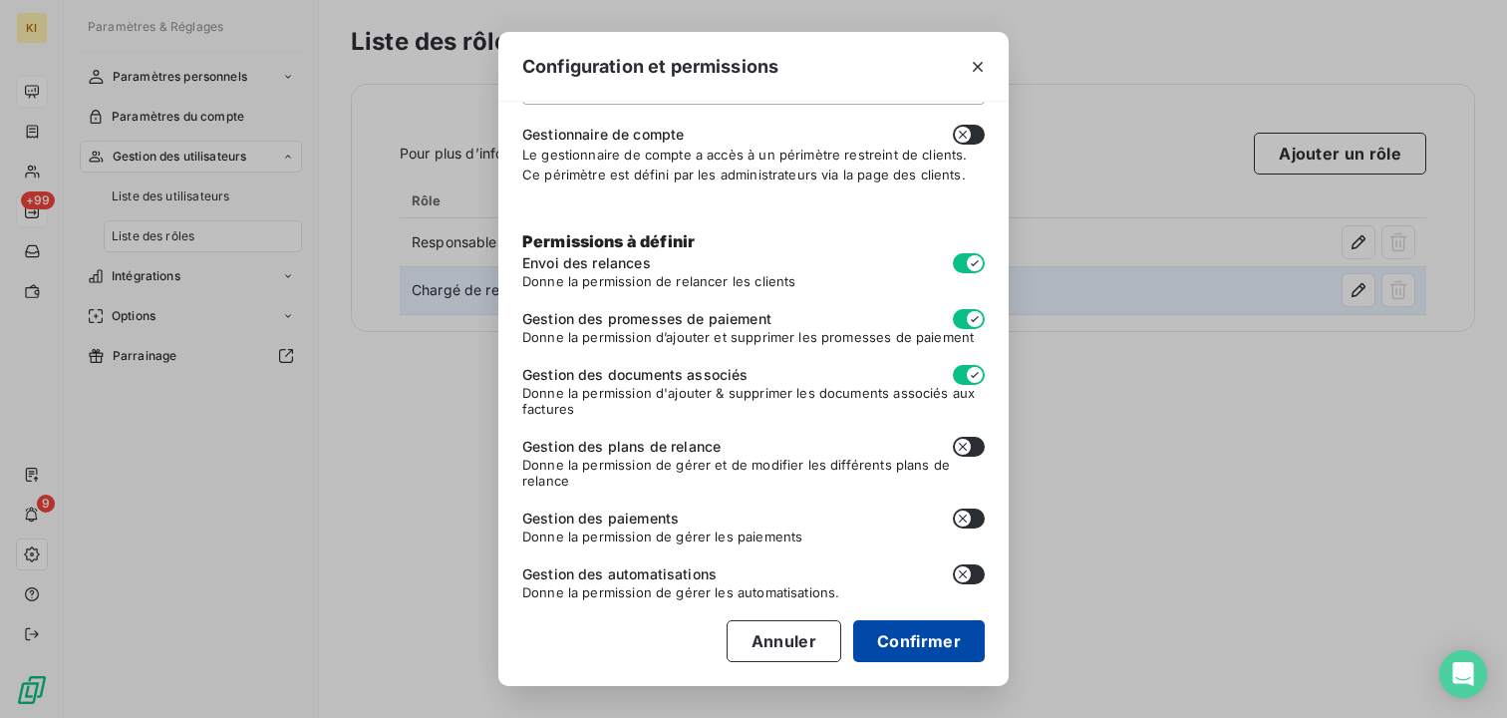
click at [902, 624] on button "Confirmer" at bounding box center [919, 641] width 132 height 42
checkbox input "false"
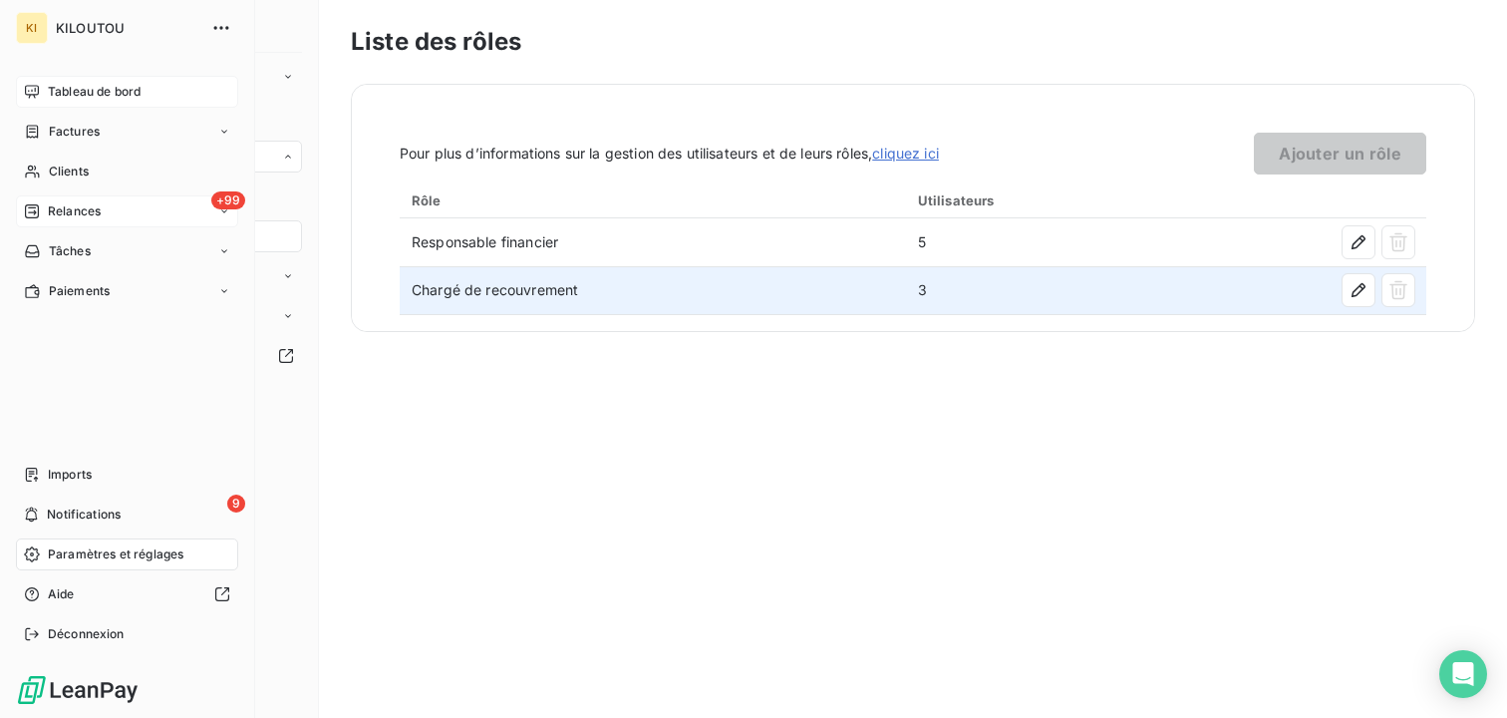
click at [60, 188] on nav "Tableau de bord Factures Clients +99 Relances Tâches Paiements" at bounding box center [127, 191] width 222 height 231
click at [79, 177] on span "Clients" at bounding box center [69, 171] width 40 height 18
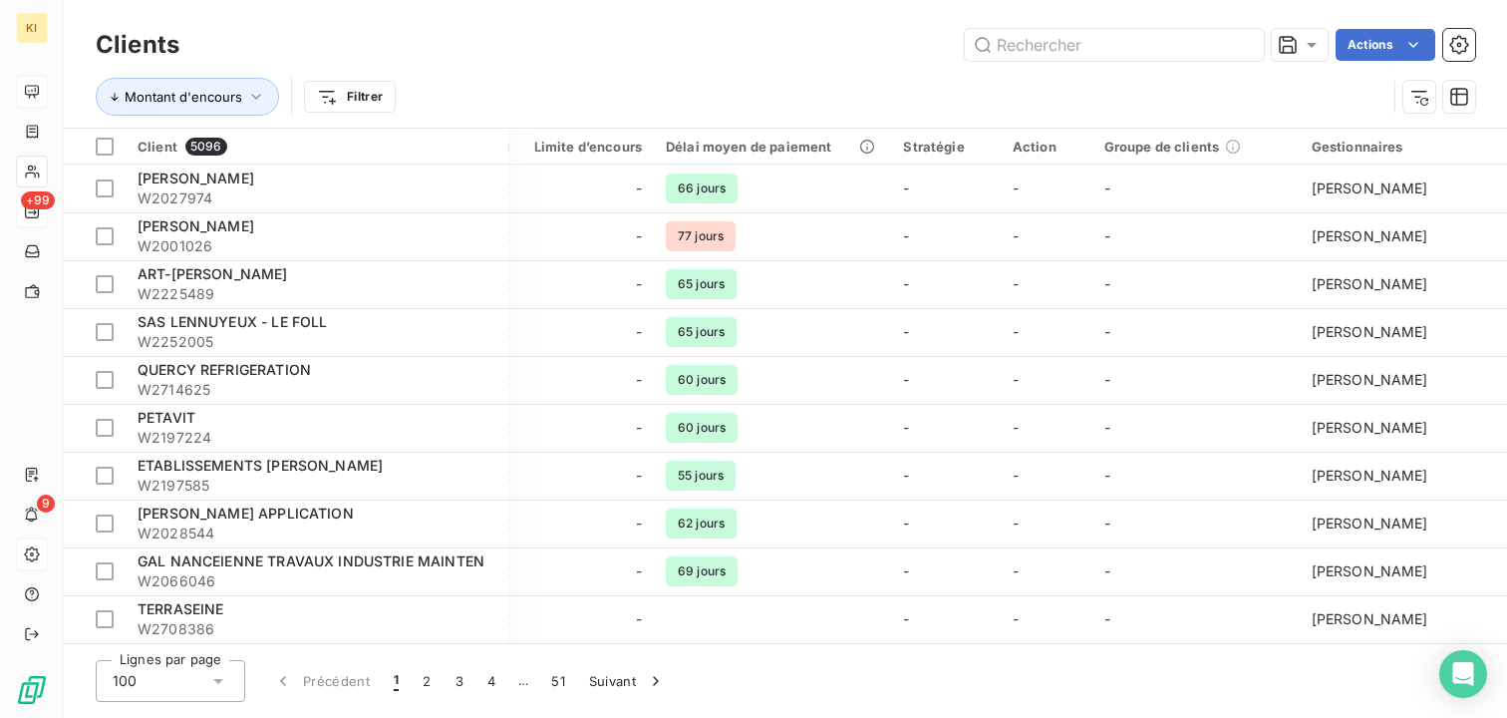
scroll to position [0, 643]
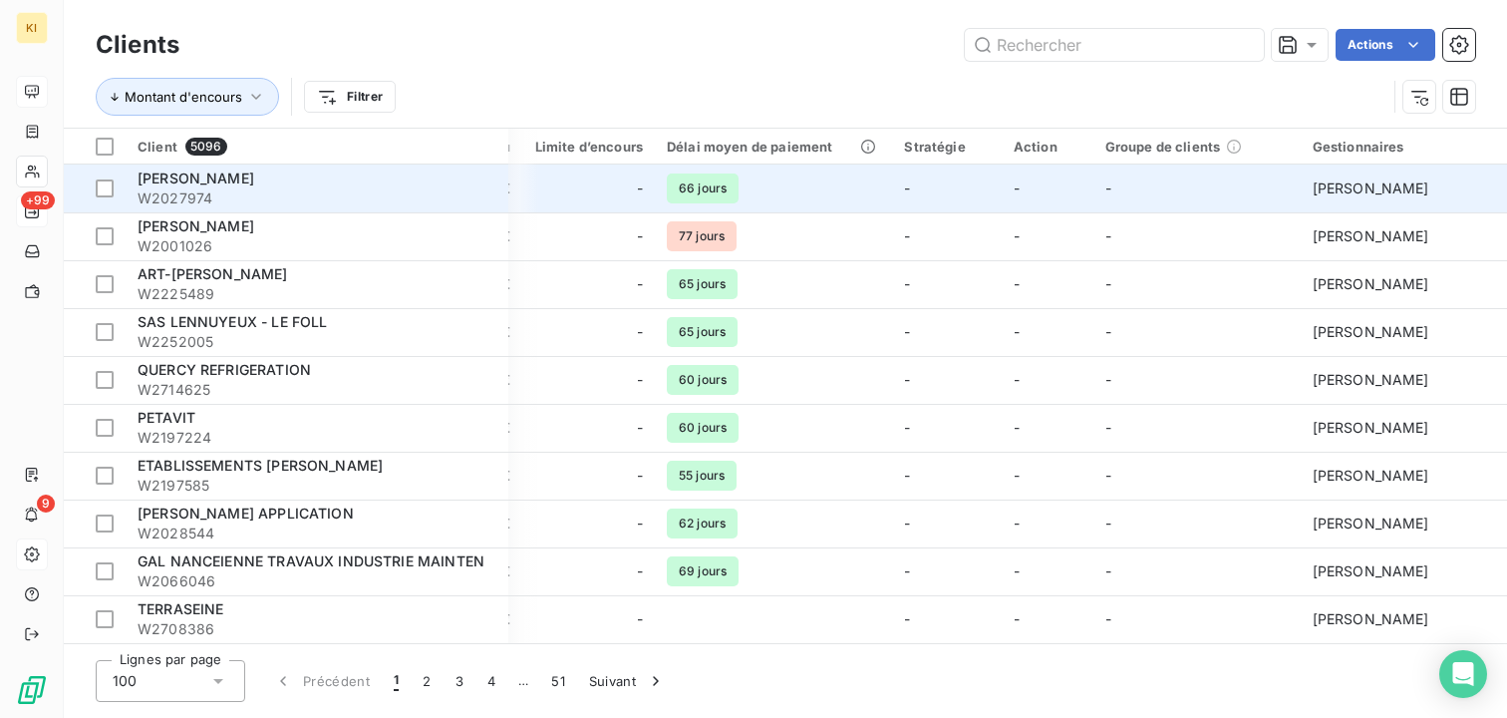
click at [1113, 179] on td "-" at bounding box center [1196, 188] width 207 height 48
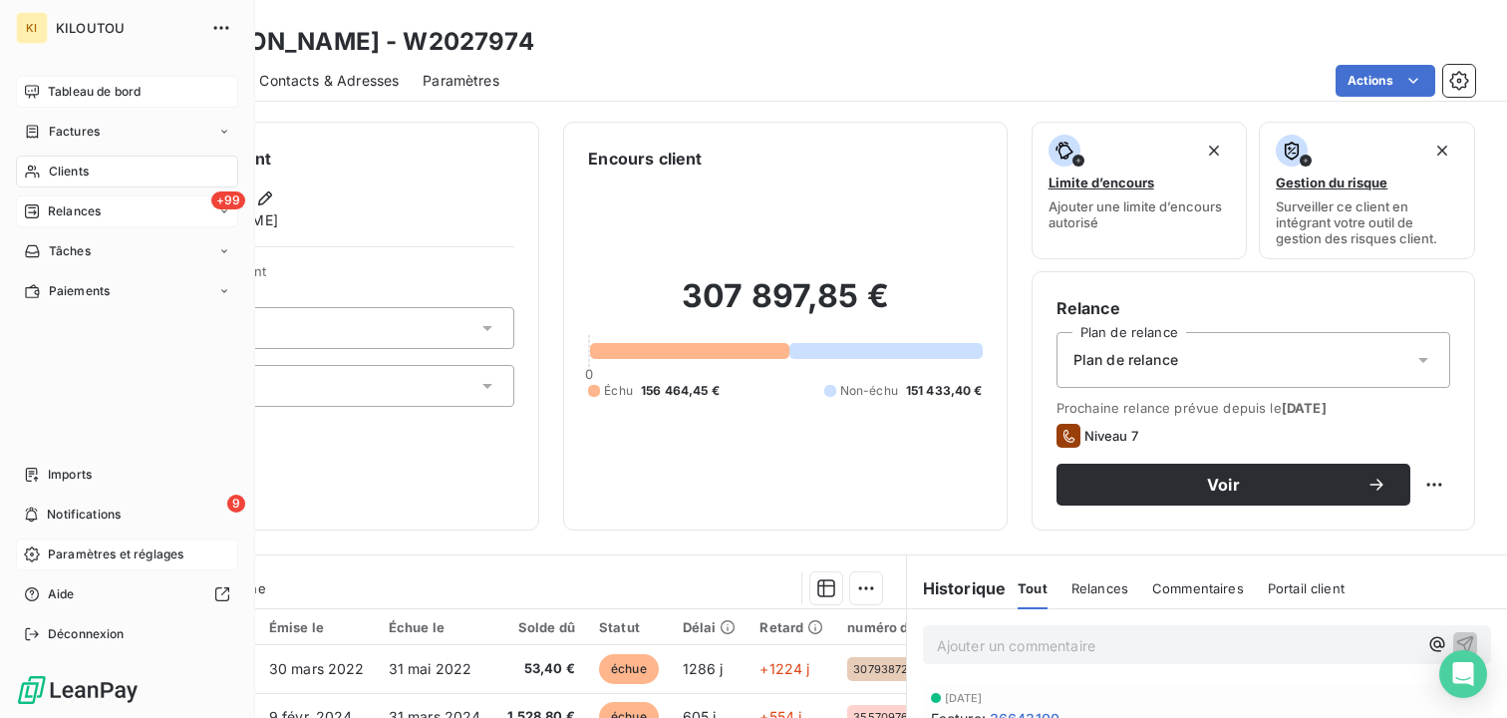
click at [38, 77] on div "Tableau de bord" at bounding box center [127, 92] width 222 height 32
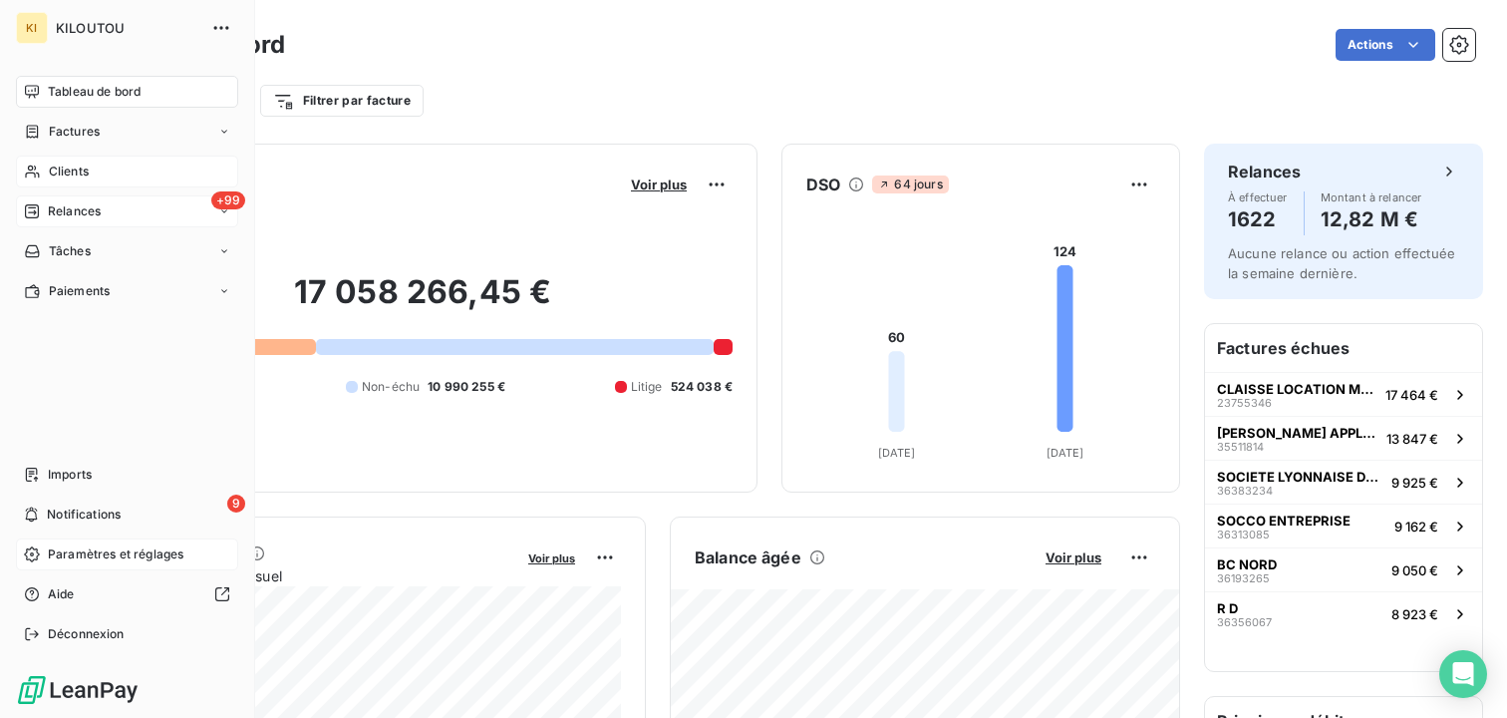
click at [60, 168] on span "Clients" at bounding box center [69, 171] width 40 height 18
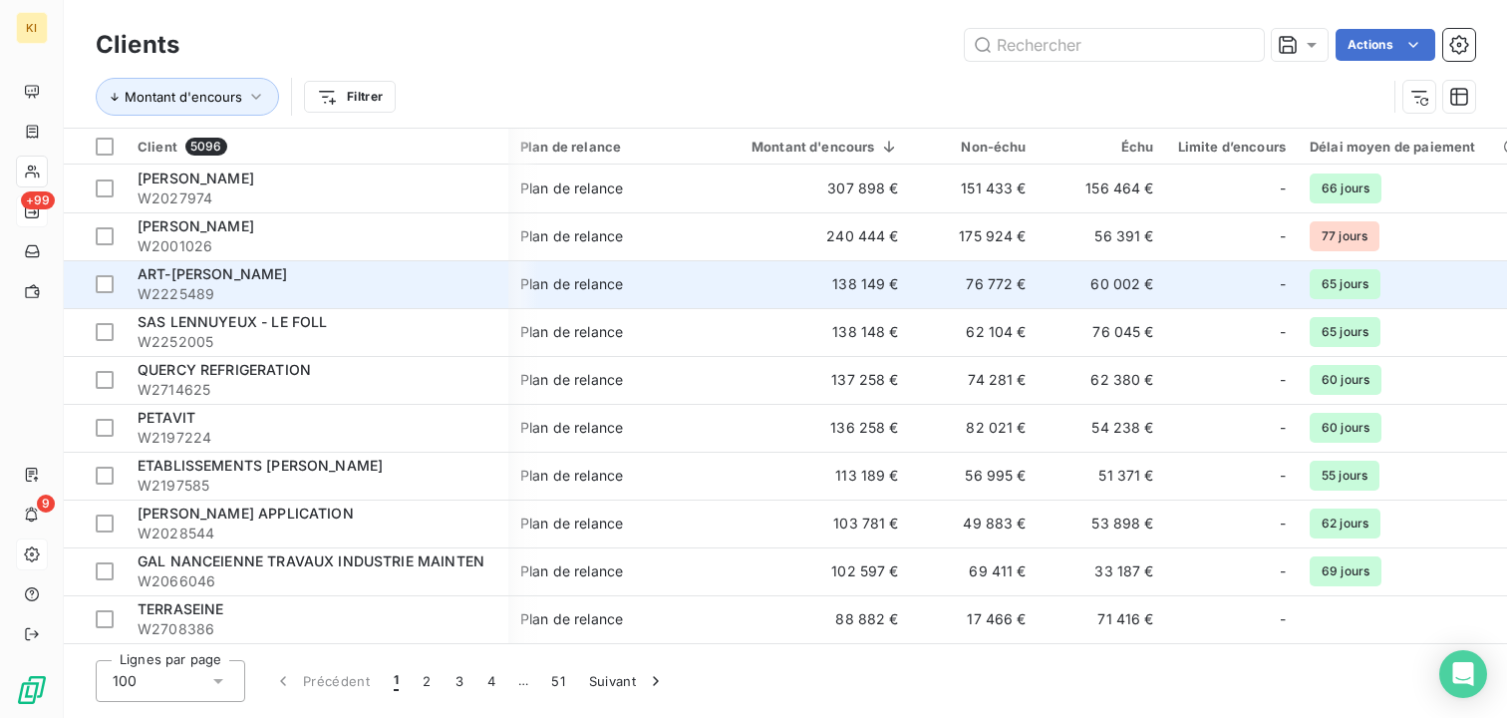
scroll to position [0, 643]
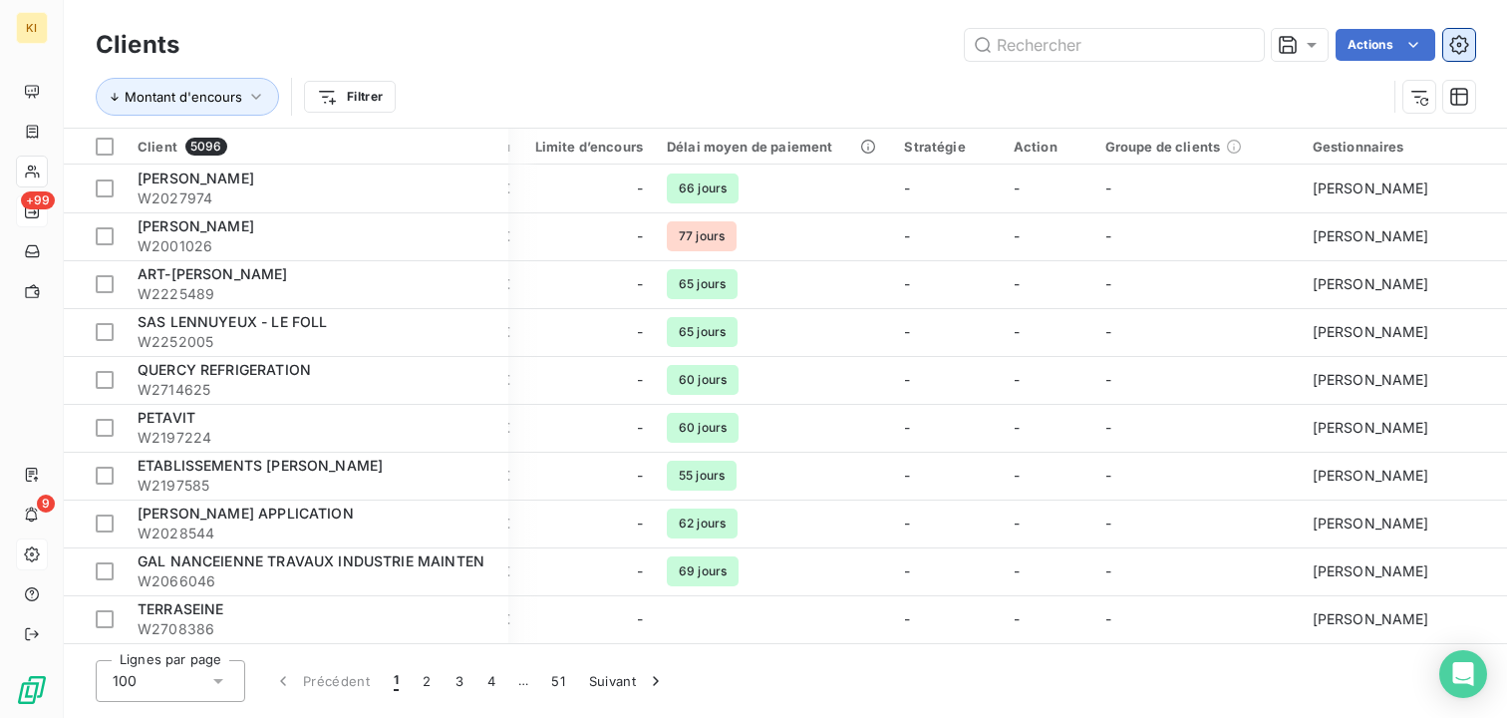
click at [1455, 43] on icon "button" at bounding box center [1459, 45] width 20 height 20
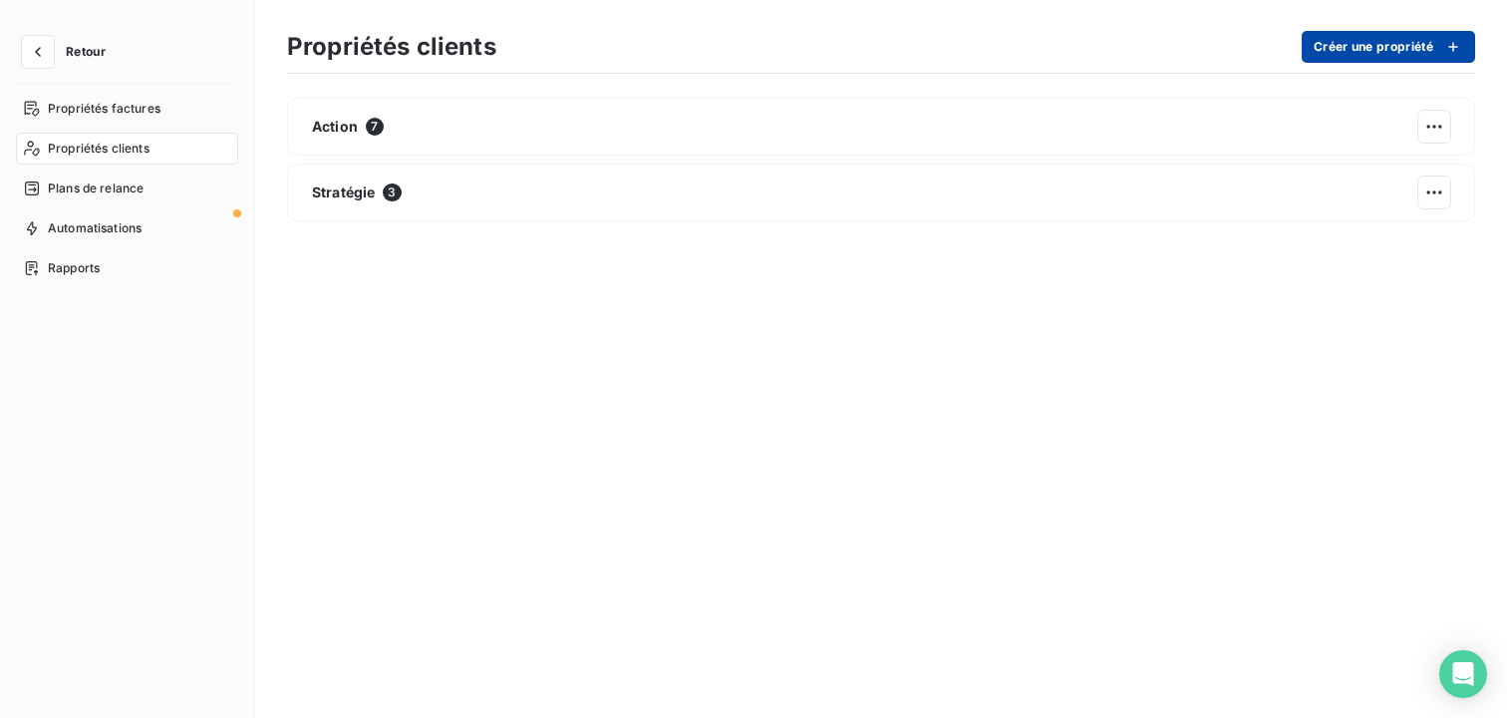
click at [1345, 60] on button "Créer une propriété" at bounding box center [1387, 47] width 173 height 32
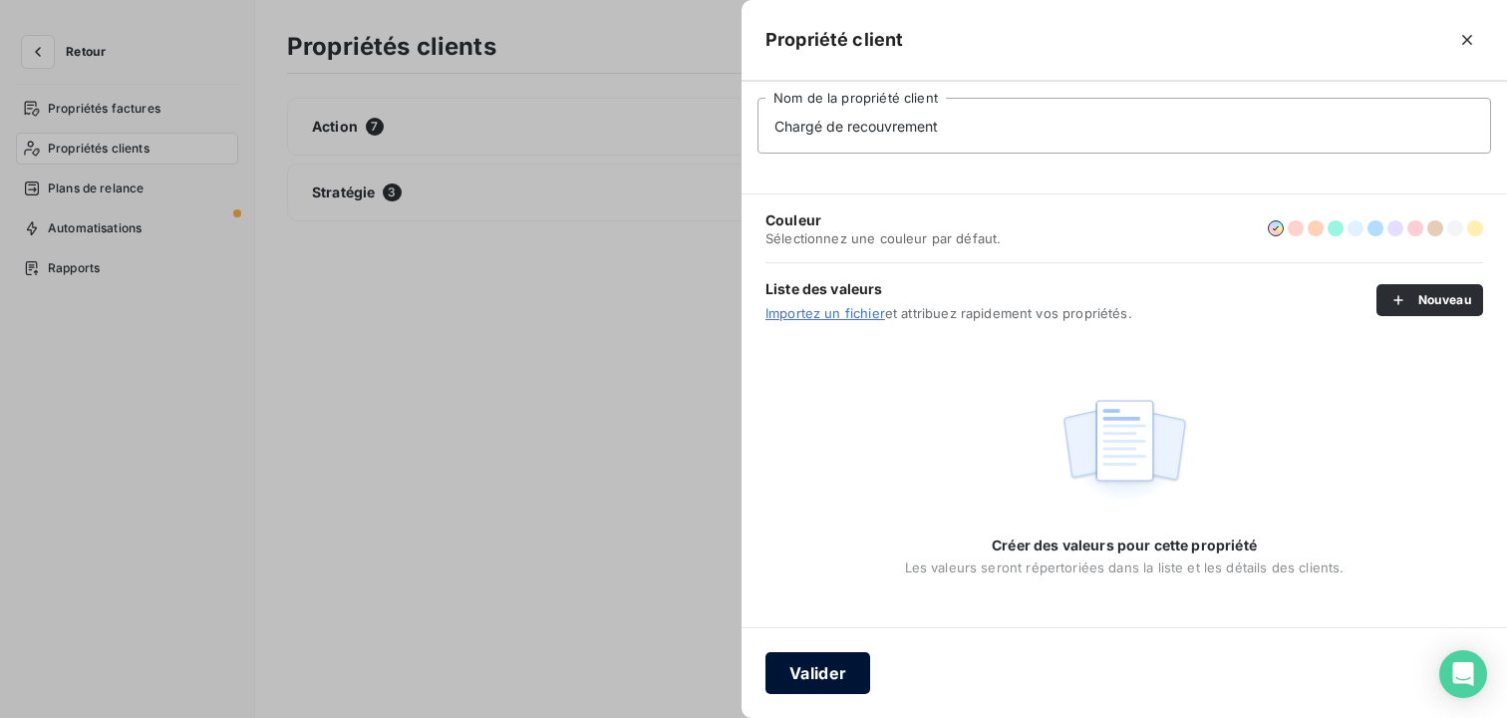
type input "Chargé de recouvrement"
click at [810, 662] on button "Valider" at bounding box center [817, 673] width 105 height 42
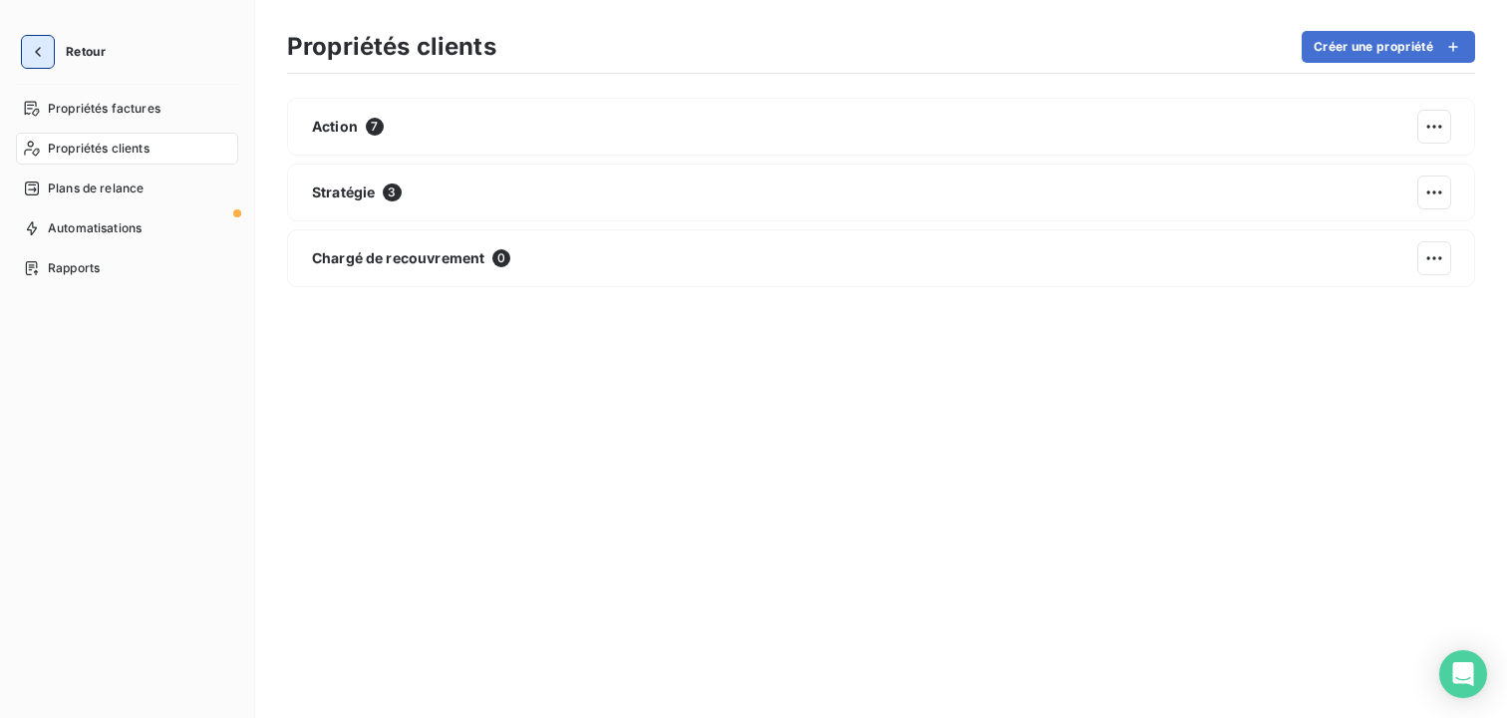
click at [45, 52] on icon "button" at bounding box center [38, 52] width 20 height 20
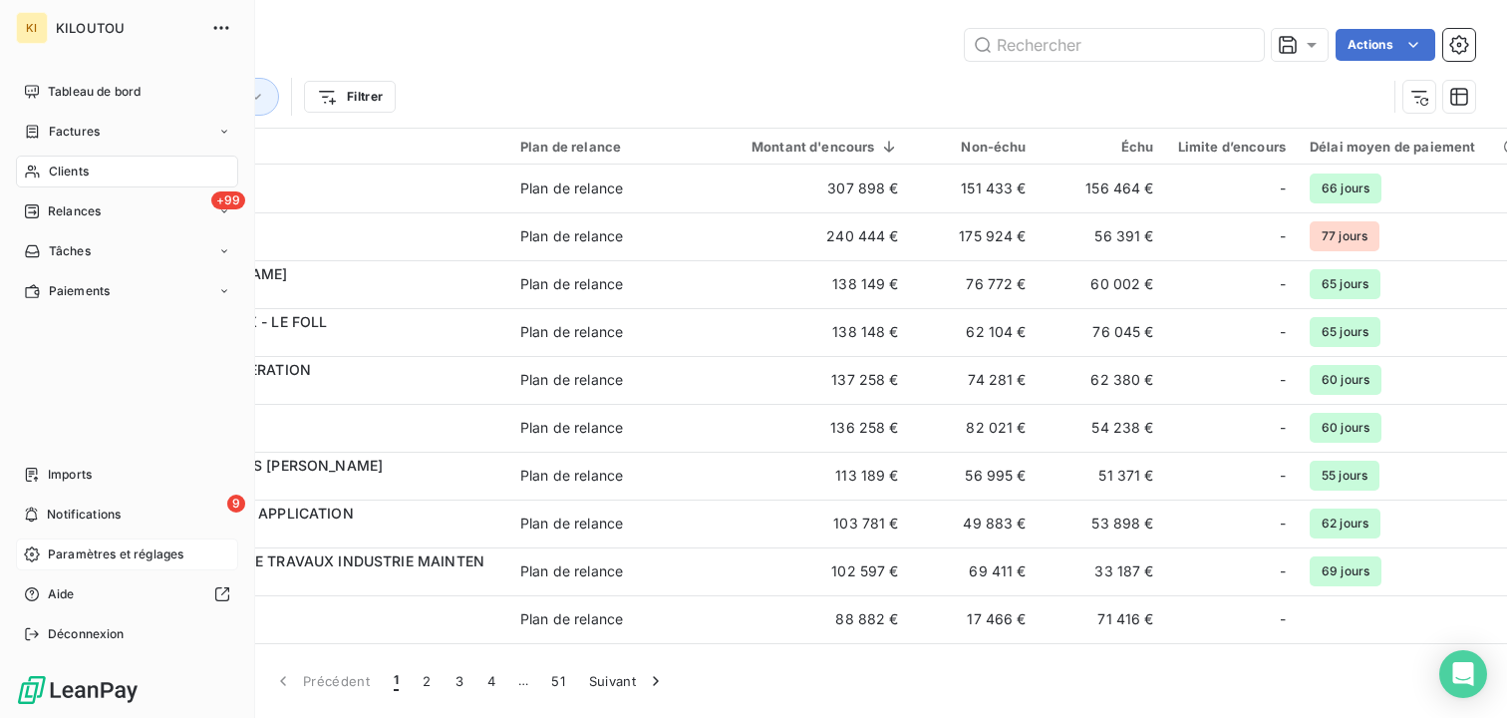
click at [64, 546] on span "Paramètres et réglages" at bounding box center [116, 554] width 136 height 18
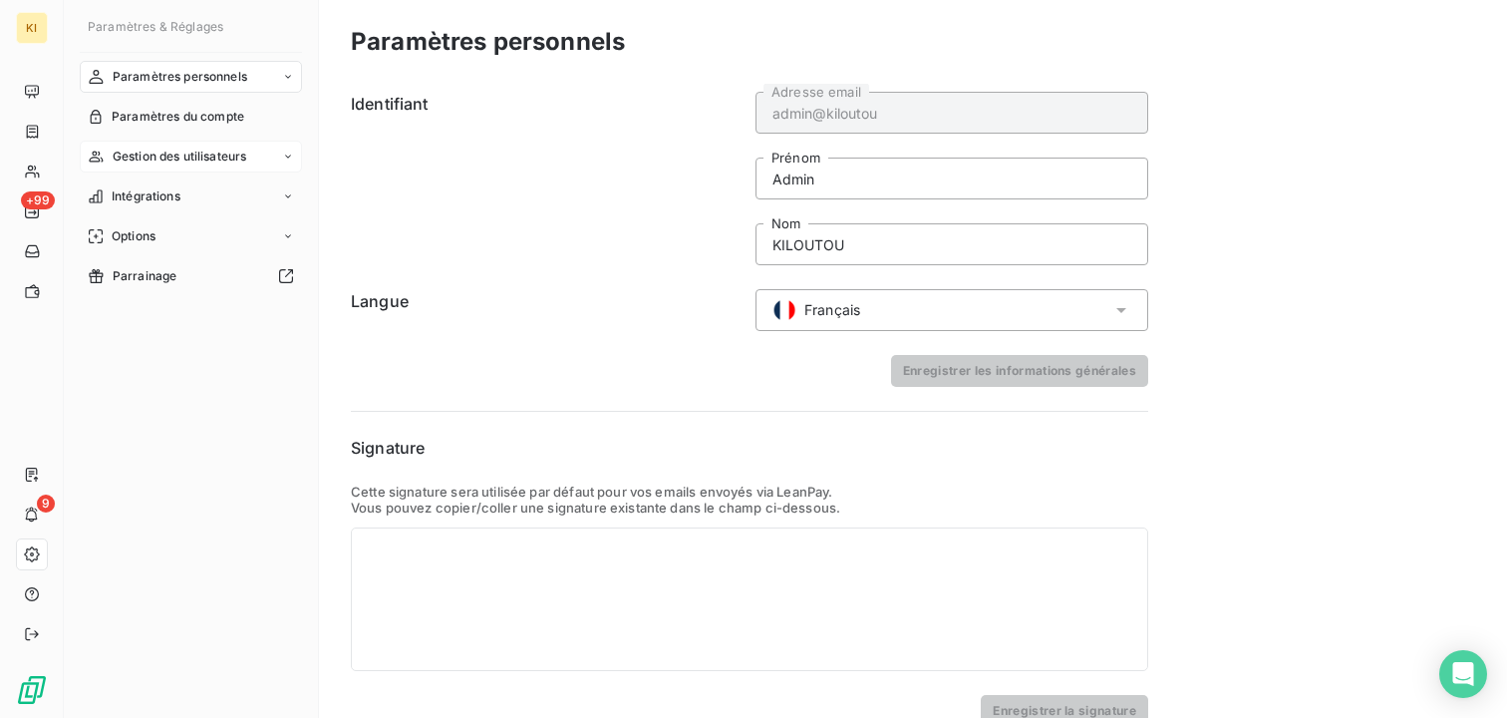
click at [203, 159] on span "Gestion des utilisateurs" at bounding box center [180, 156] width 135 height 18
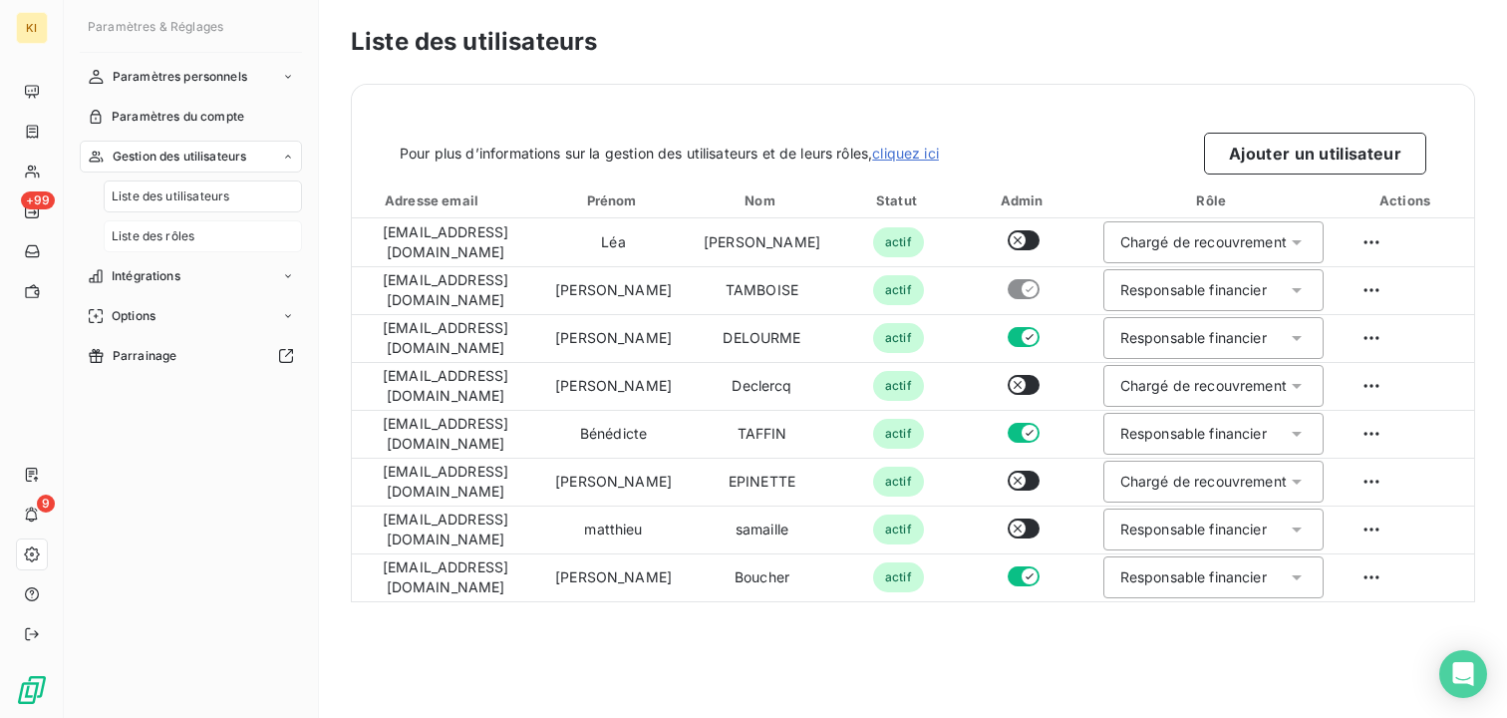
click at [140, 227] on span "Liste des rôles" at bounding box center [153, 236] width 83 height 18
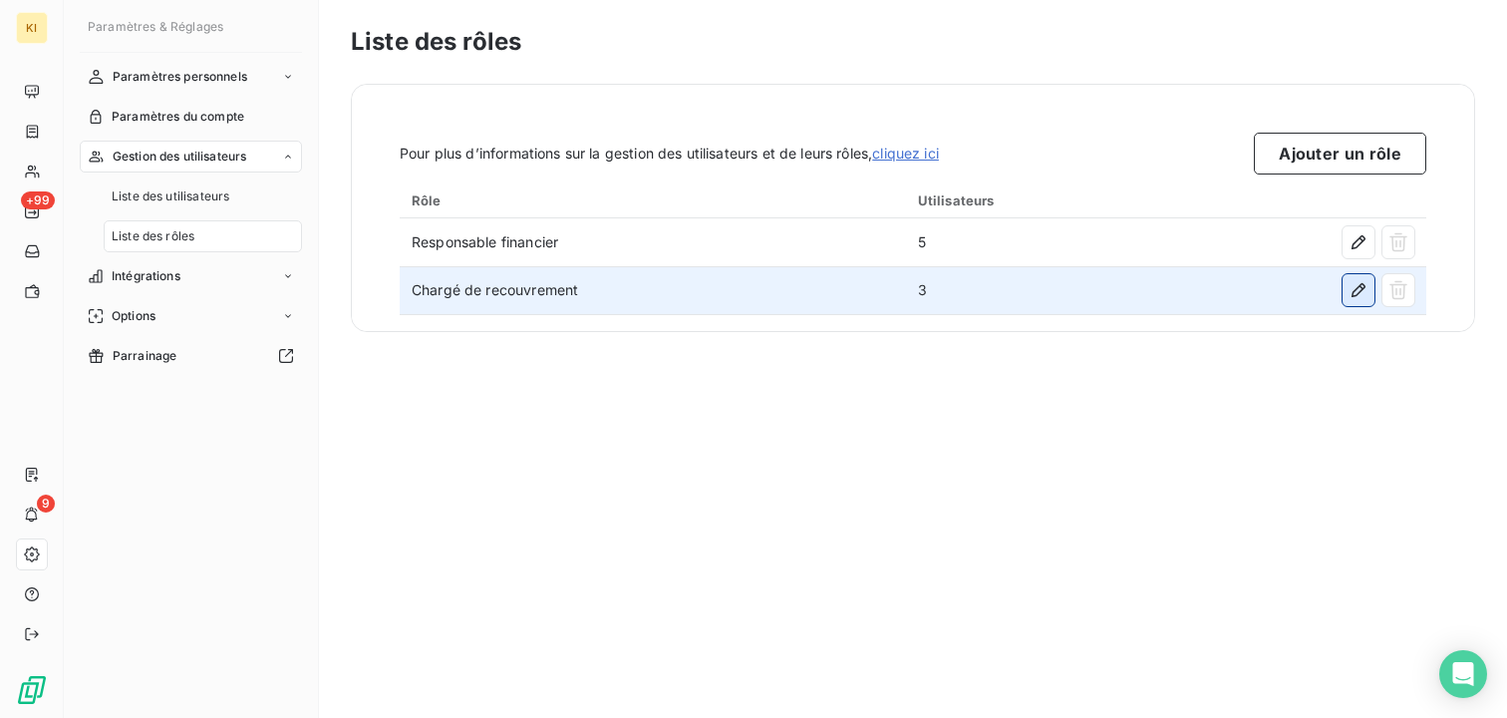
click at [1356, 289] on icon "button" at bounding box center [1358, 290] width 20 height 20
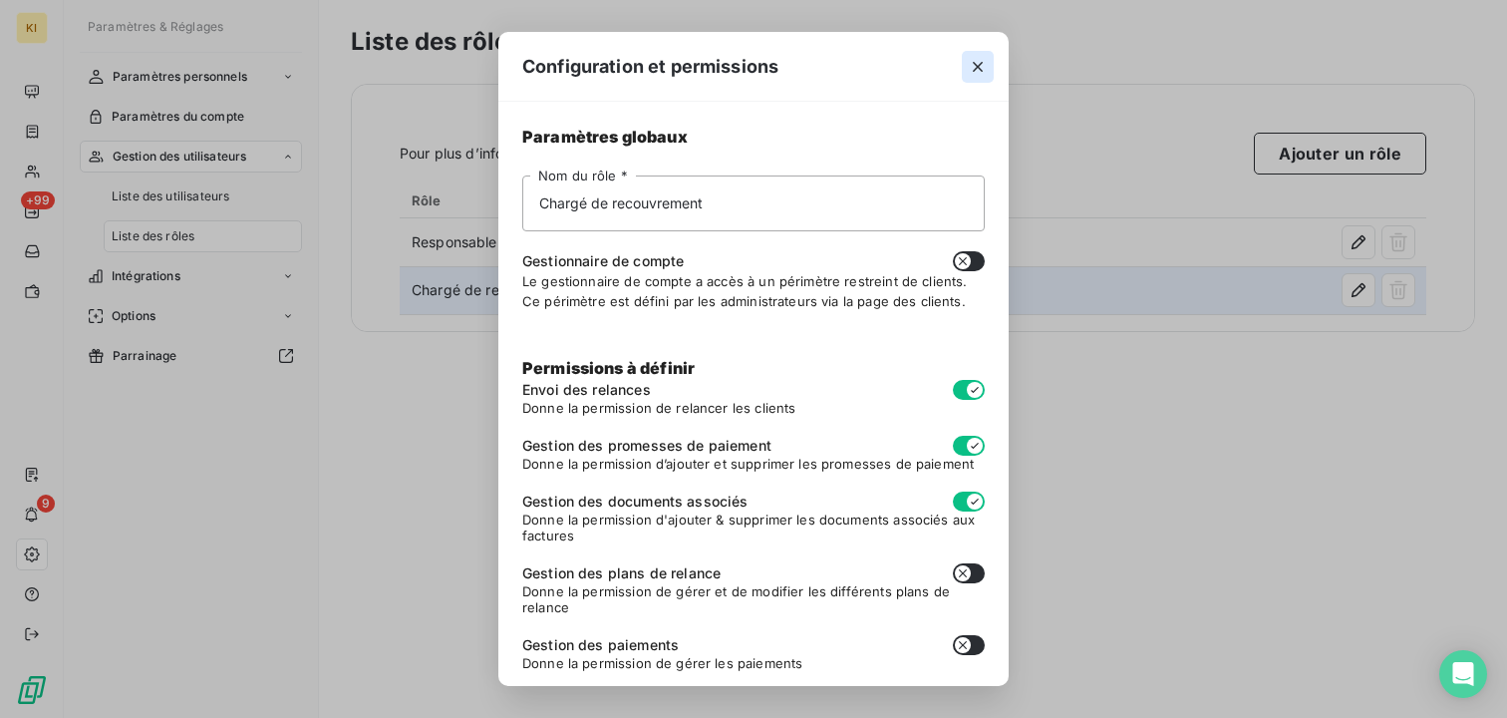
click at [974, 71] on icon "button" at bounding box center [978, 67] width 20 height 20
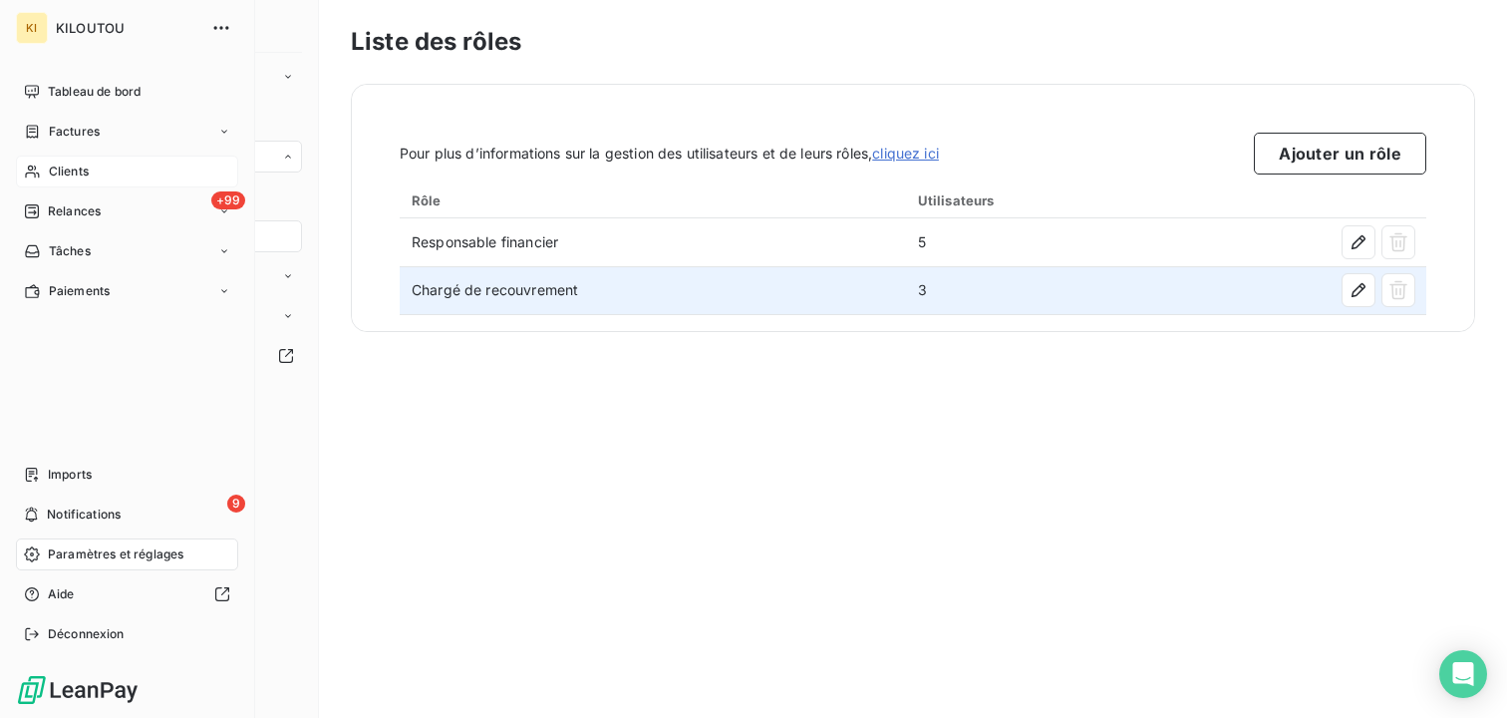
click at [50, 172] on span "Clients" at bounding box center [69, 171] width 40 height 18
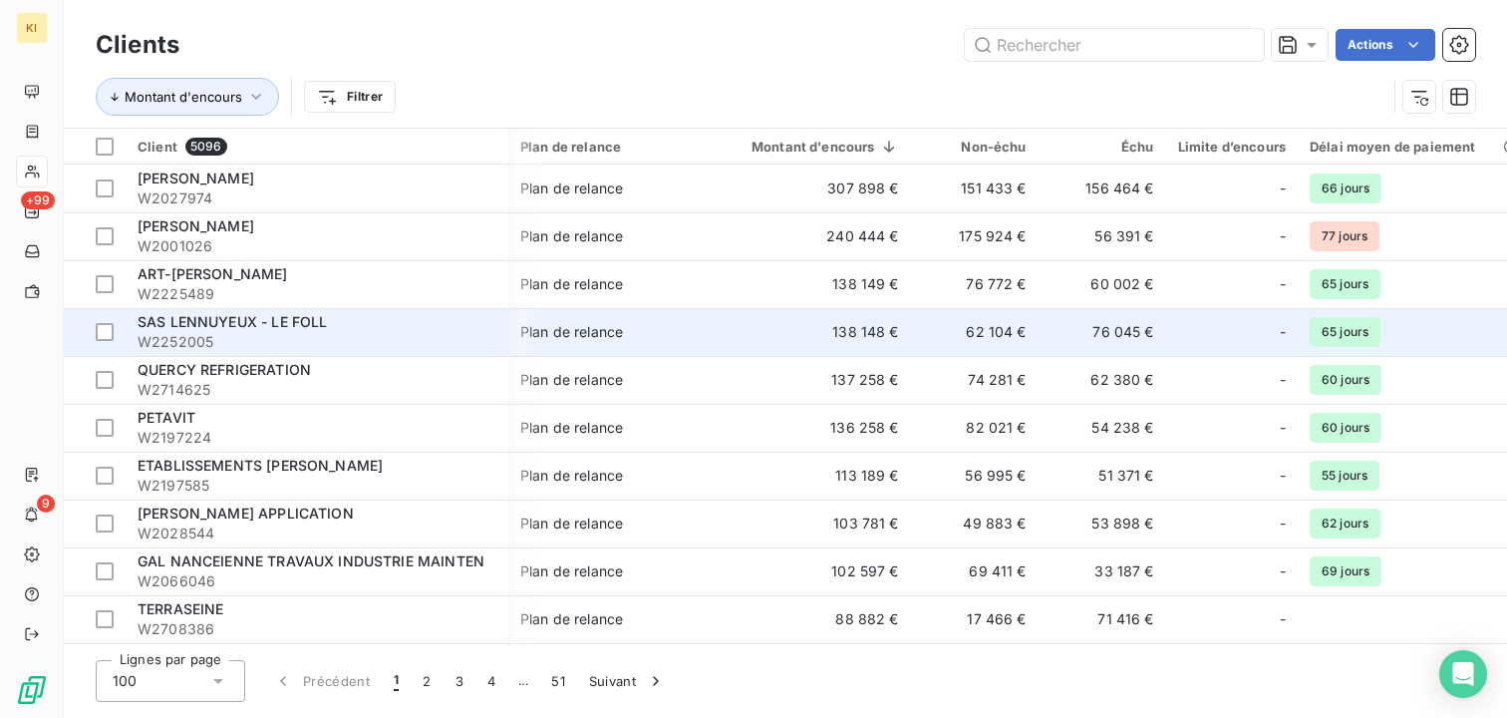
scroll to position [0, 644]
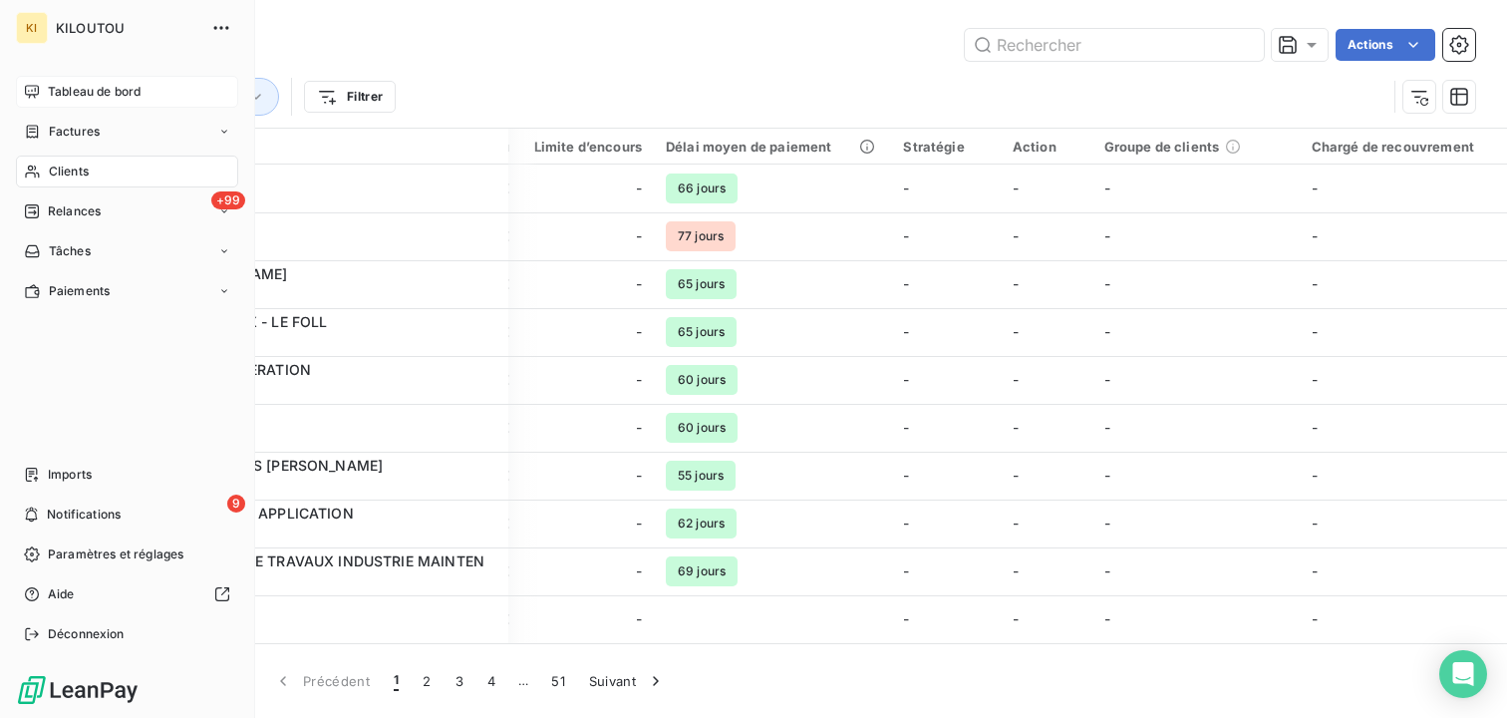
click at [30, 92] on icon at bounding box center [32, 92] width 16 height 16
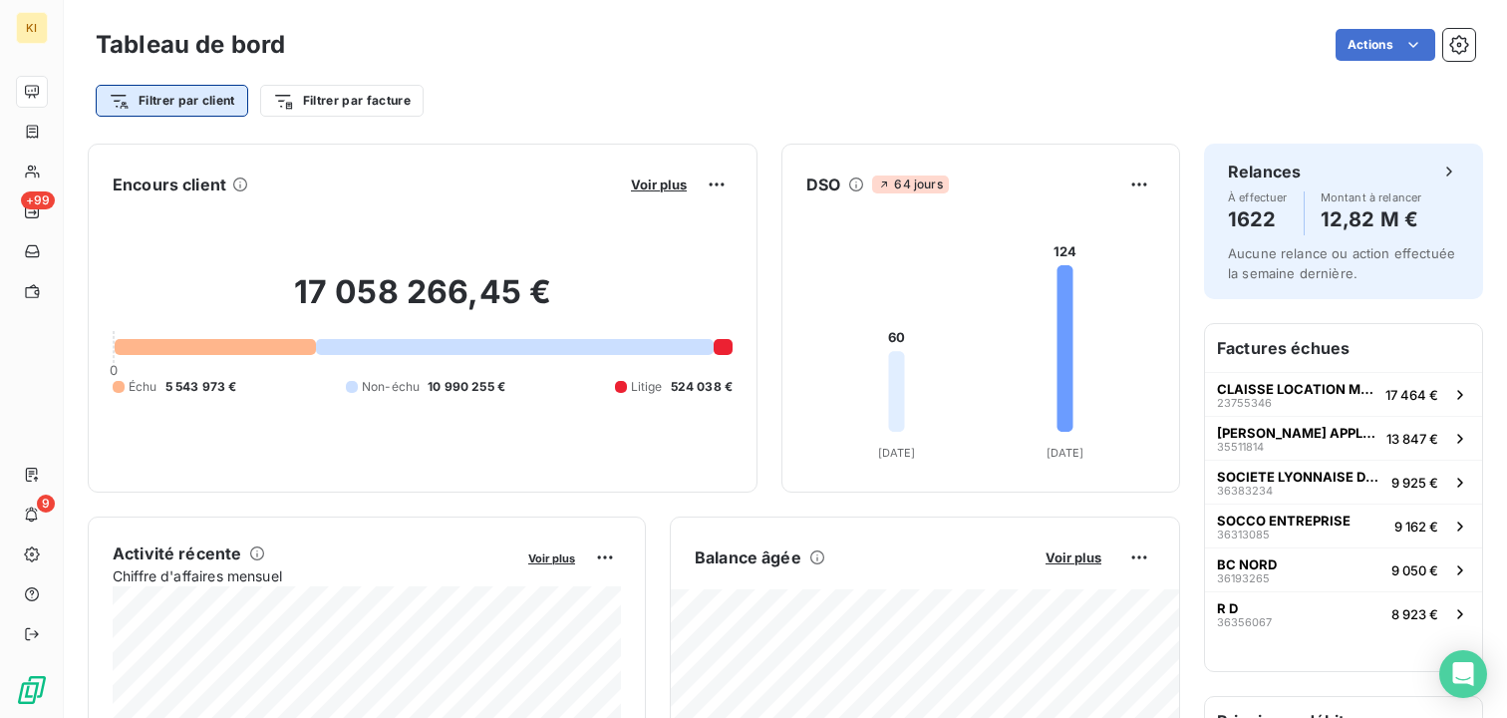
click at [165, 106] on html "KI +99 9 Tableau de bord Actions Filtrer par client Filtrer par facture Encours…" at bounding box center [753, 359] width 1507 height 718
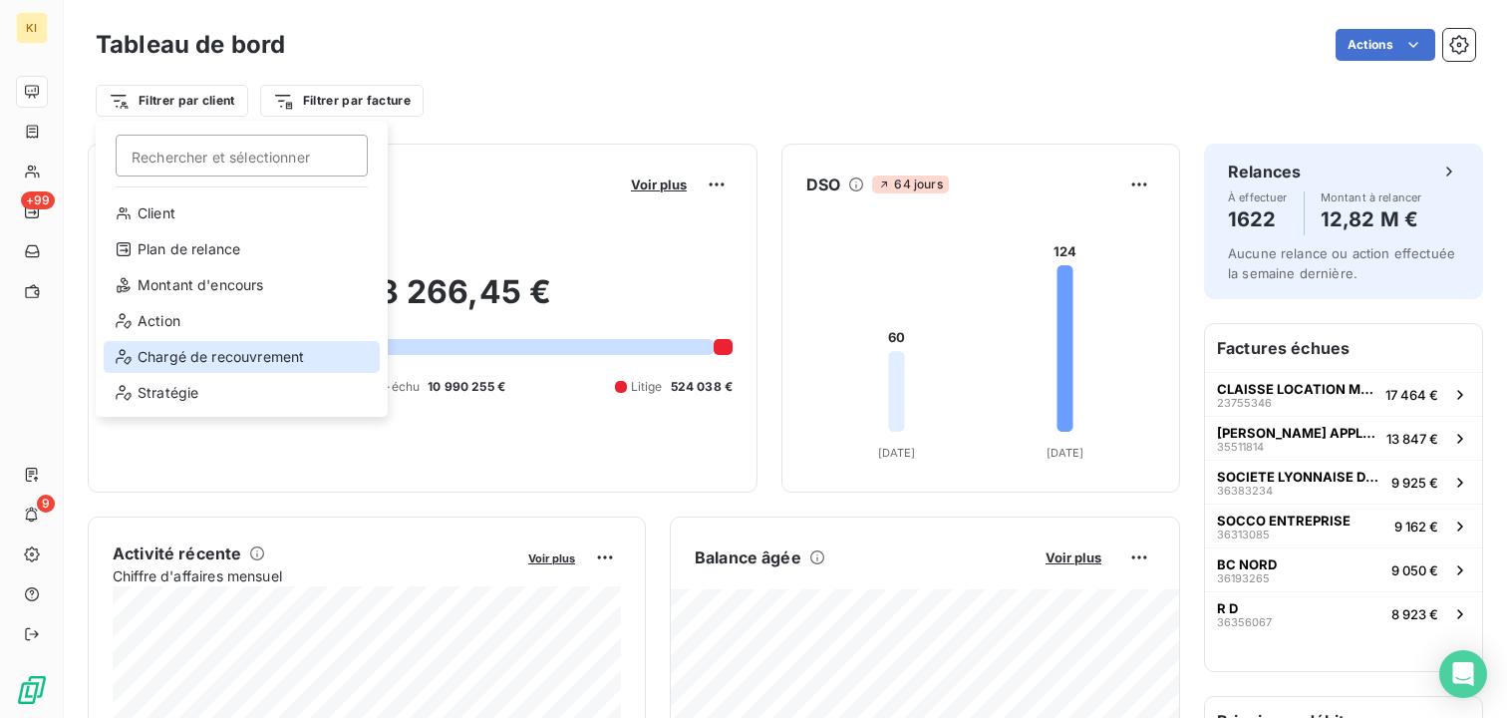
click at [221, 359] on div "Chargé de recouvrement" at bounding box center [242, 357] width 276 height 32
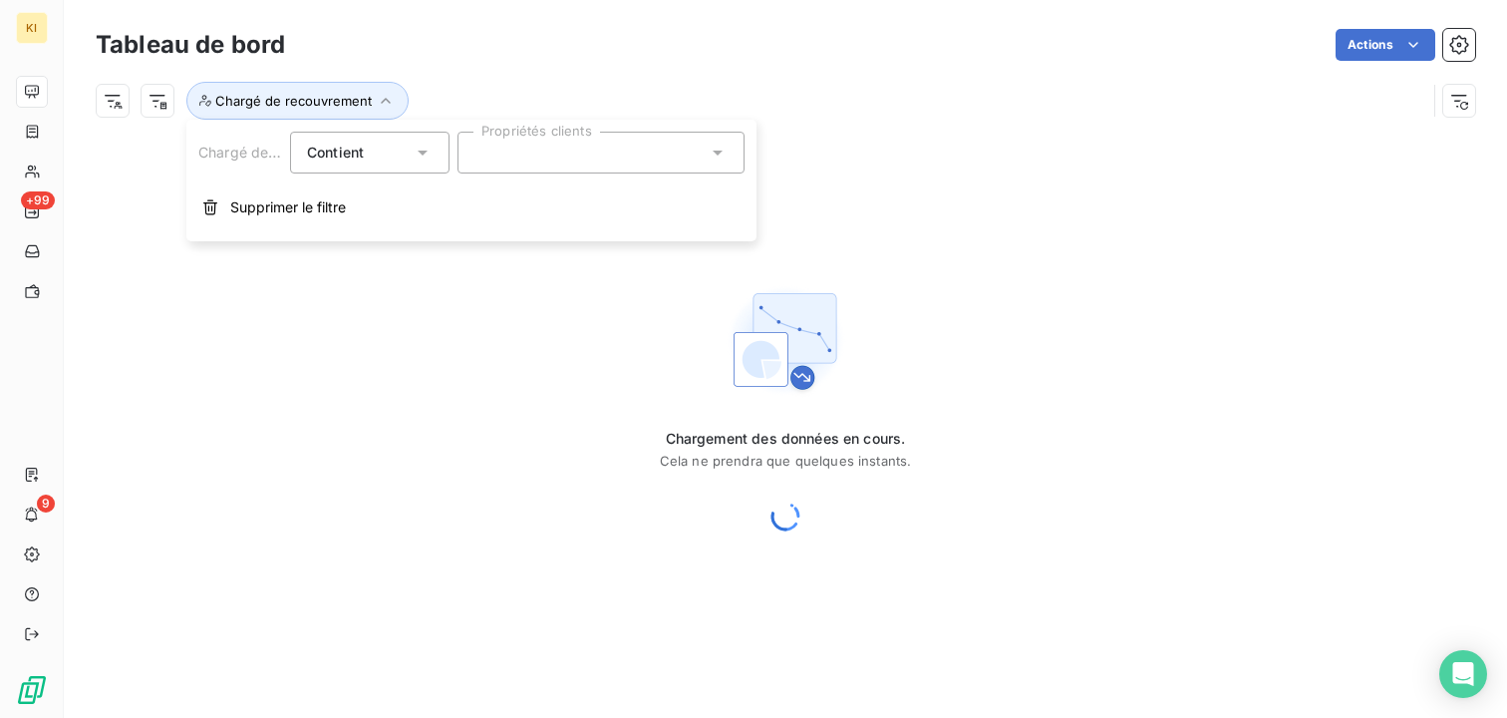
click at [589, 152] on div at bounding box center [600, 153] width 287 height 42
click at [615, 77] on div "Chargé de recouvrement" at bounding box center [785, 93] width 1379 height 54
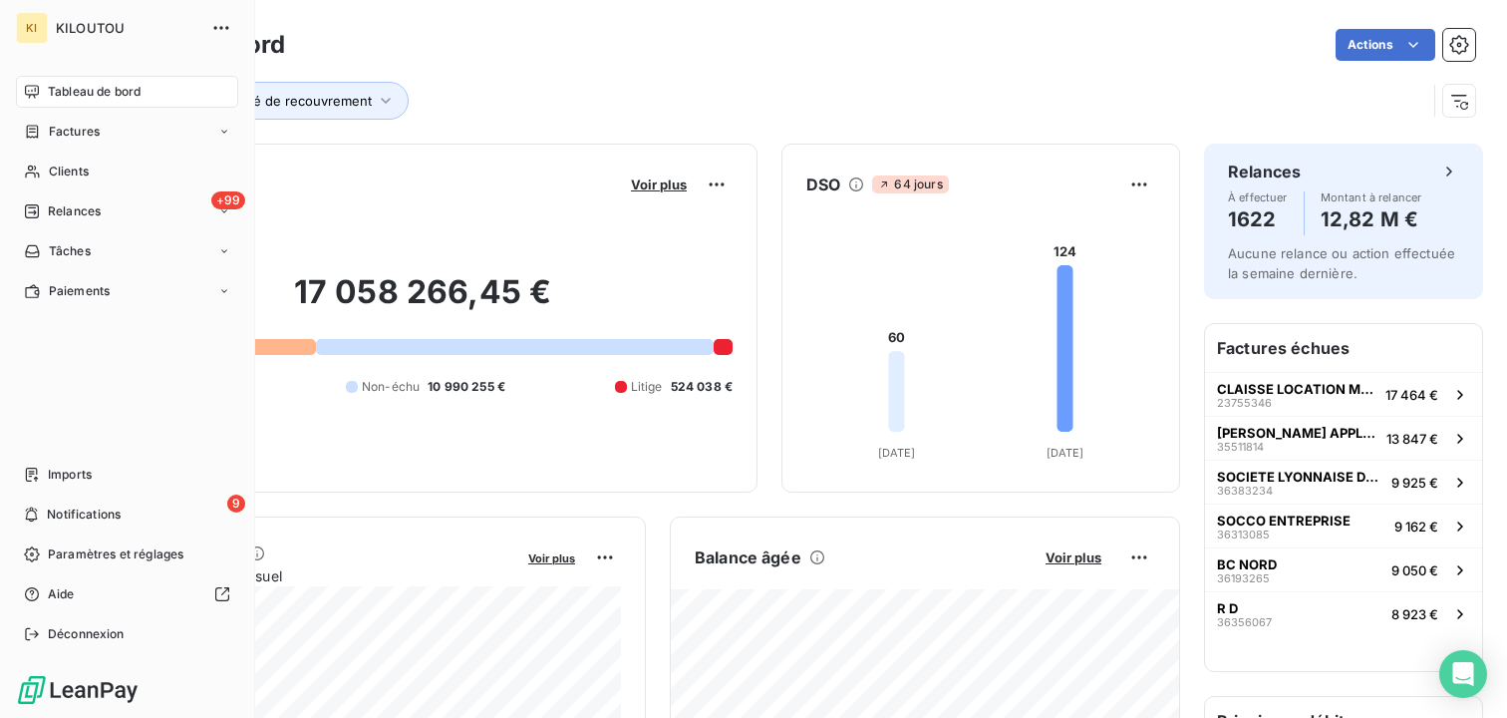
click at [65, 92] on span "Tableau de bord" at bounding box center [94, 92] width 93 height 18
click at [117, 212] on div "+99 Relances" at bounding box center [127, 211] width 222 height 32
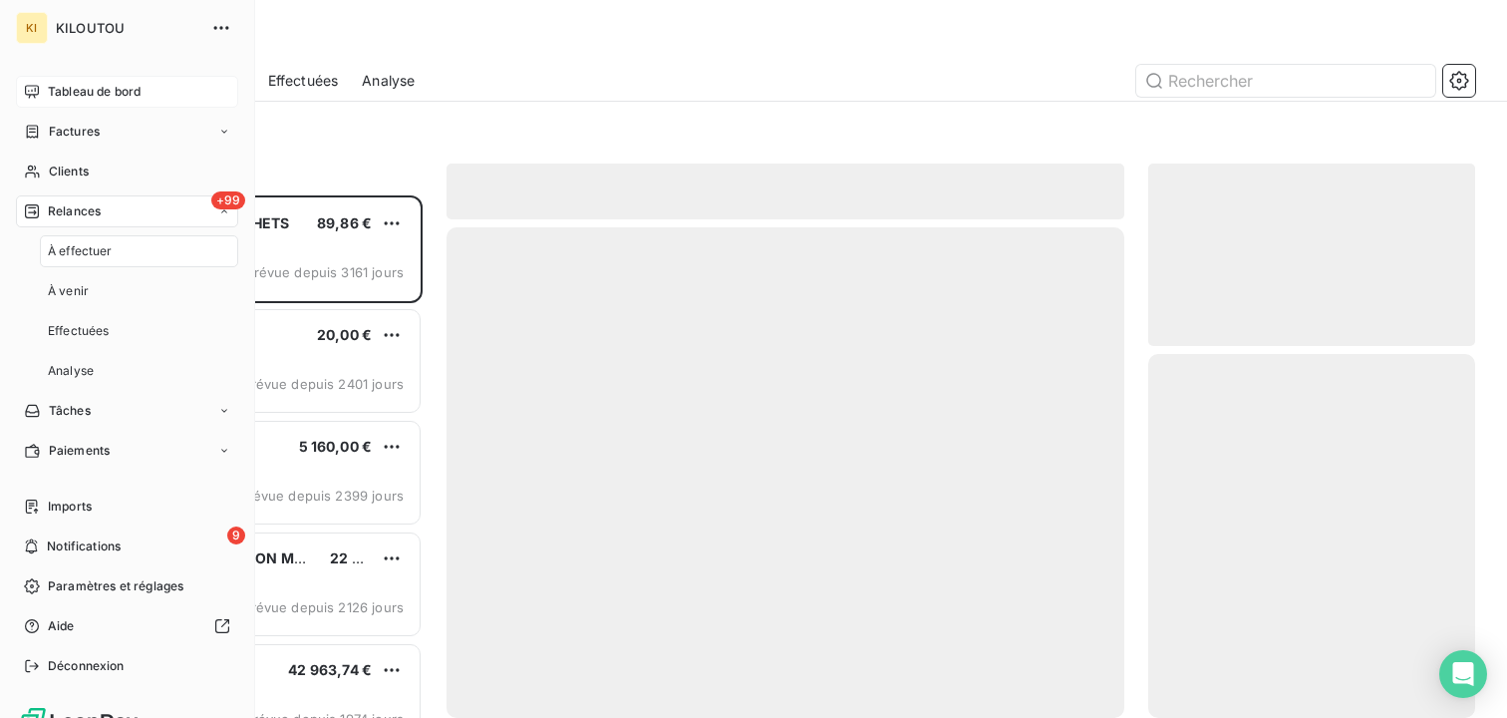
scroll to position [522, 327]
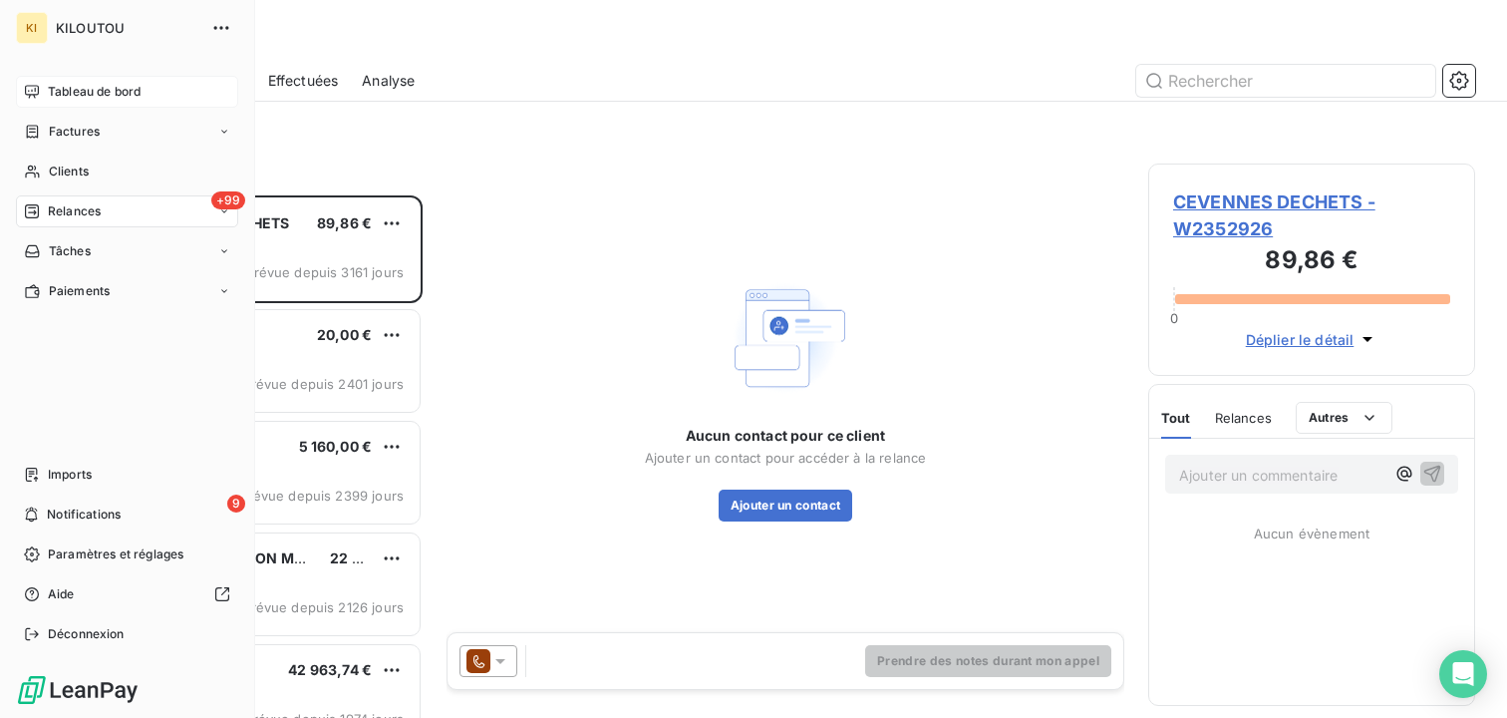
click at [45, 108] on nav "Tableau de bord Factures Clients +99 Relances Tâches Paiements" at bounding box center [127, 191] width 222 height 231
click at [67, 90] on span "Tableau de bord" at bounding box center [94, 92] width 93 height 18
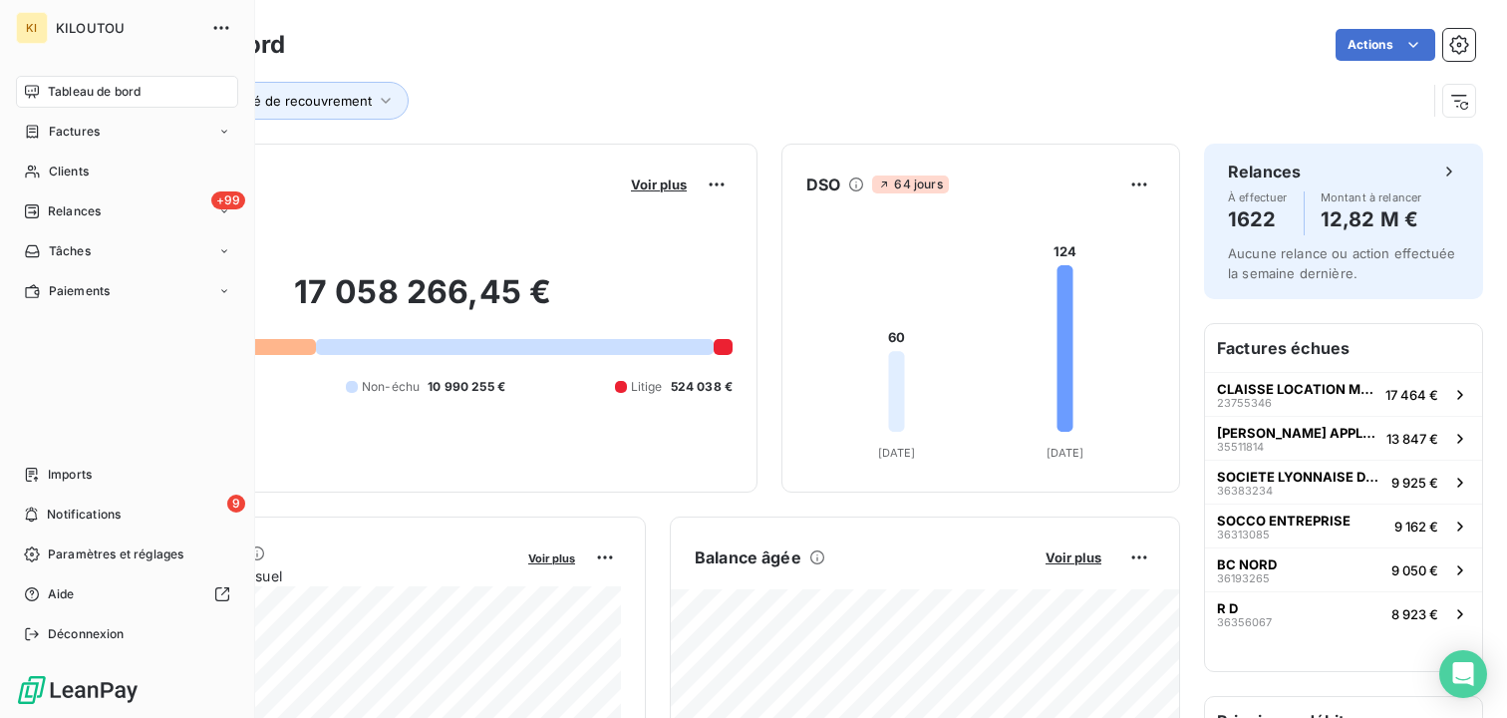
click at [91, 98] on span "Tableau de bord" at bounding box center [94, 92] width 93 height 18
click at [131, 218] on div "+99 Relances" at bounding box center [127, 211] width 222 height 32
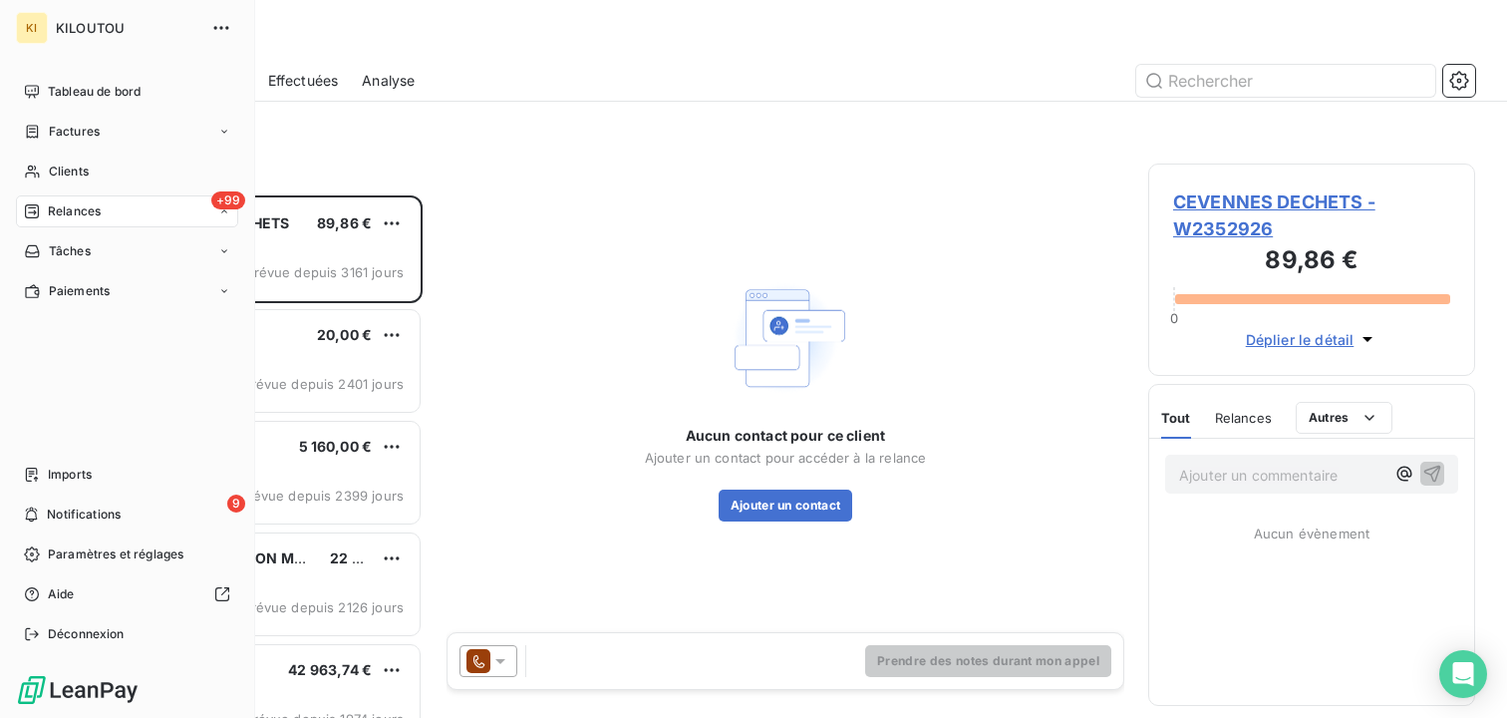
scroll to position [522, 327]
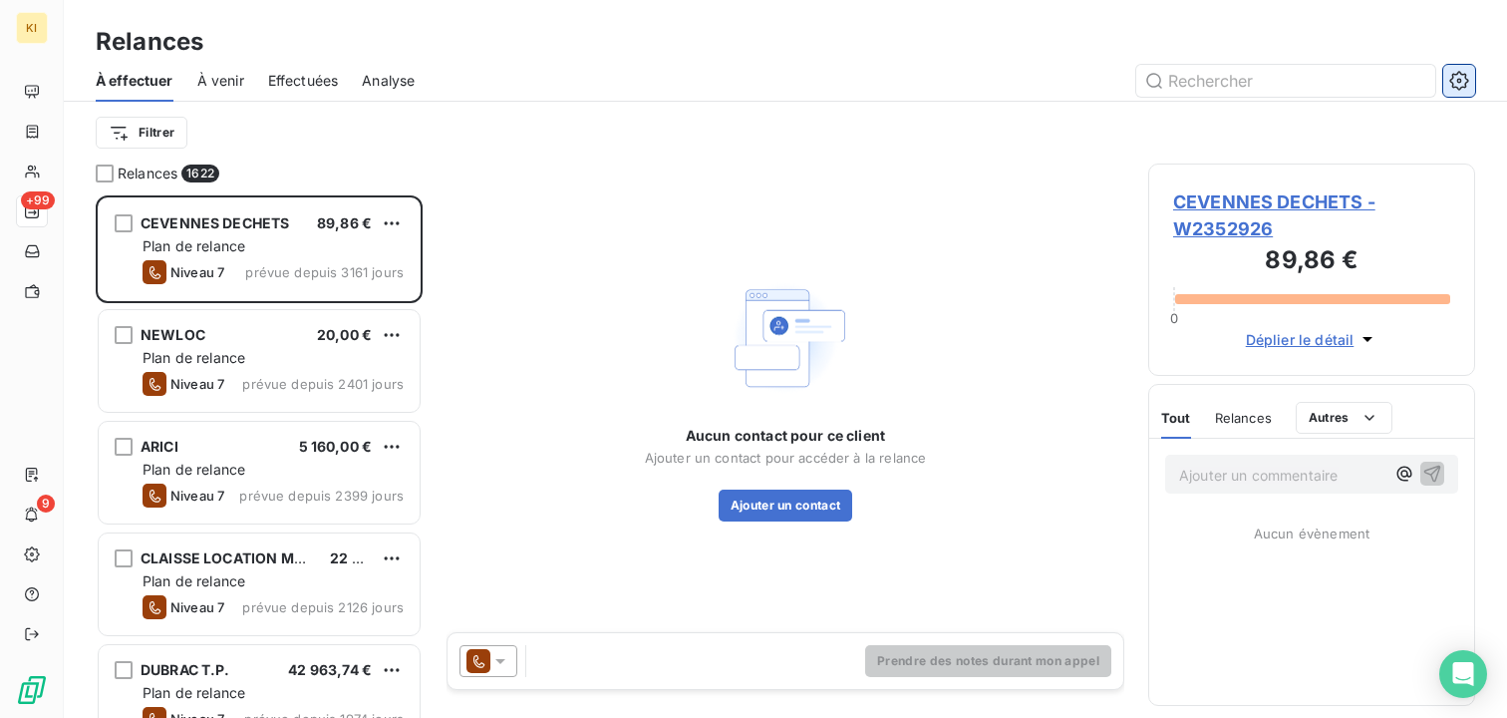
click at [1450, 65] on button "button" at bounding box center [1459, 81] width 32 height 32
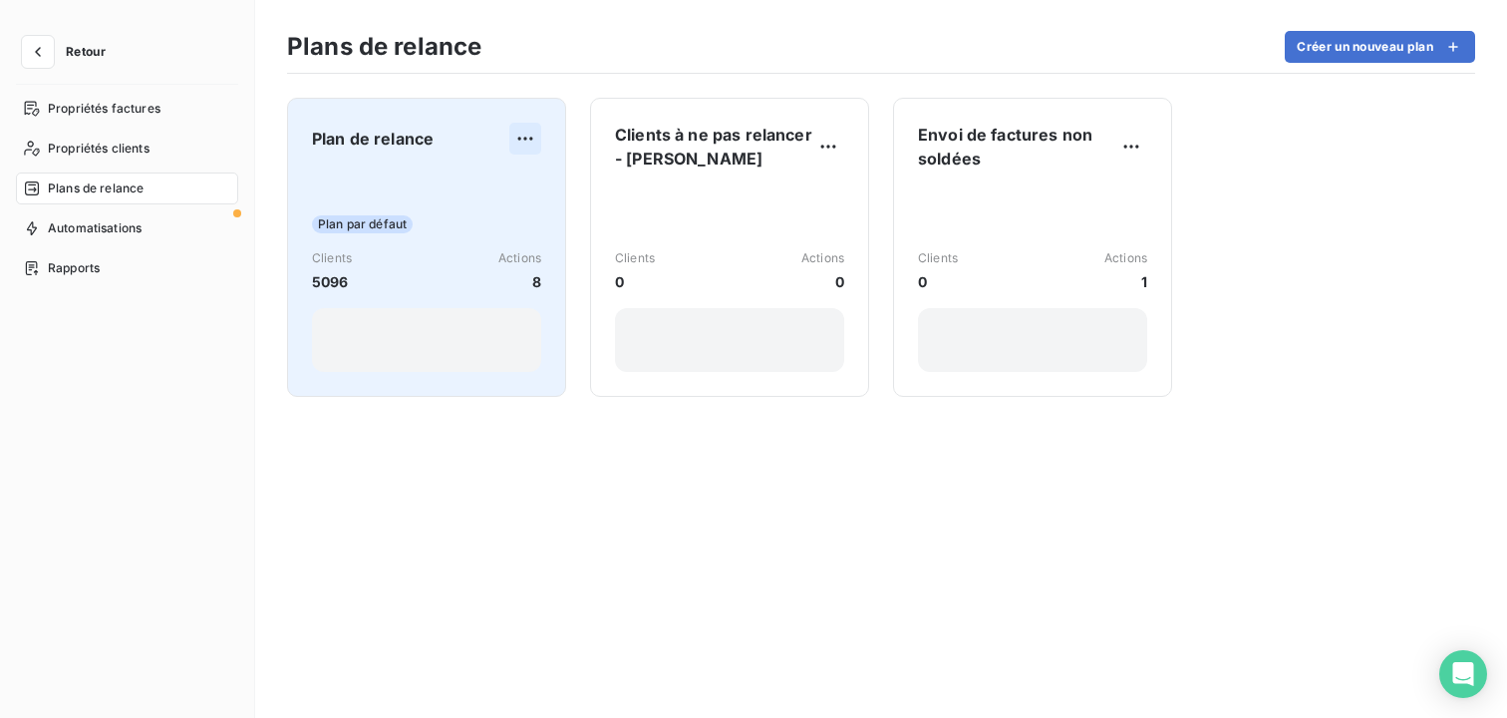
click at [531, 138] on html "Retour Propriétés factures Propriétés clients Plans de relance Automatisations …" at bounding box center [753, 359] width 1507 height 718
click at [494, 186] on div "Dupliquer" at bounding box center [475, 182] width 115 height 32
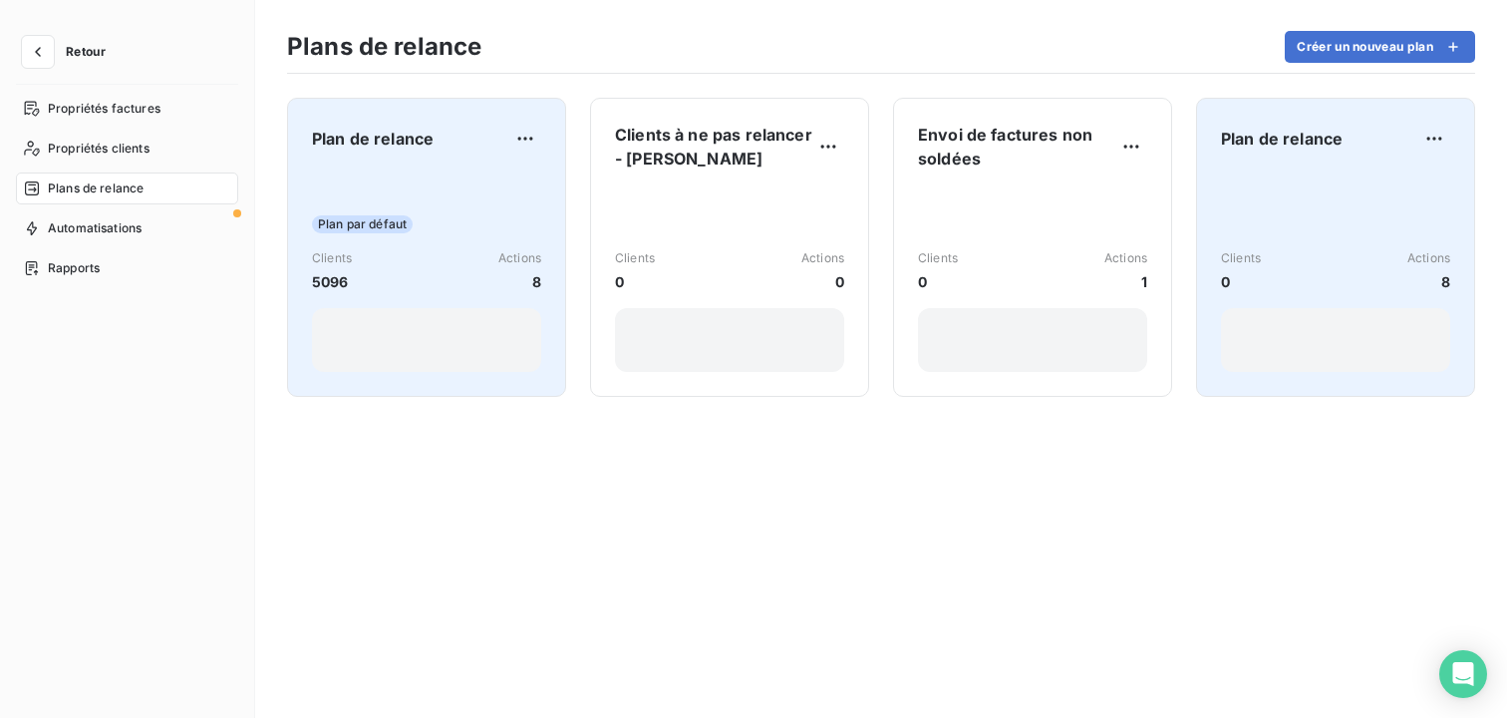
click at [1351, 149] on div "Plan de relance" at bounding box center [1335, 139] width 229 height 32
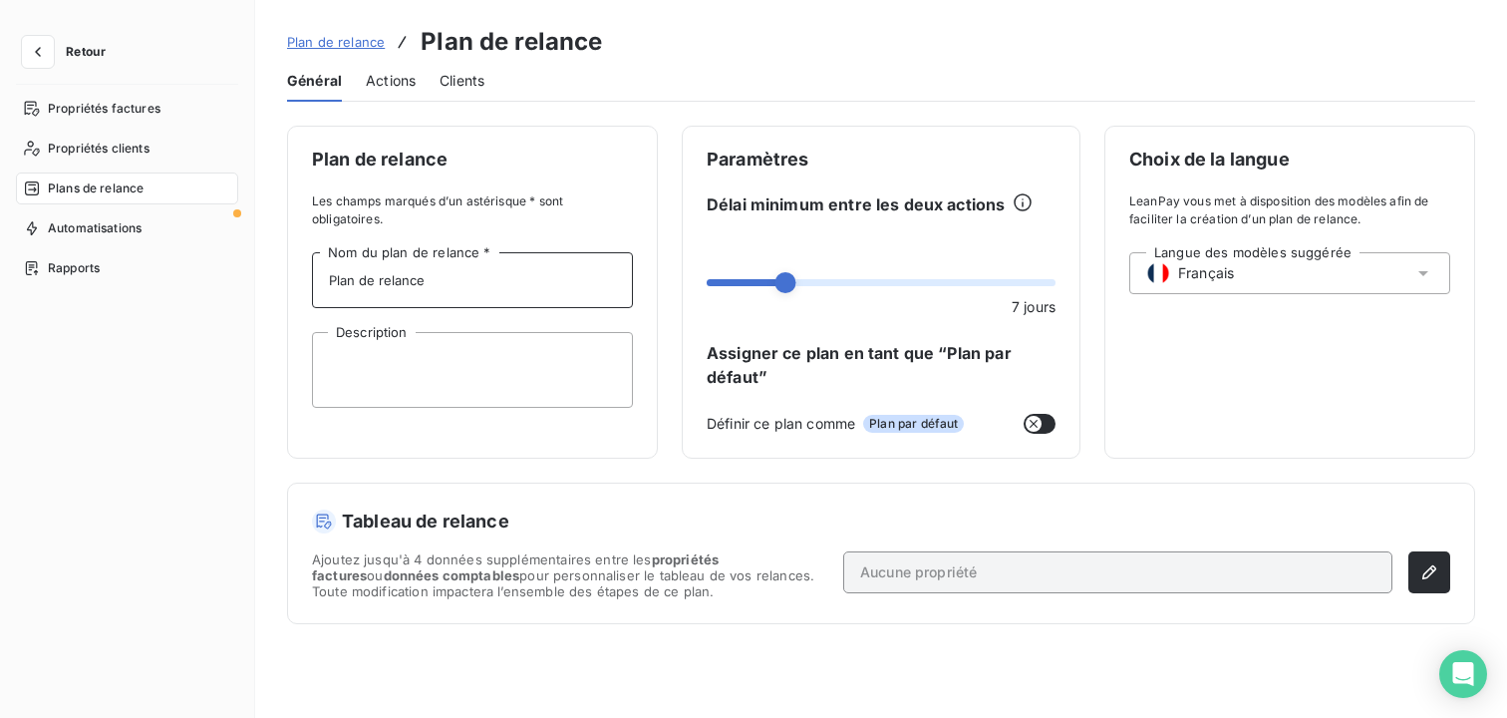
click at [472, 282] on input "Plan de relance" at bounding box center [472, 280] width 321 height 56
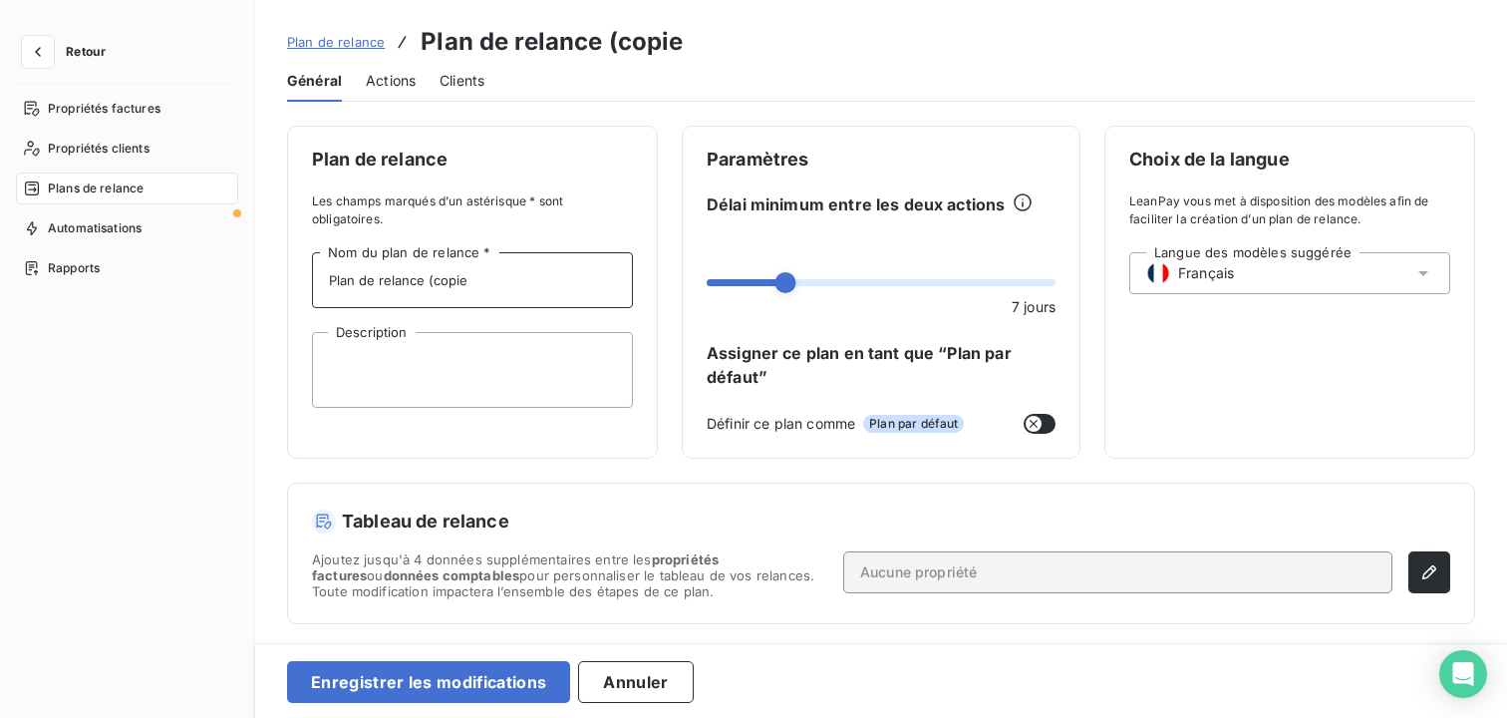
type input "Plan de relance (copie)"
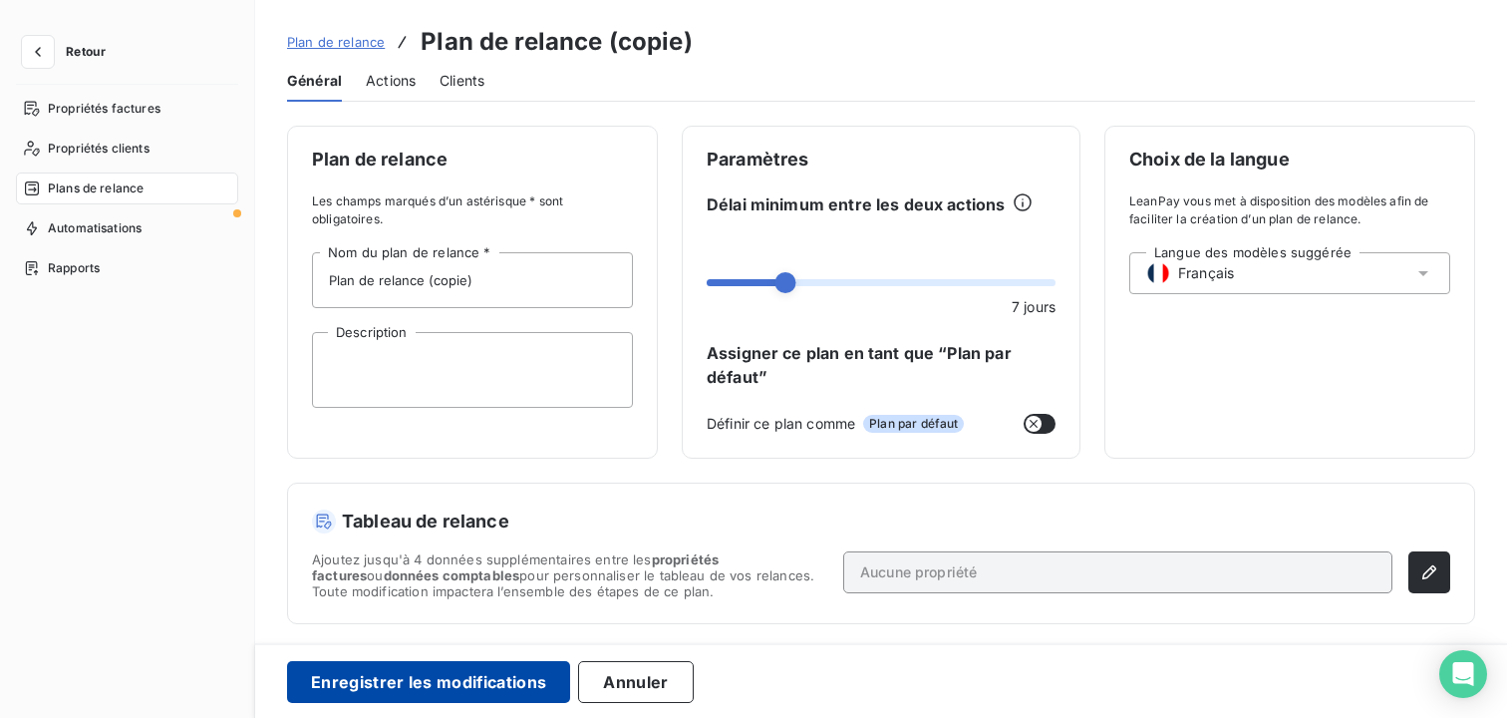
click at [476, 676] on button "Enregistrer les modifications" at bounding box center [428, 682] width 283 height 42
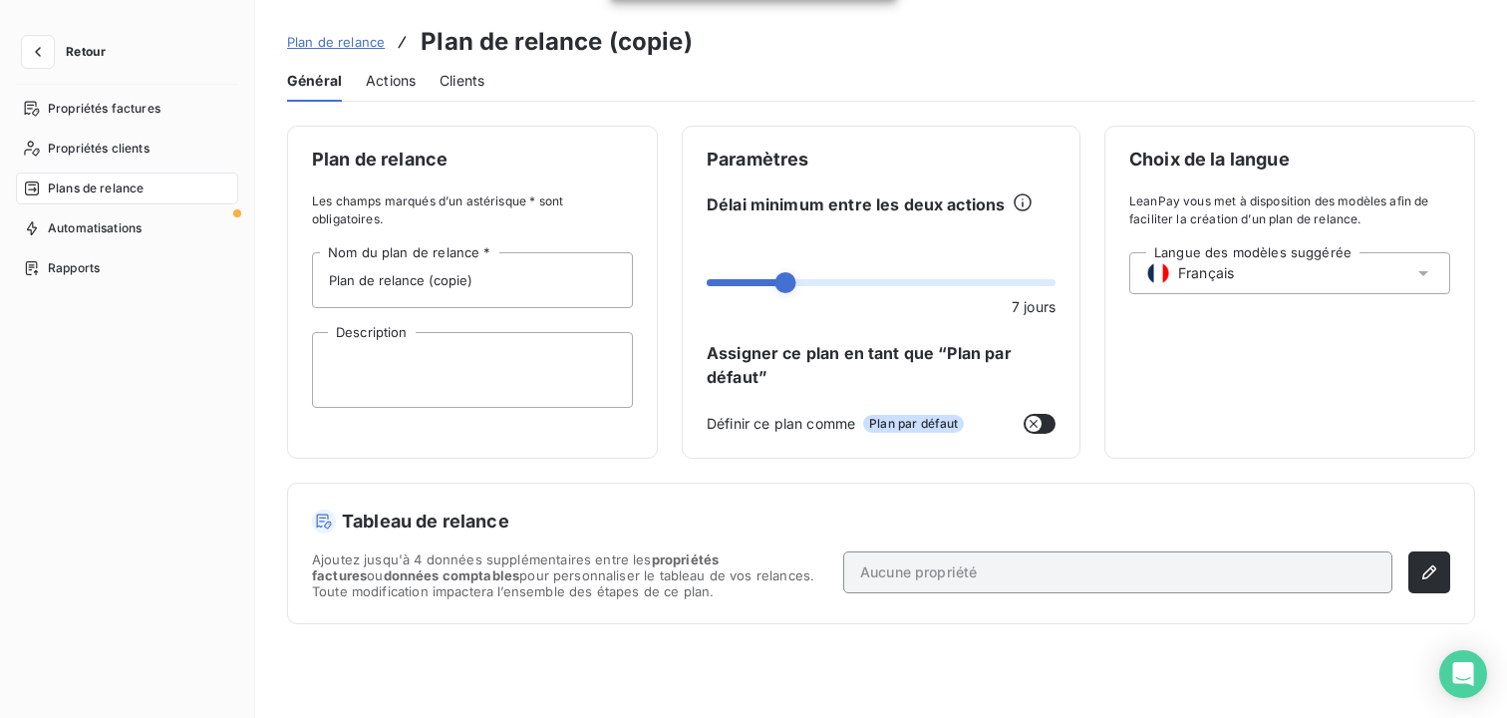
click at [136, 187] on span "Plans de relance" at bounding box center [96, 188] width 96 height 18
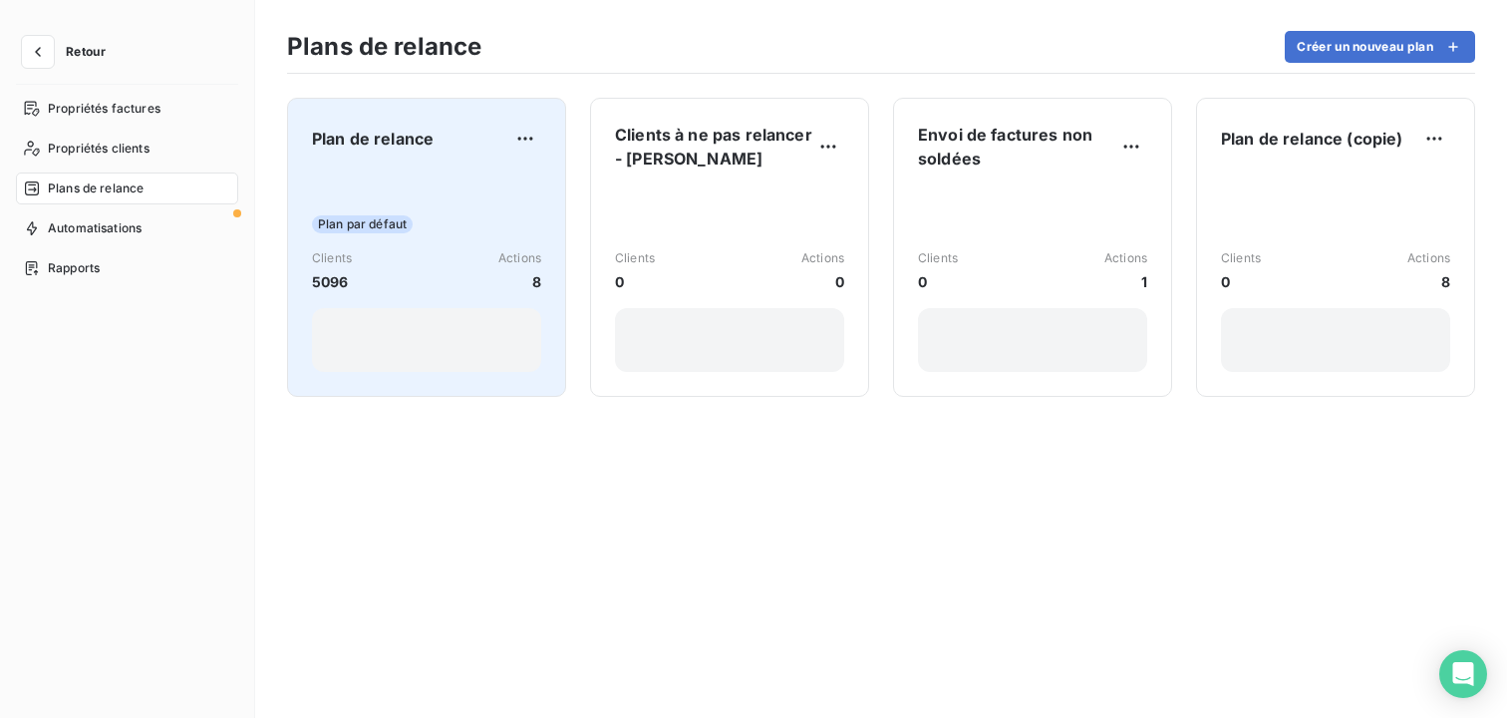
click at [465, 168] on div "Plan de relance Plan par défaut Clients 5096 Actions 8" at bounding box center [426, 247] width 229 height 249
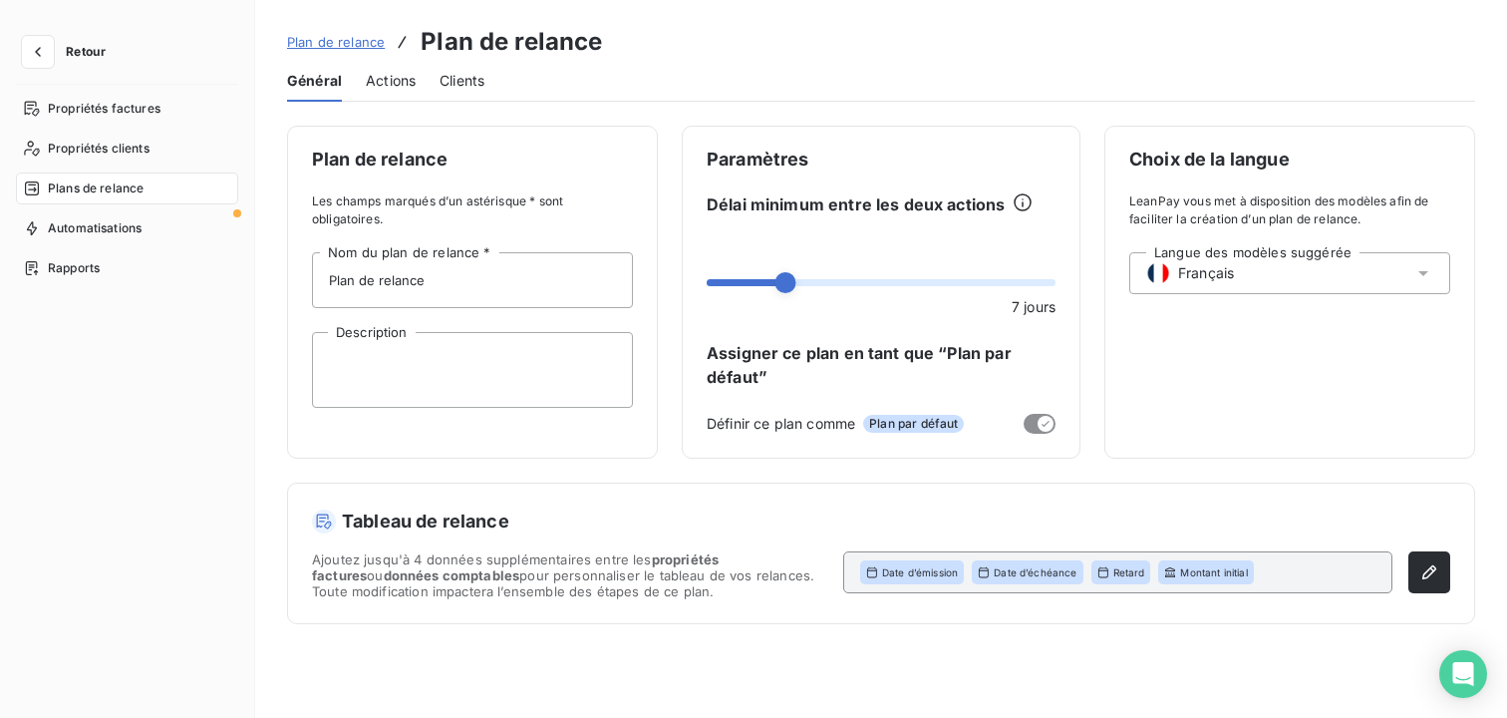
click at [395, 80] on span "Actions" at bounding box center [391, 81] width 50 height 20
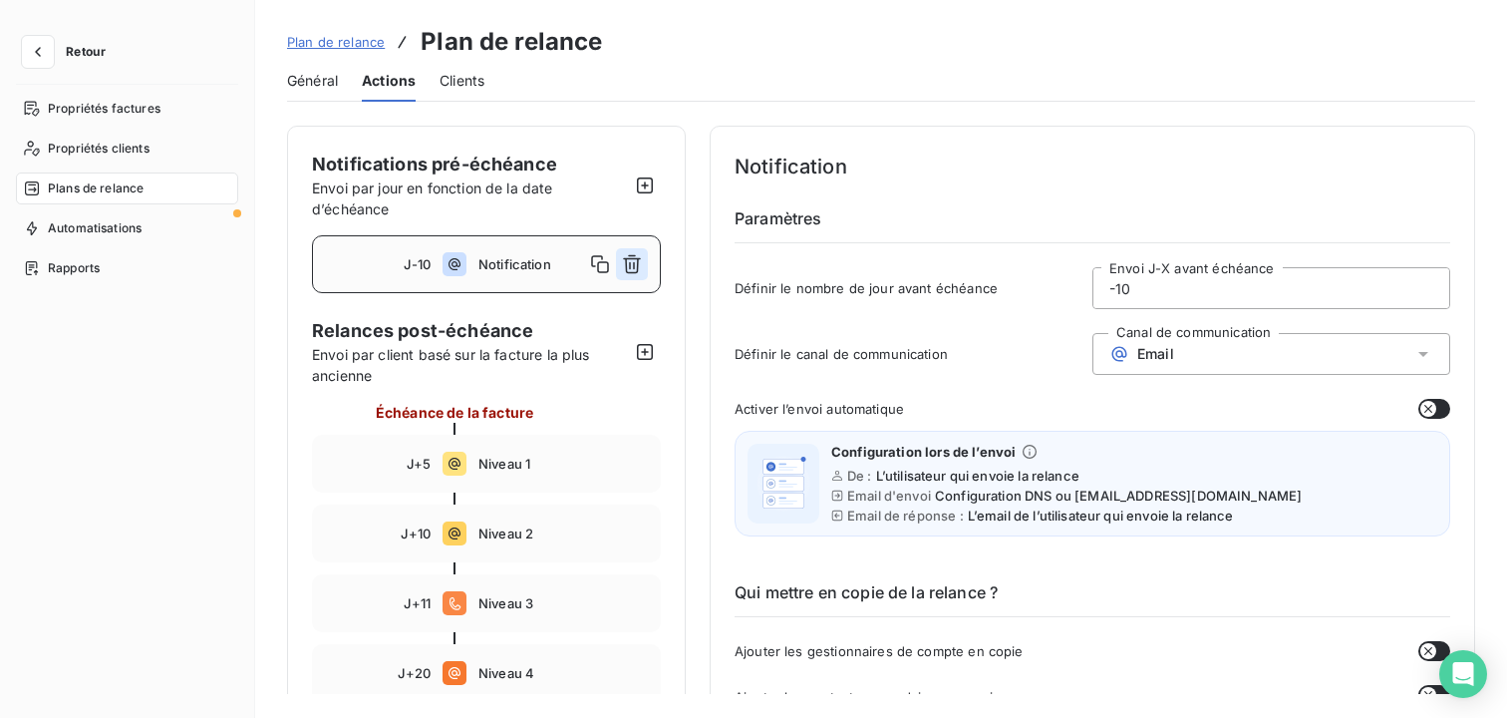
click at [635, 264] on icon "button" at bounding box center [632, 264] width 20 height 20
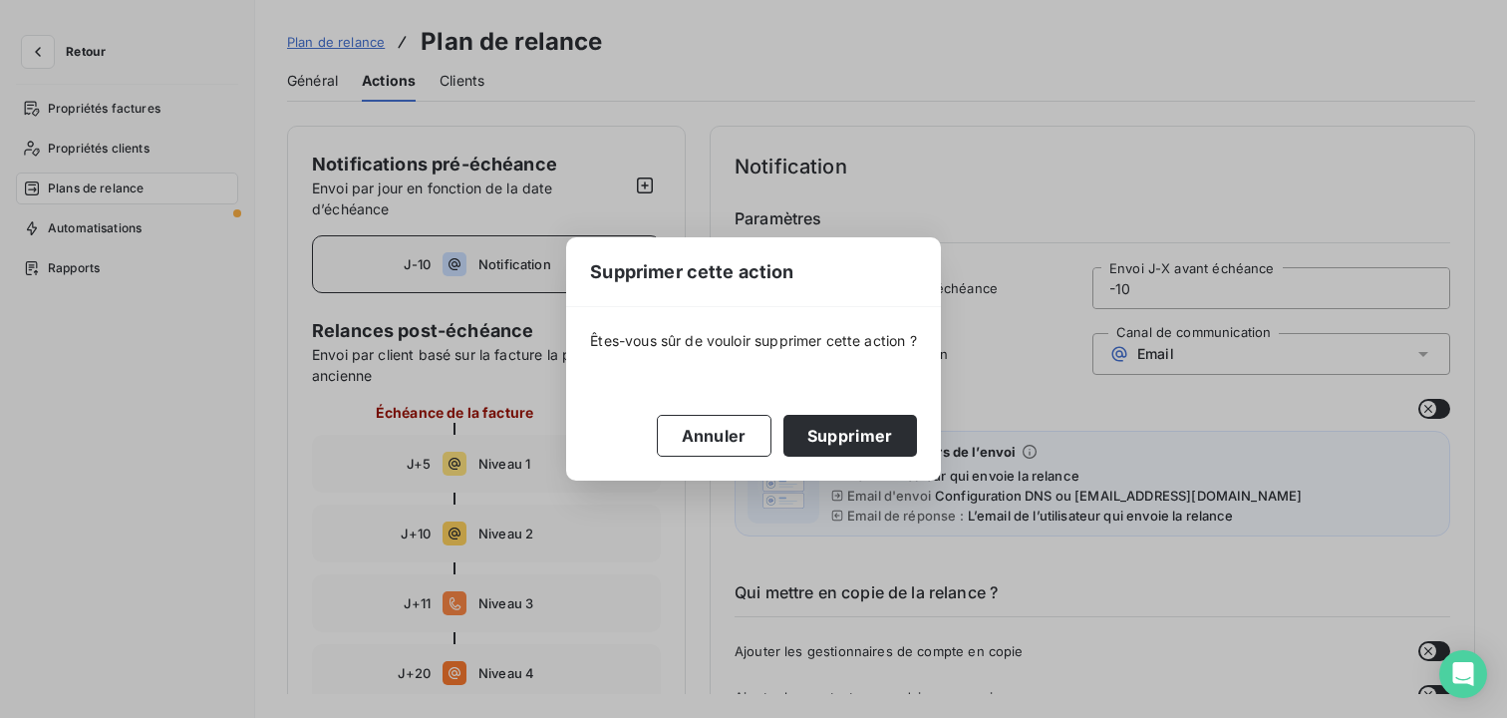
click at [878, 458] on div "Êtes-vous sûr de vouloir supprimer cette action ? Annuler Supprimer" at bounding box center [753, 393] width 374 height 173
click at [881, 441] on button "Supprimer" at bounding box center [850, 436] width 134 height 42
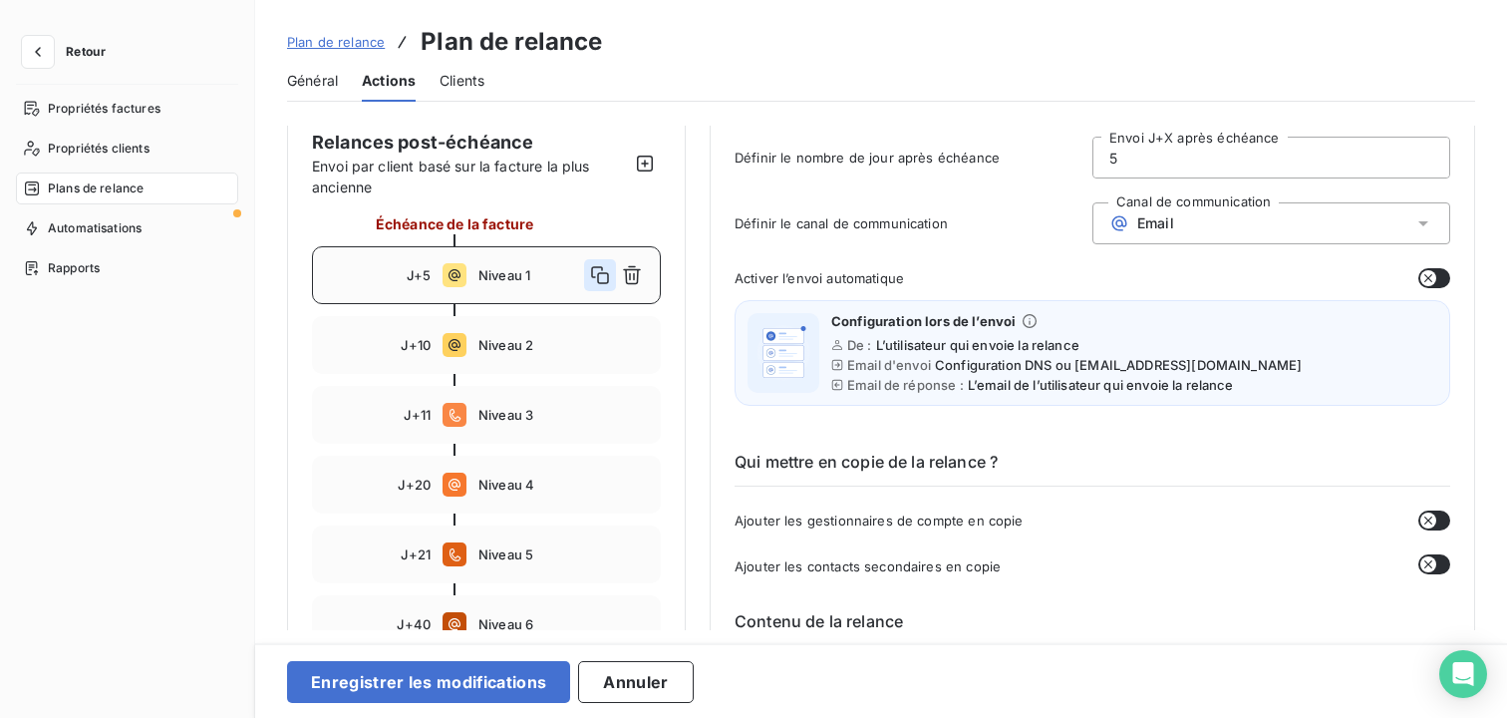
scroll to position [136, 0]
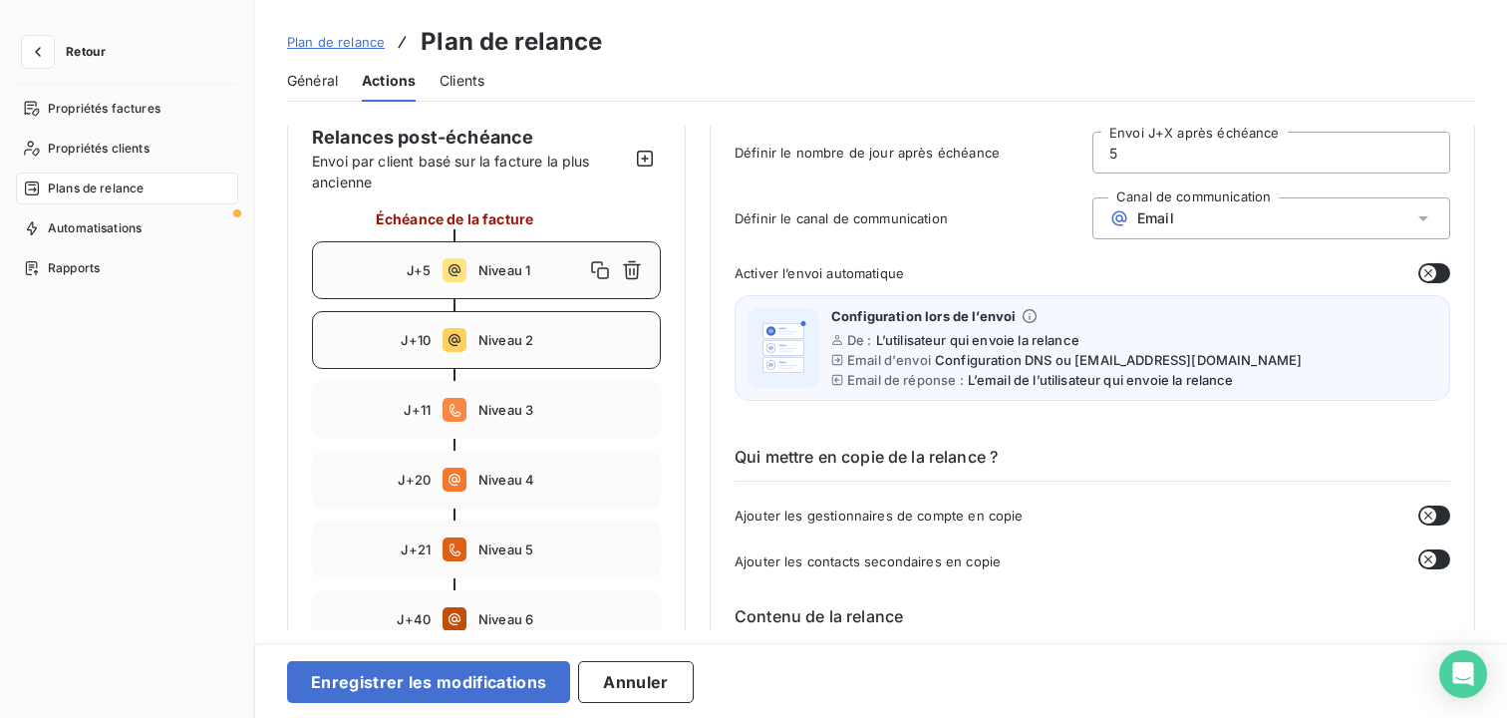
click at [538, 345] on span "Niveau 2" at bounding box center [562, 340] width 169 height 16
type input "10"
click at [634, 345] on icon "button" at bounding box center [632, 340] width 20 height 20
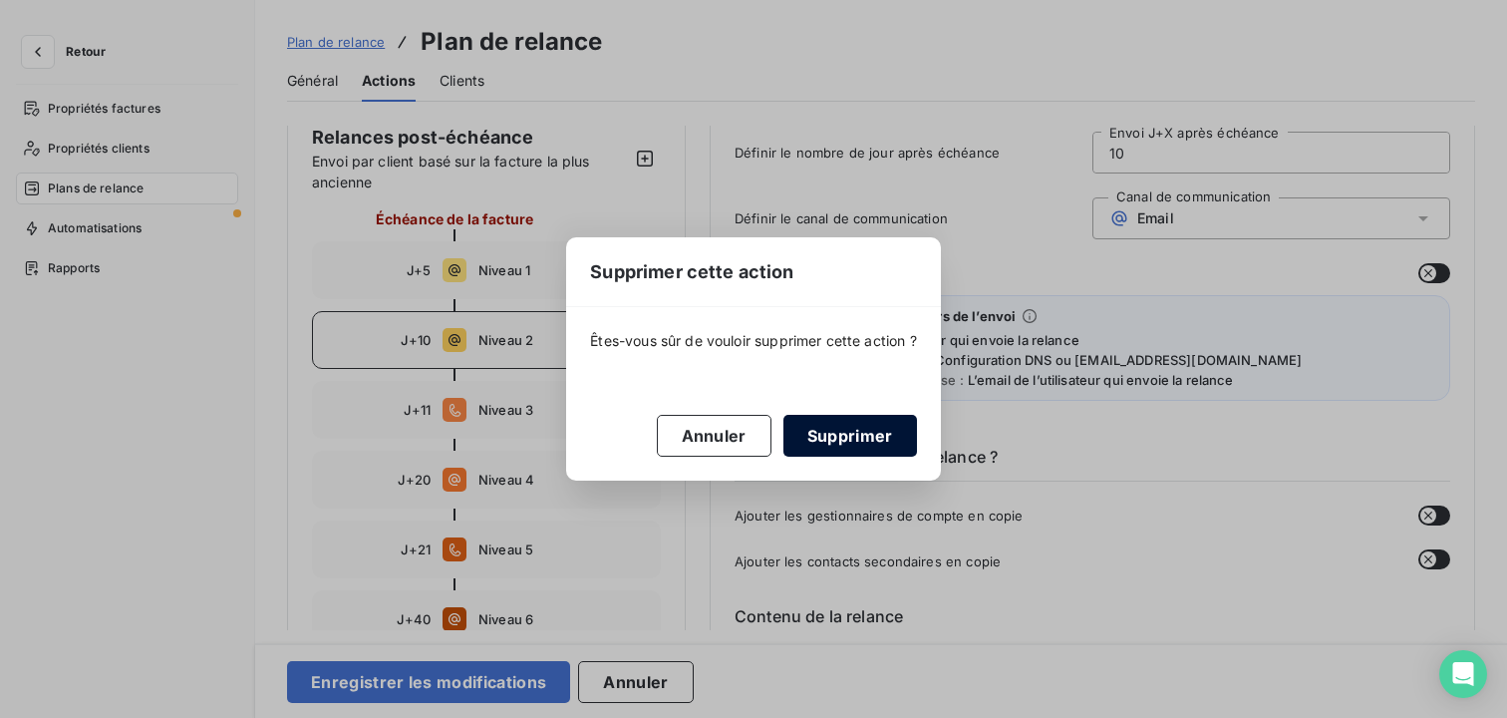
click at [807, 431] on button "Supprimer" at bounding box center [850, 436] width 134 height 42
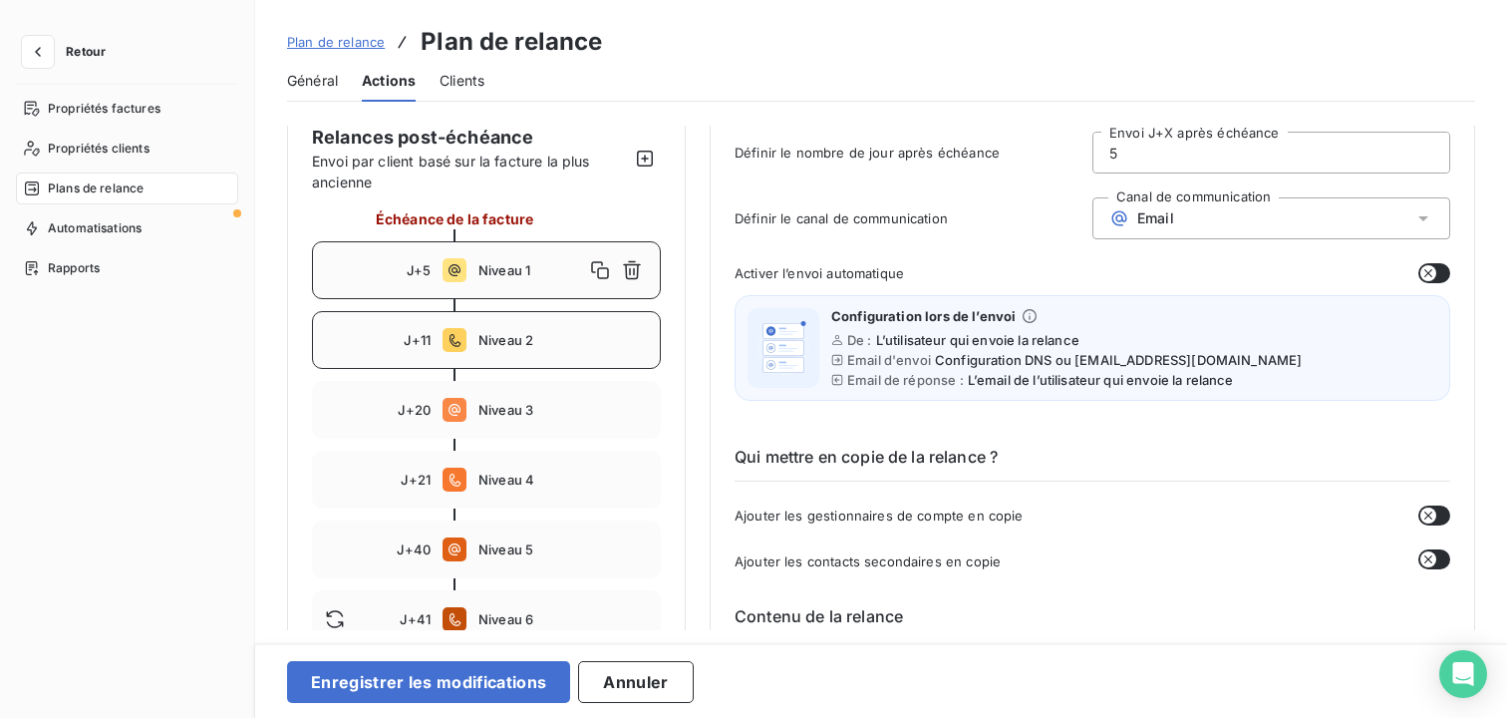
click at [619, 343] on span "Niveau 2" at bounding box center [562, 340] width 169 height 16
type input "11"
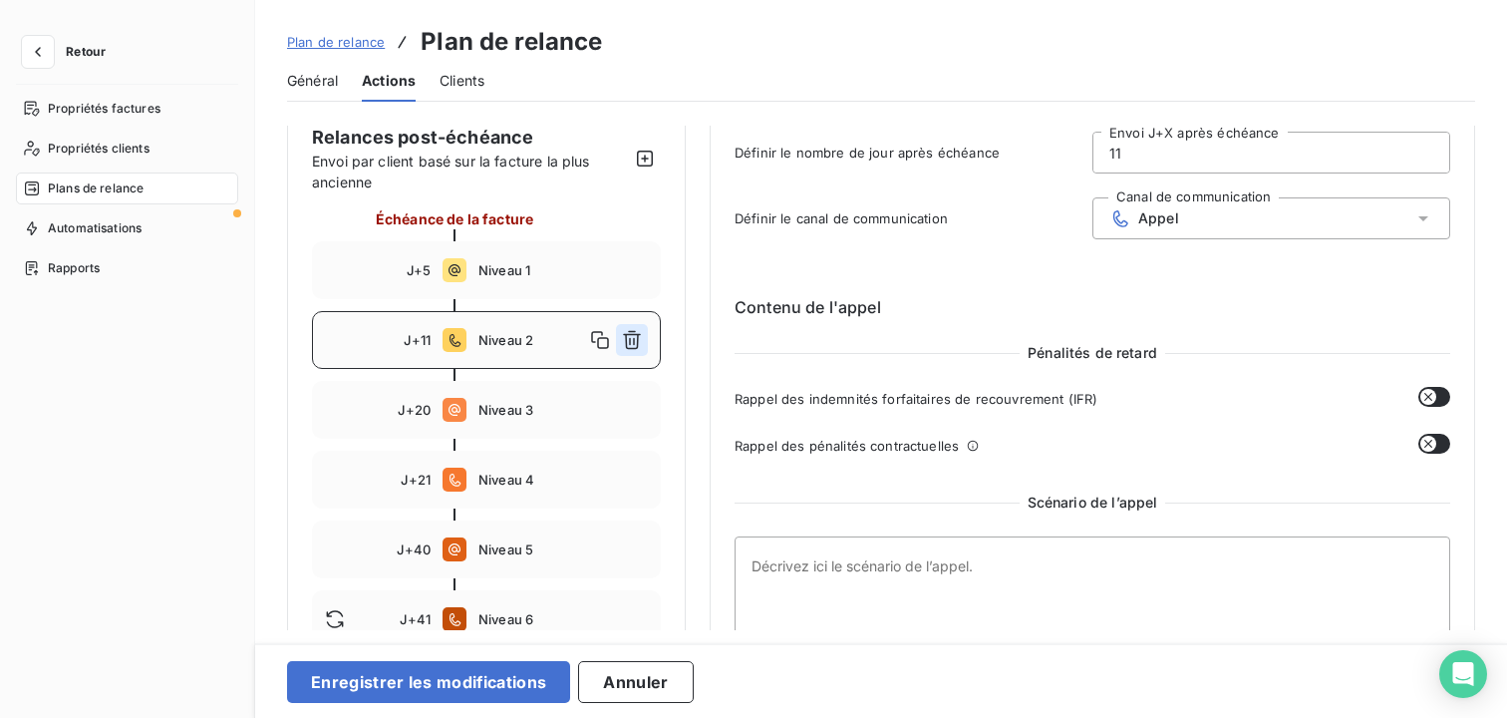
click at [640, 344] on icon "button" at bounding box center [632, 340] width 20 height 20
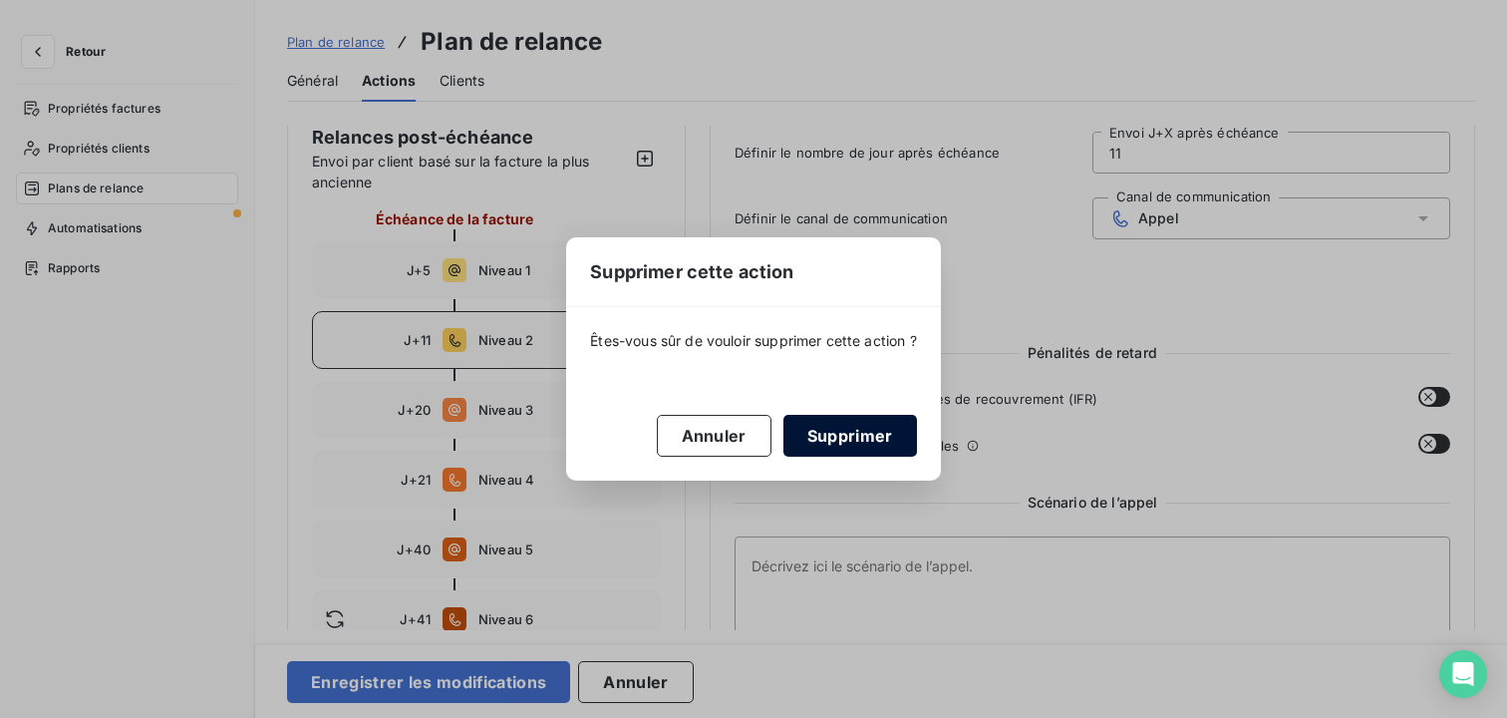
click at [815, 430] on button "Supprimer" at bounding box center [850, 436] width 134 height 42
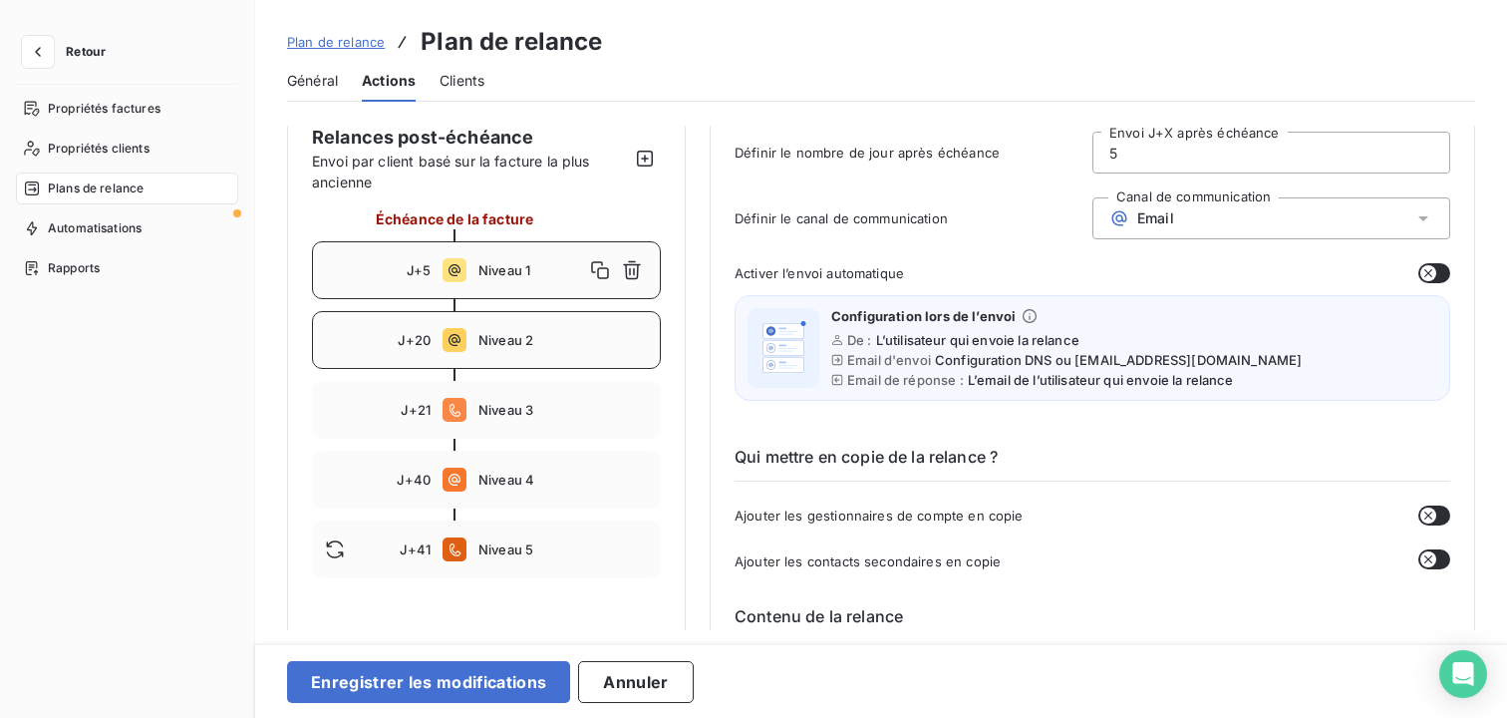
click at [602, 331] on div "J+20 Niveau 2" at bounding box center [486, 340] width 349 height 58
type input "20"
click at [635, 341] on icon "button" at bounding box center [632, 340] width 20 height 20
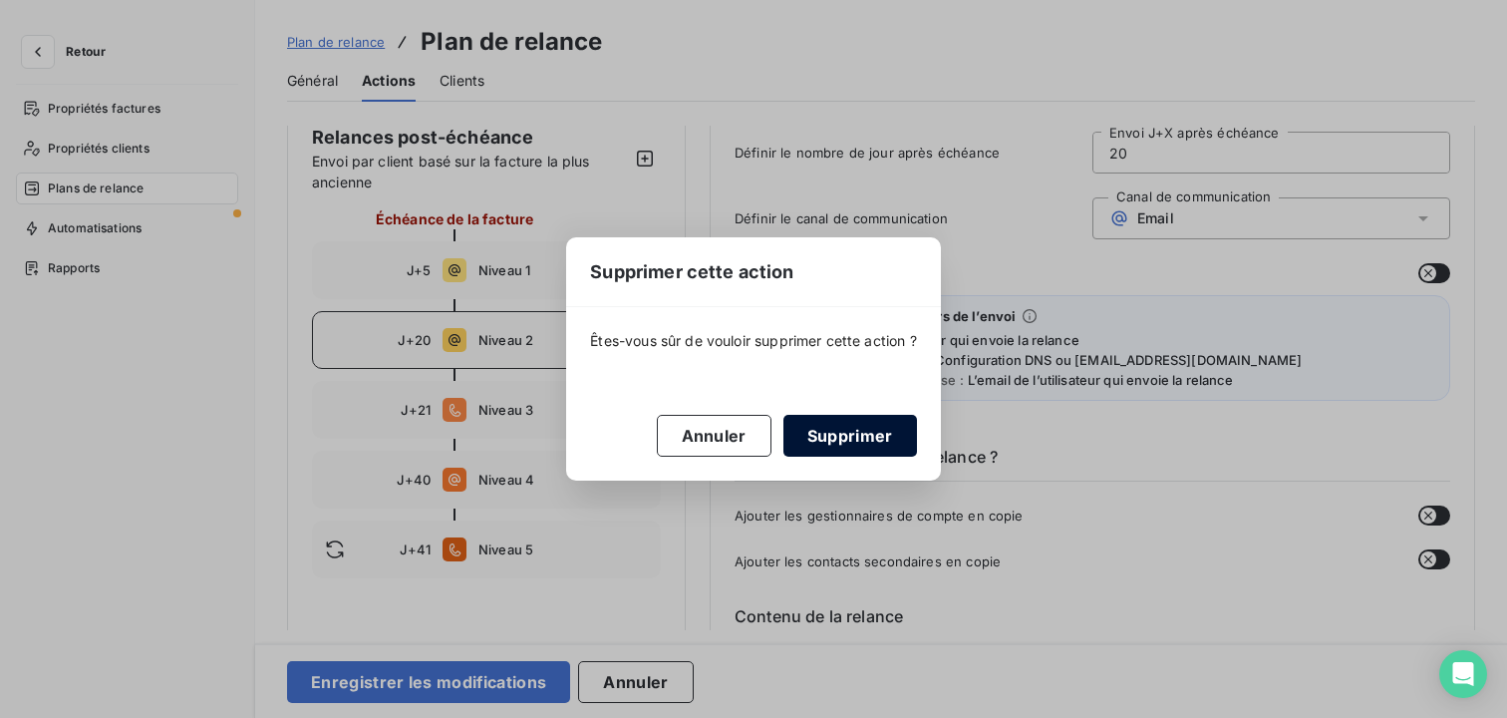
click at [839, 449] on button "Supprimer" at bounding box center [850, 436] width 134 height 42
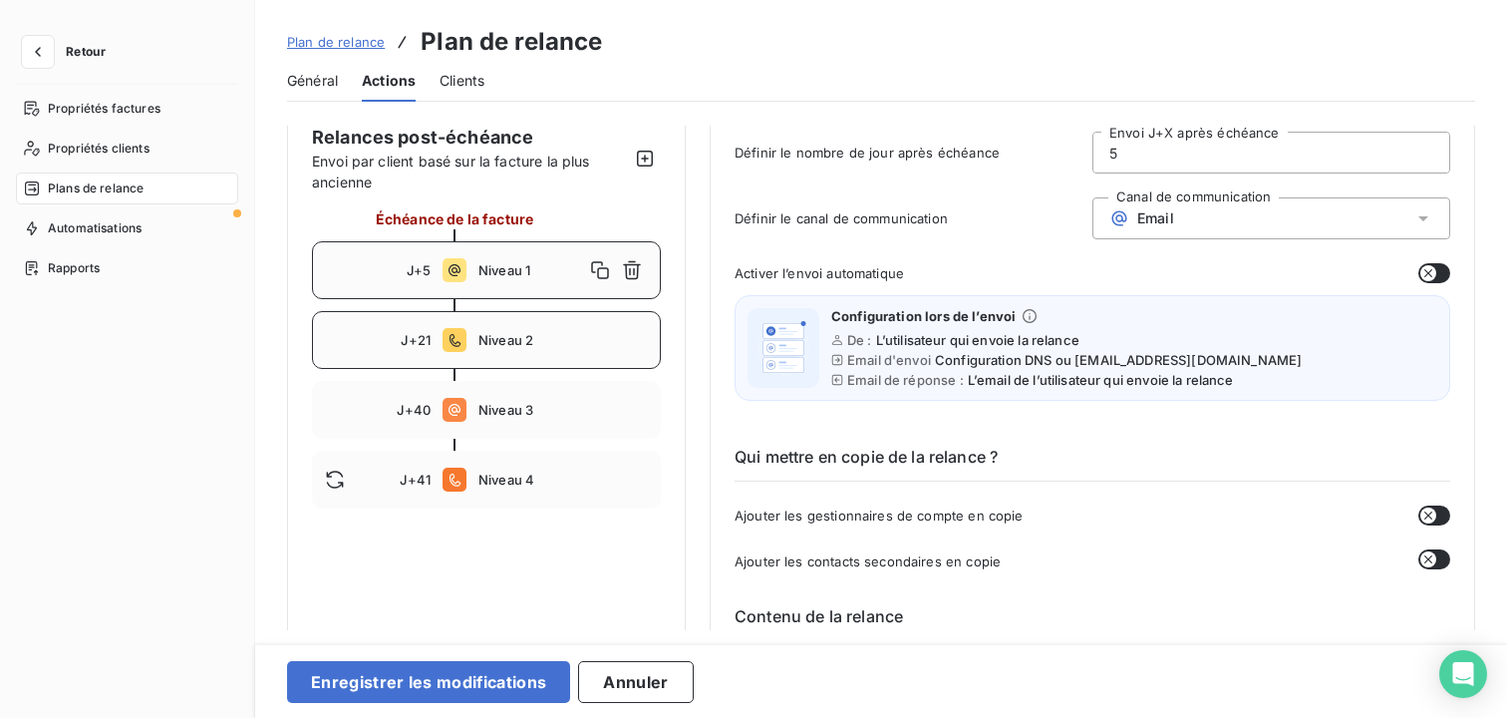
click at [604, 348] on div "J+21 Niveau 2" at bounding box center [486, 340] width 349 height 58
type input "21"
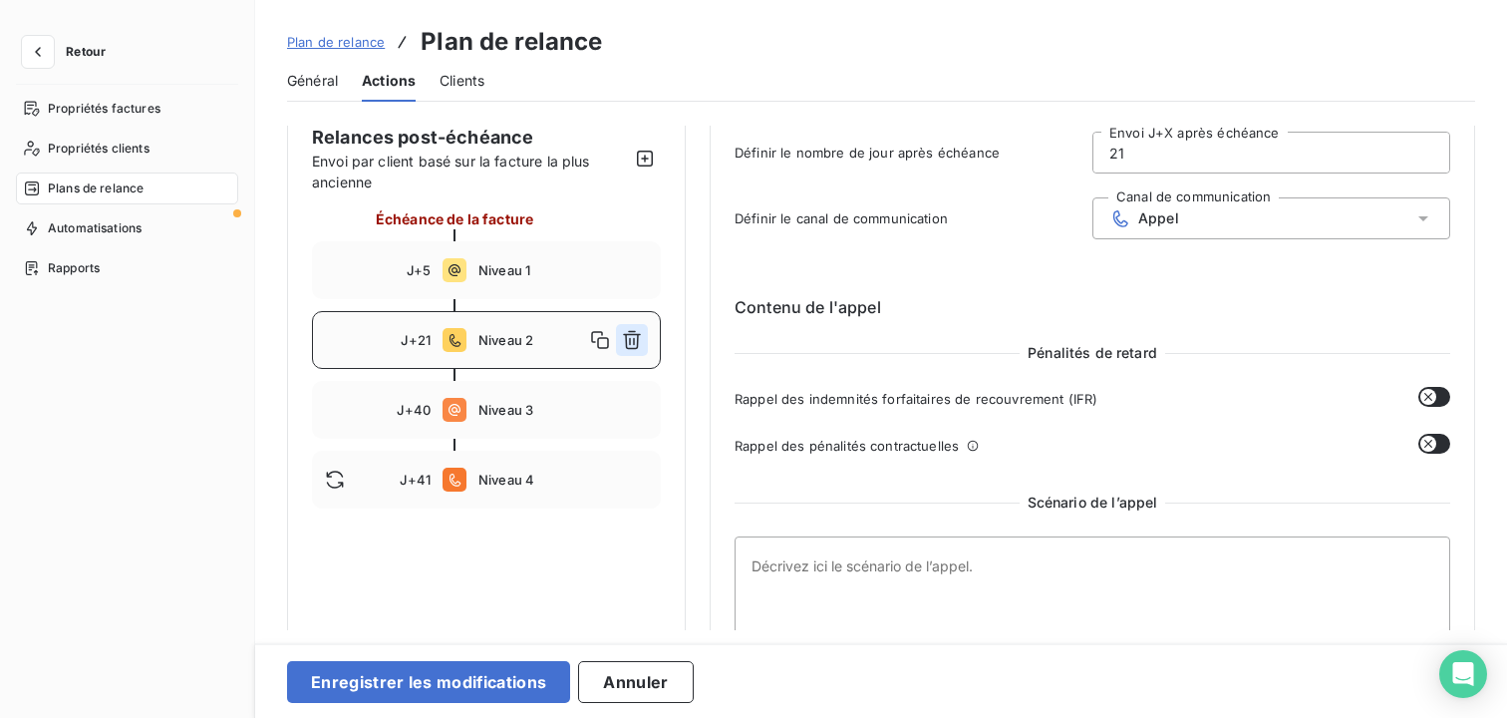
click at [645, 345] on button "button" at bounding box center [632, 340] width 32 height 32
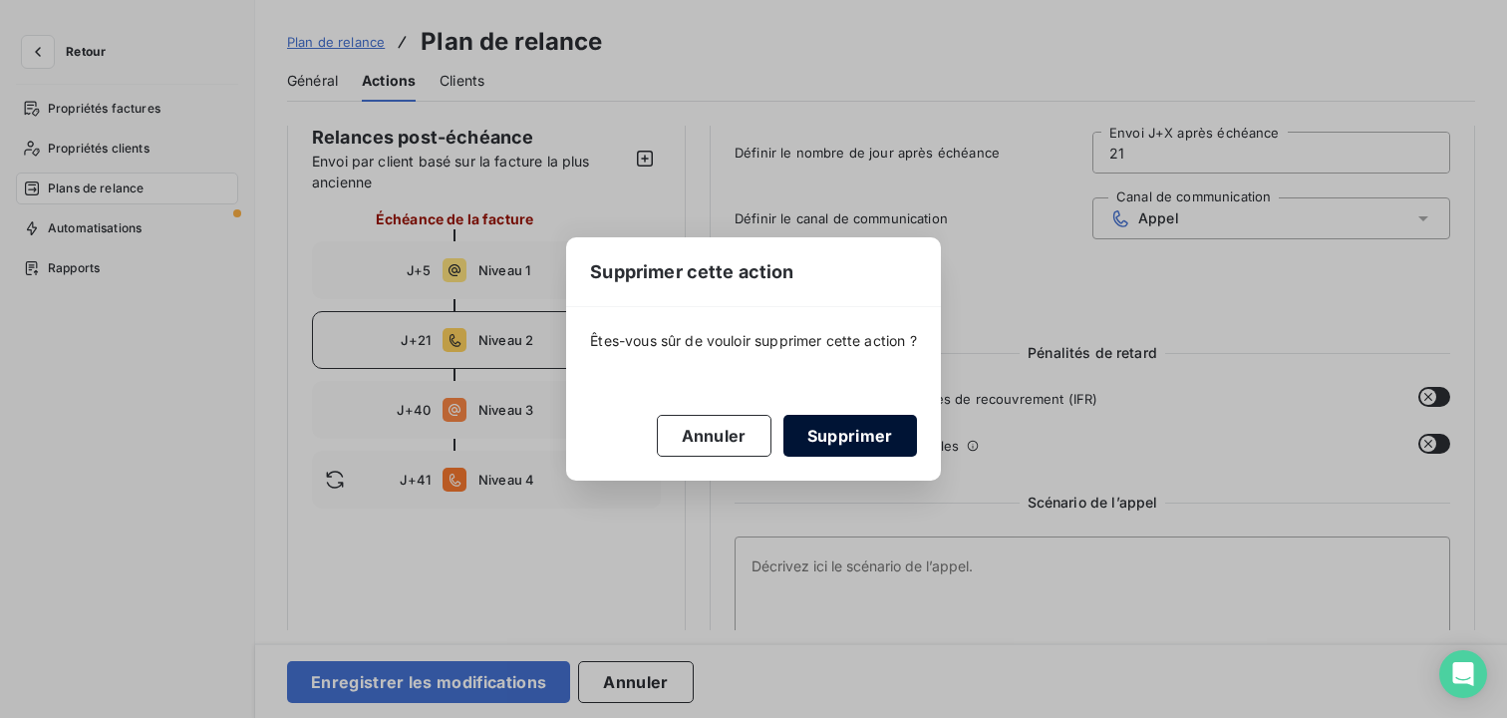
click at [844, 447] on button "Supprimer" at bounding box center [850, 436] width 134 height 42
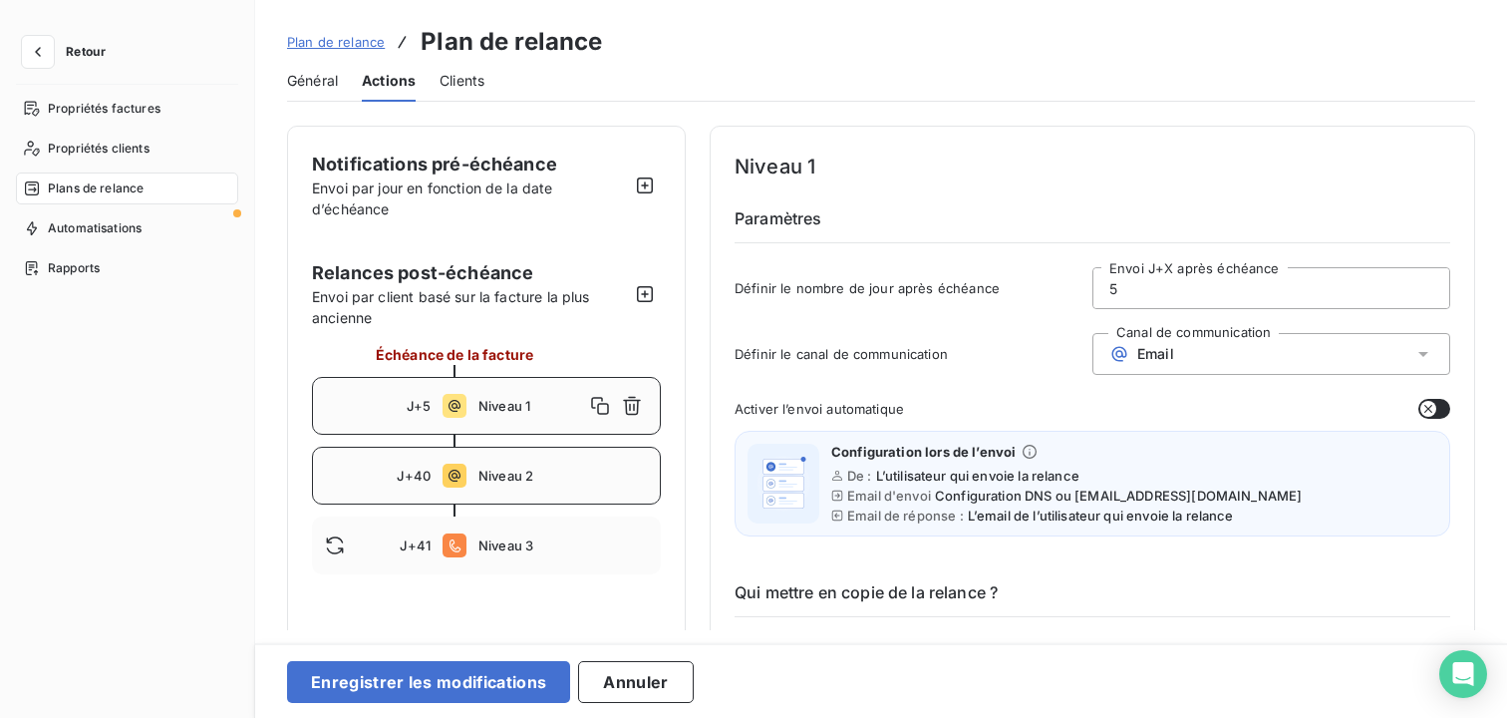
click at [576, 482] on span "Niveau 2" at bounding box center [562, 475] width 169 height 16
type input "40"
click at [624, 481] on icon "button" at bounding box center [632, 475] width 20 height 20
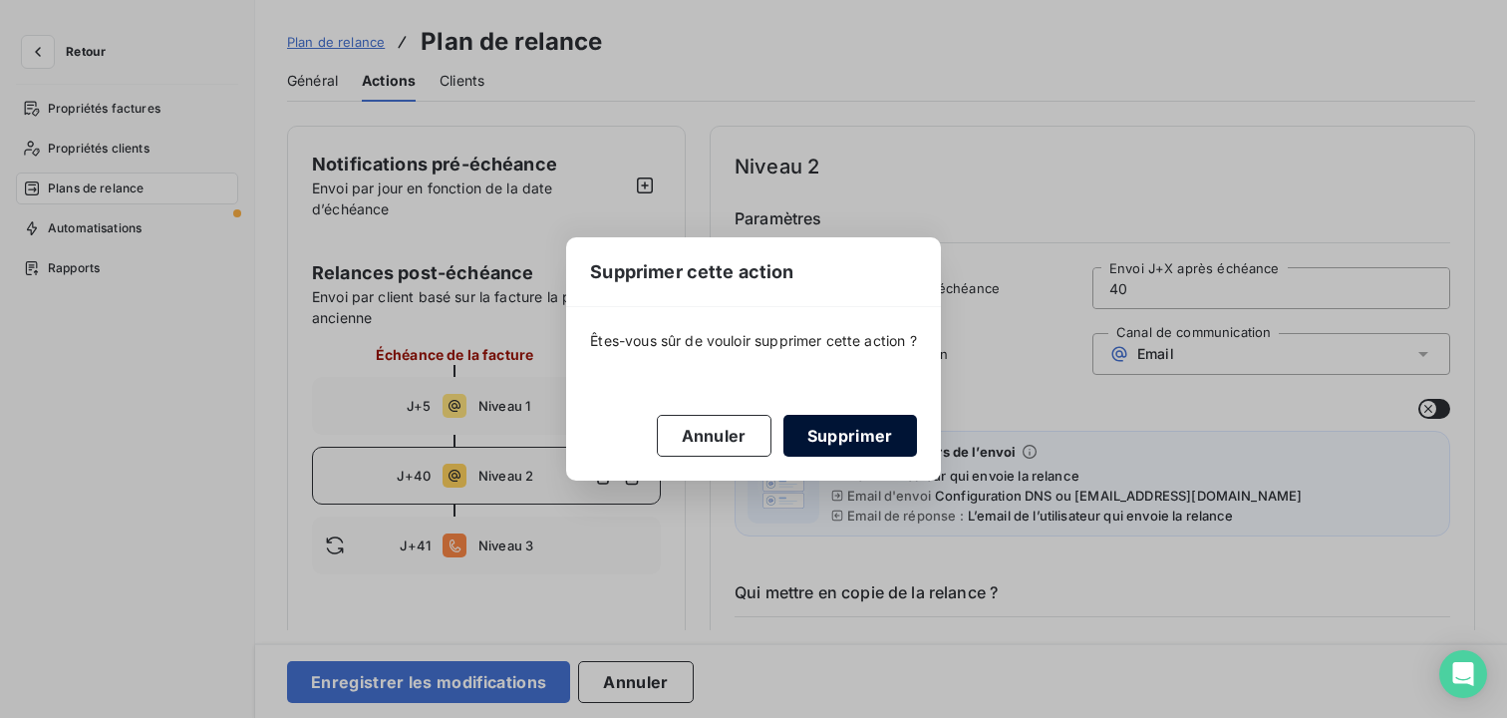
click at [808, 429] on button "Supprimer" at bounding box center [850, 436] width 134 height 42
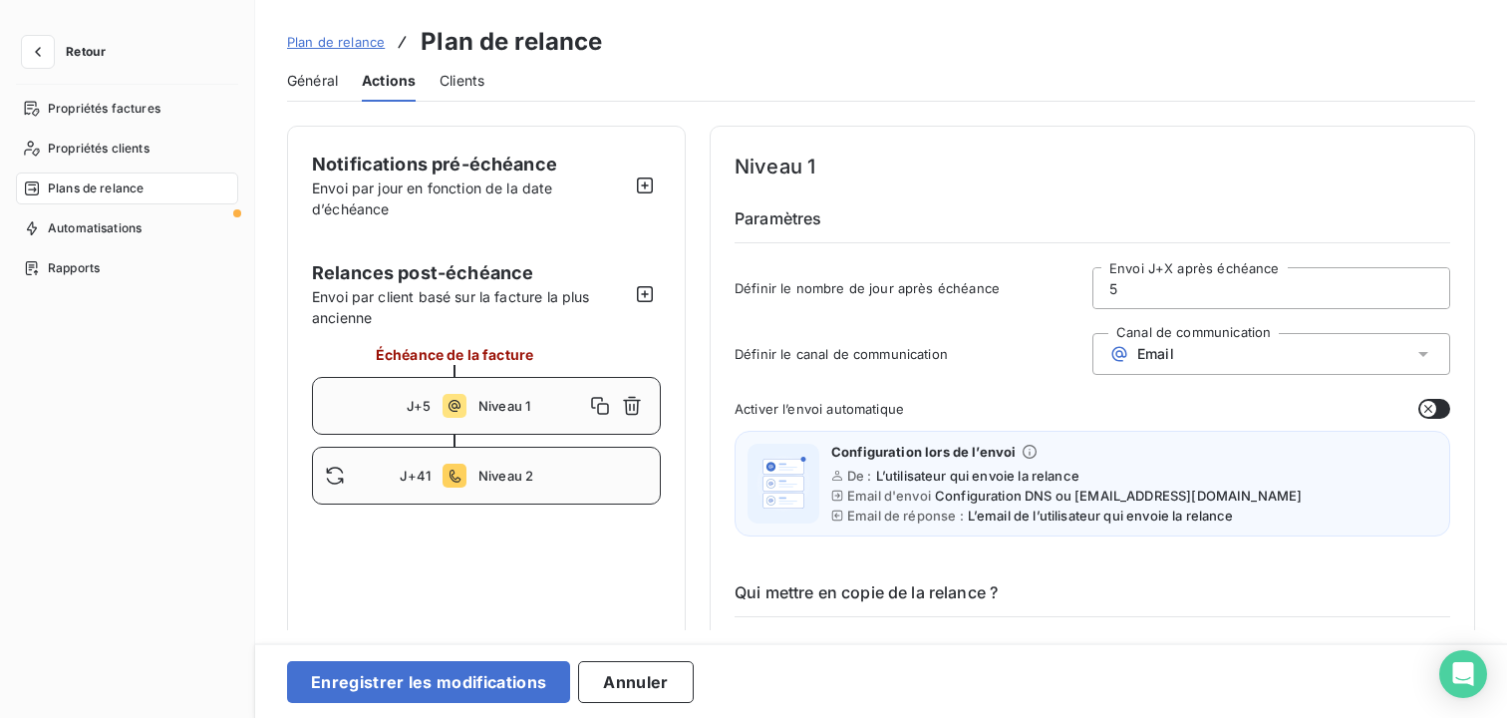
click at [588, 483] on div "J+41 Niveau 2" at bounding box center [486, 475] width 349 height 58
type input "41"
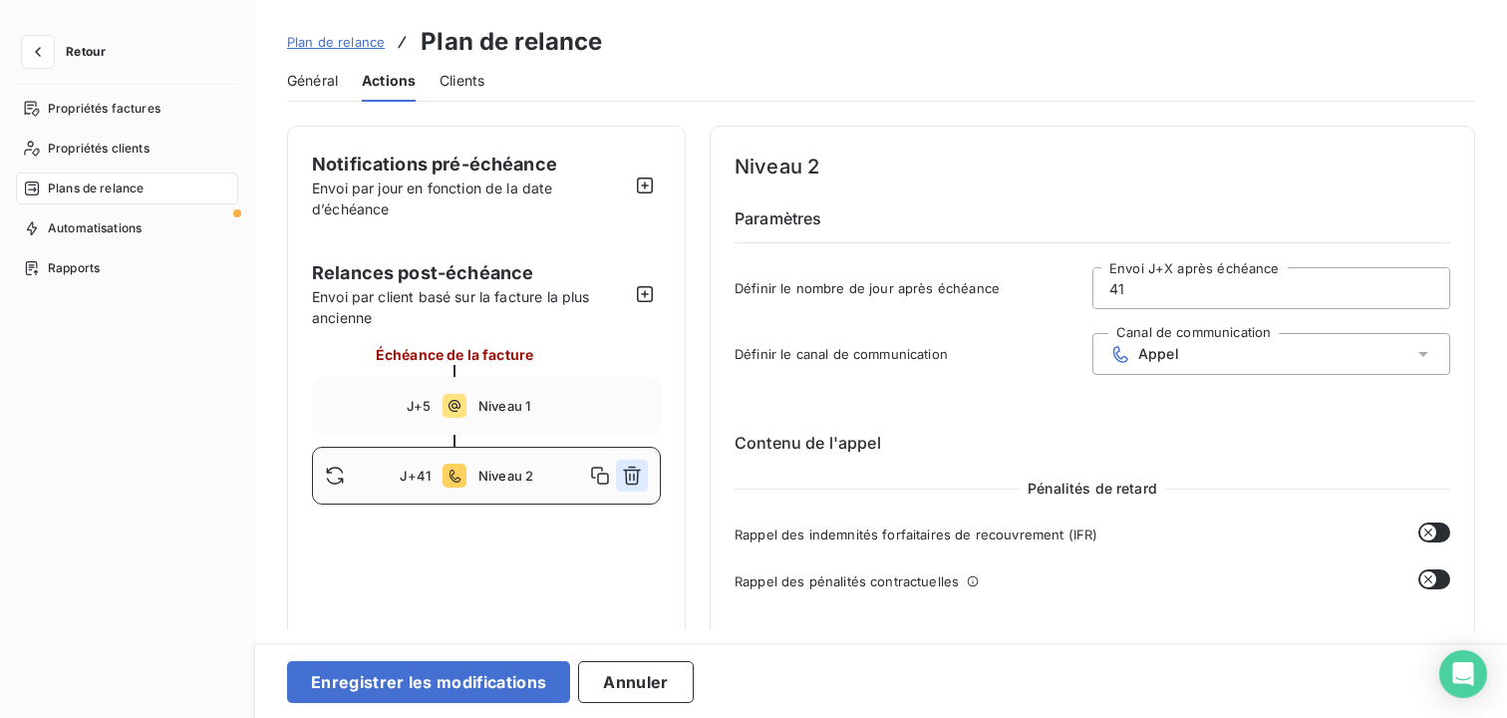
click at [631, 478] on icon "button" at bounding box center [632, 475] width 20 height 20
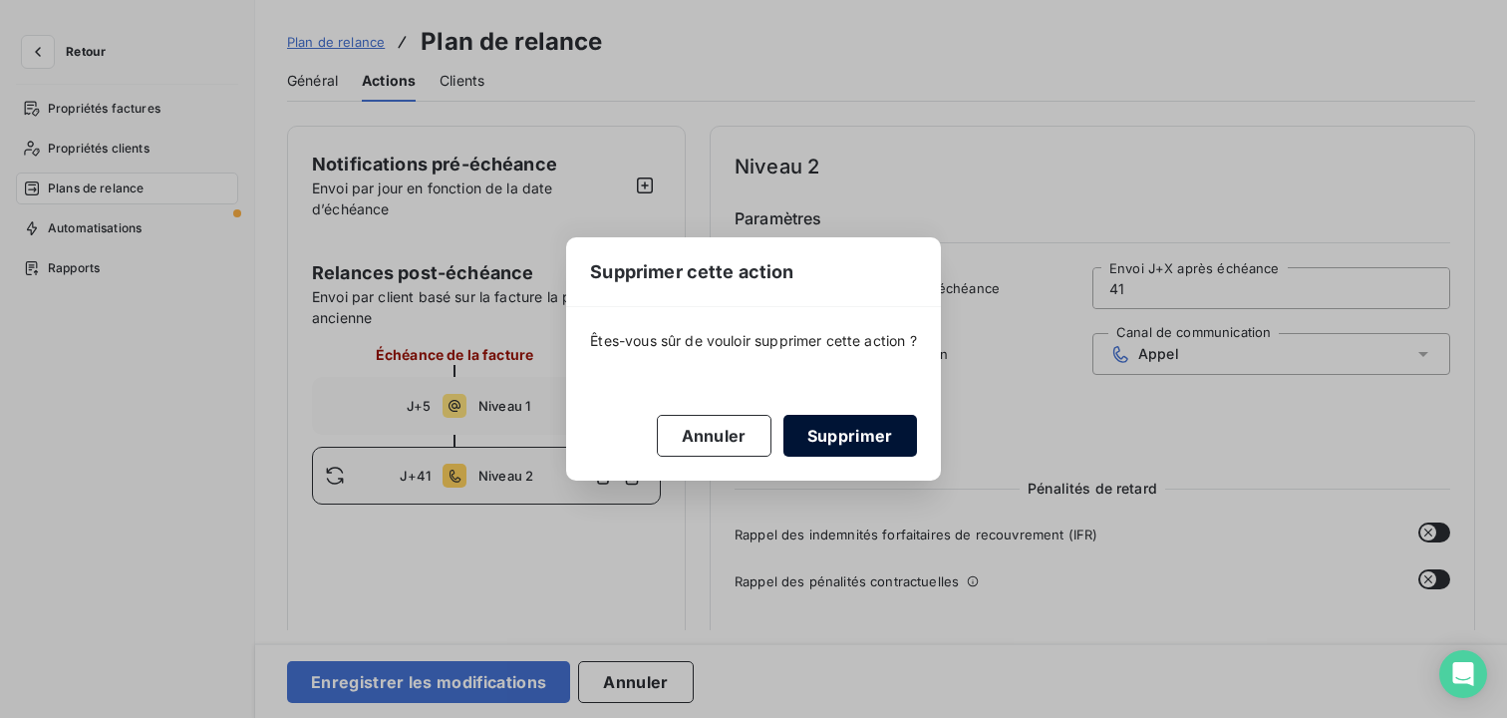
click at [806, 448] on button "Supprimer" at bounding box center [850, 436] width 134 height 42
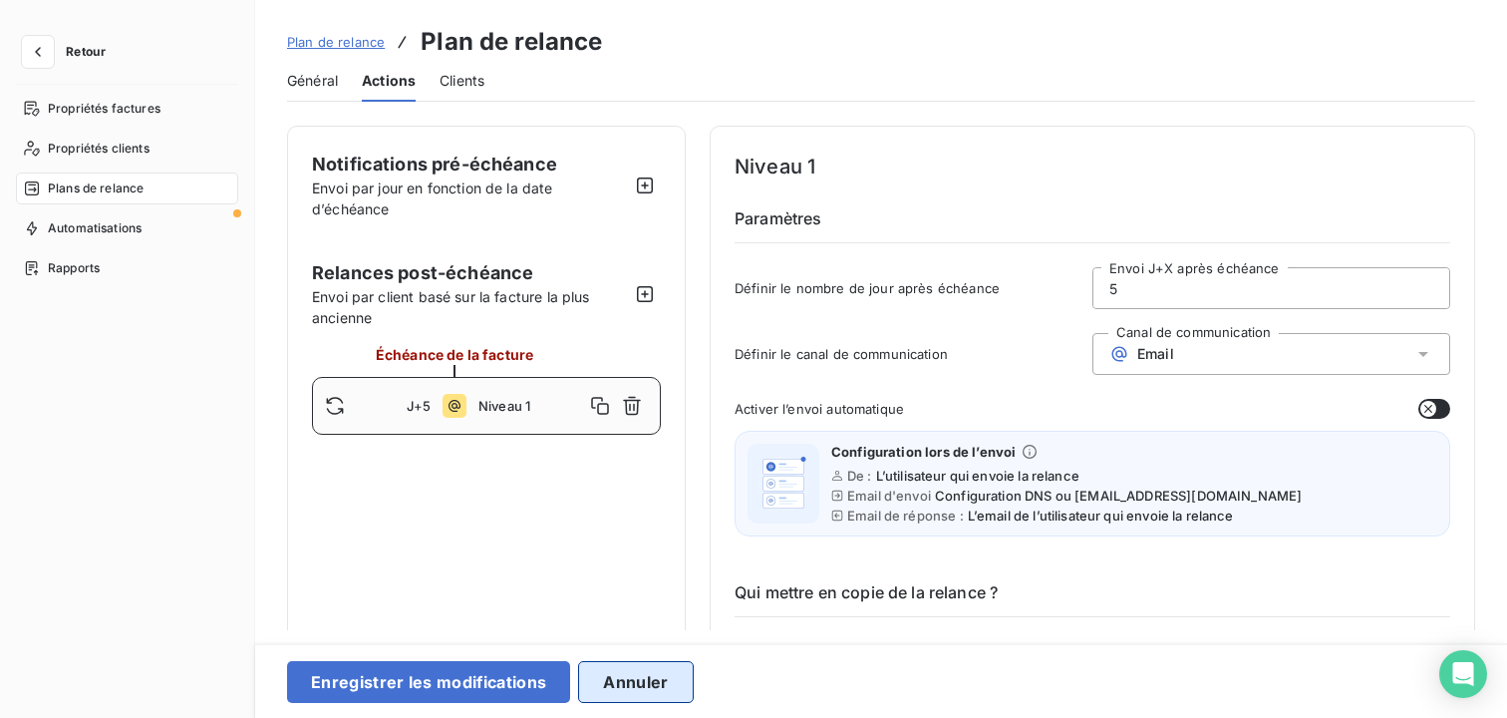
click at [624, 675] on button "Annuler" at bounding box center [635, 682] width 115 height 42
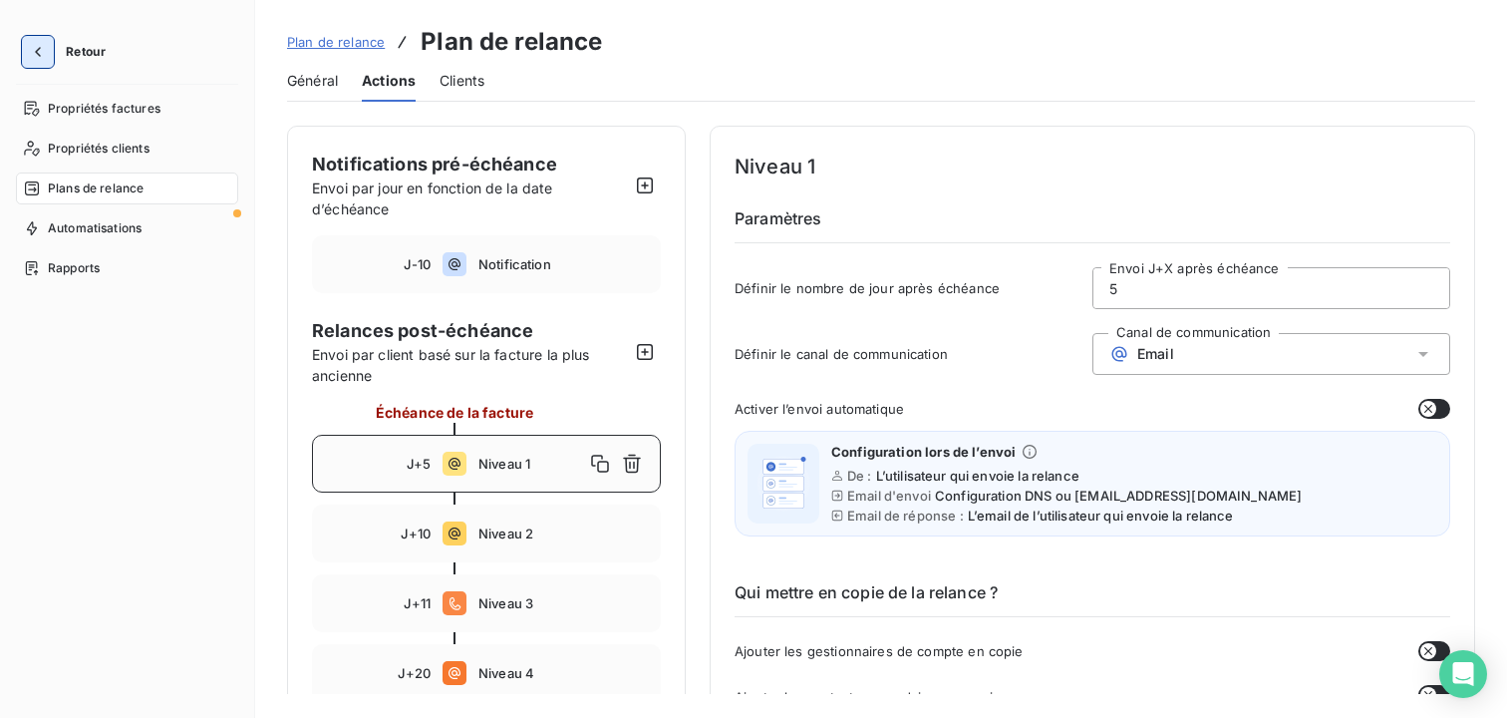
click at [40, 53] on icon "button" at bounding box center [38, 52] width 20 height 20
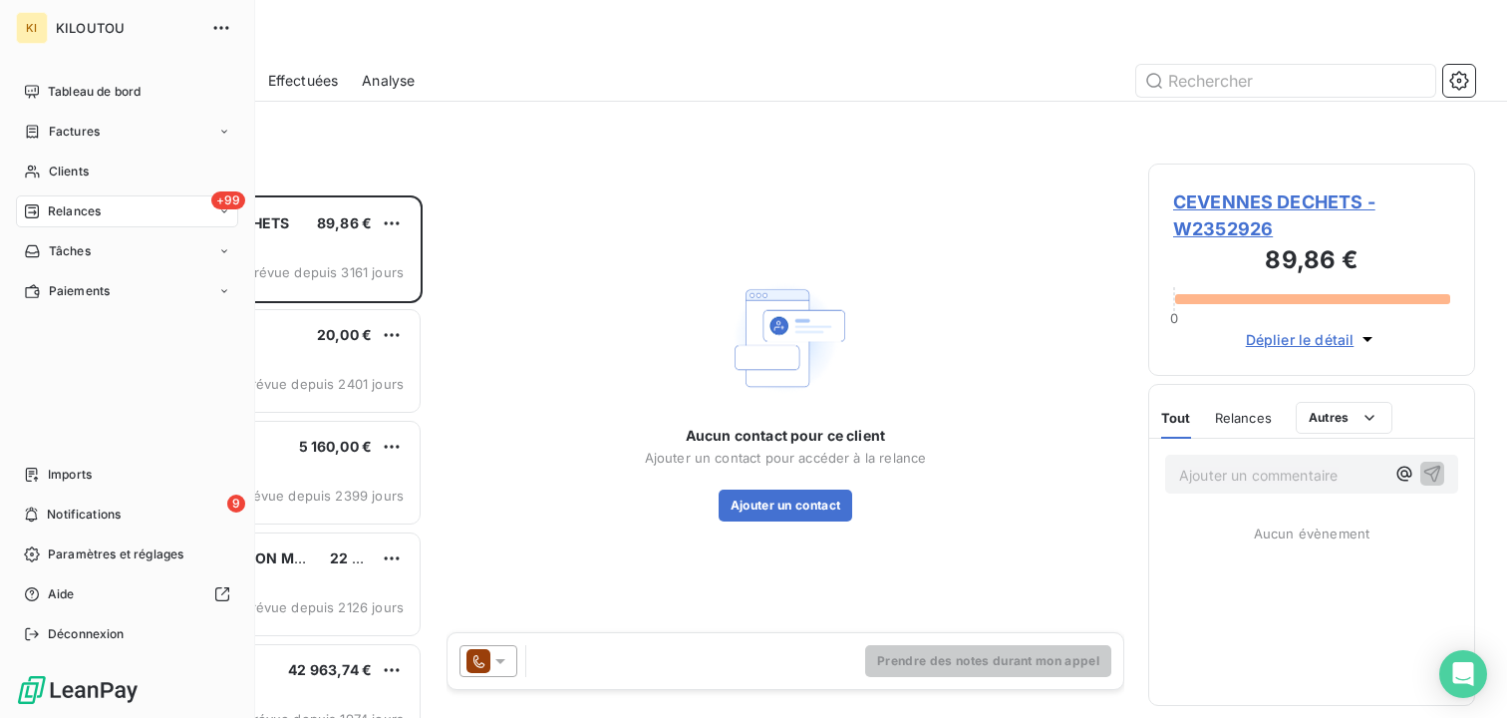
scroll to position [522, 327]
click at [74, 81] on div "Tableau de bord" at bounding box center [127, 92] width 222 height 32
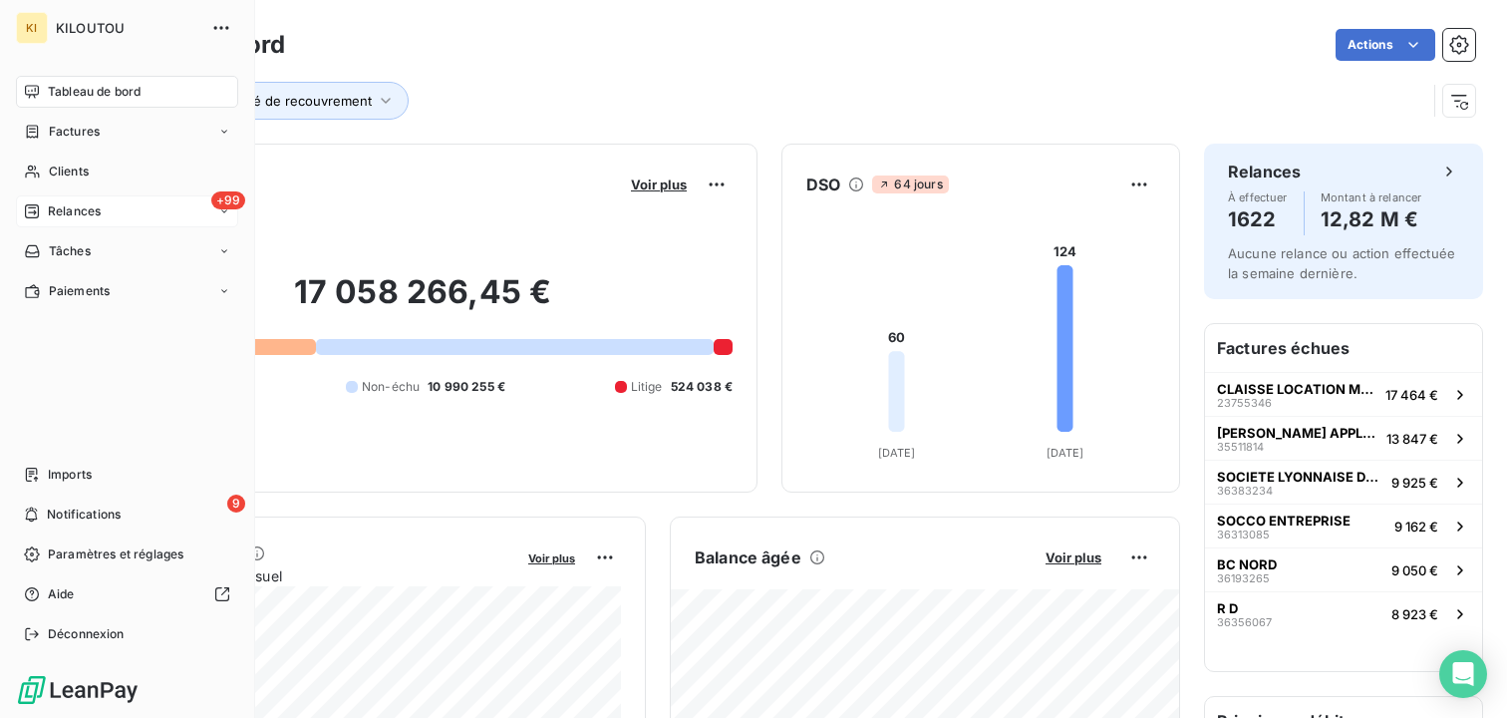
click at [92, 204] on span "Relances" at bounding box center [74, 211] width 53 height 18
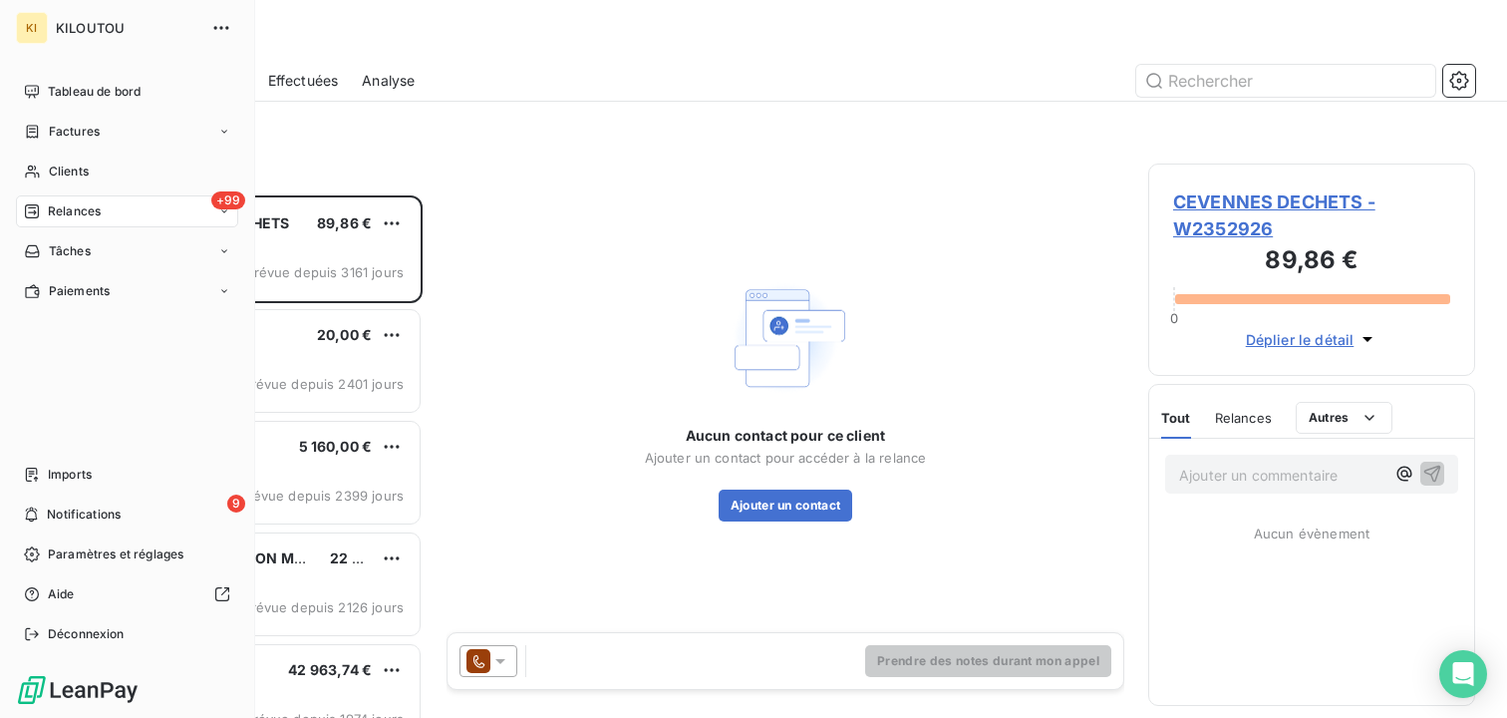
click at [61, 84] on span "Tableau de bord" at bounding box center [94, 92] width 93 height 18
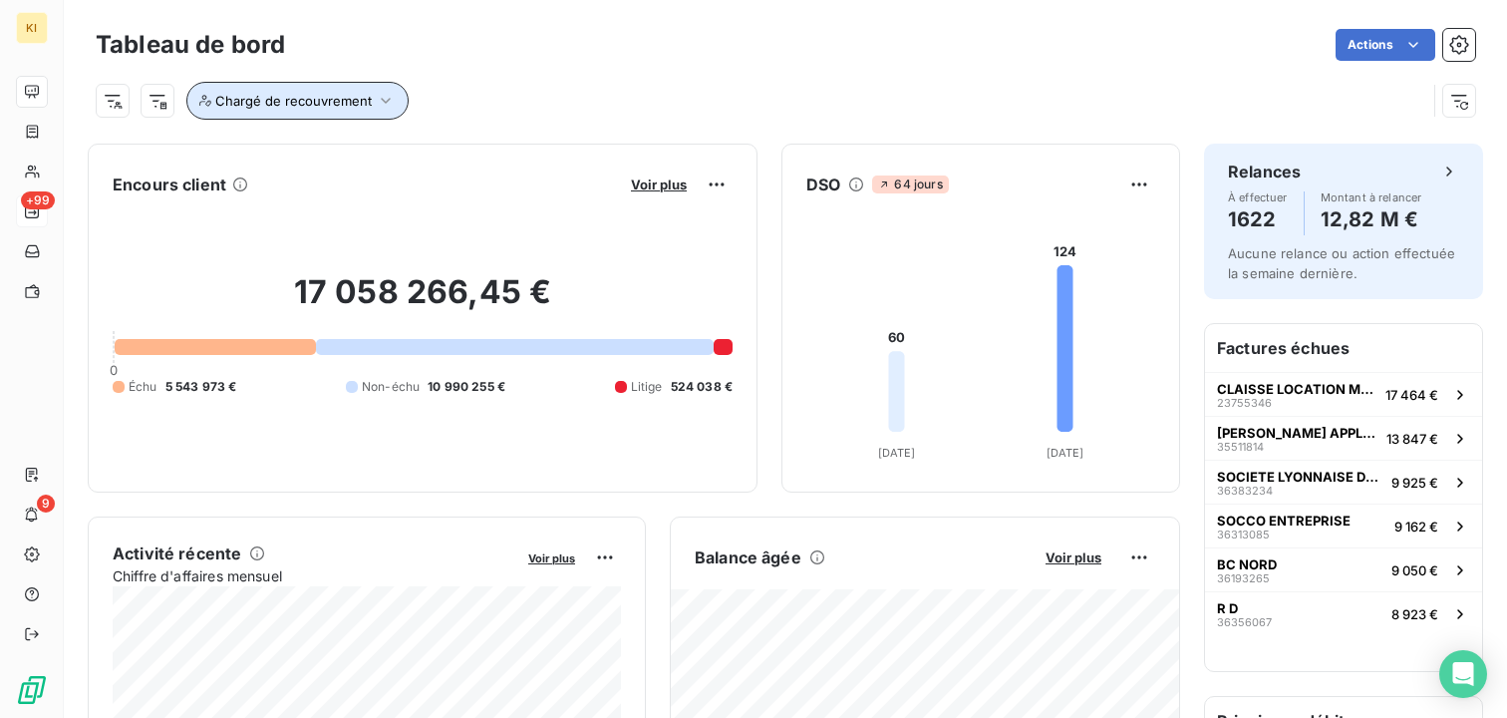
click at [310, 112] on button "Chargé de recouvrement" at bounding box center [297, 101] width 222 height 38
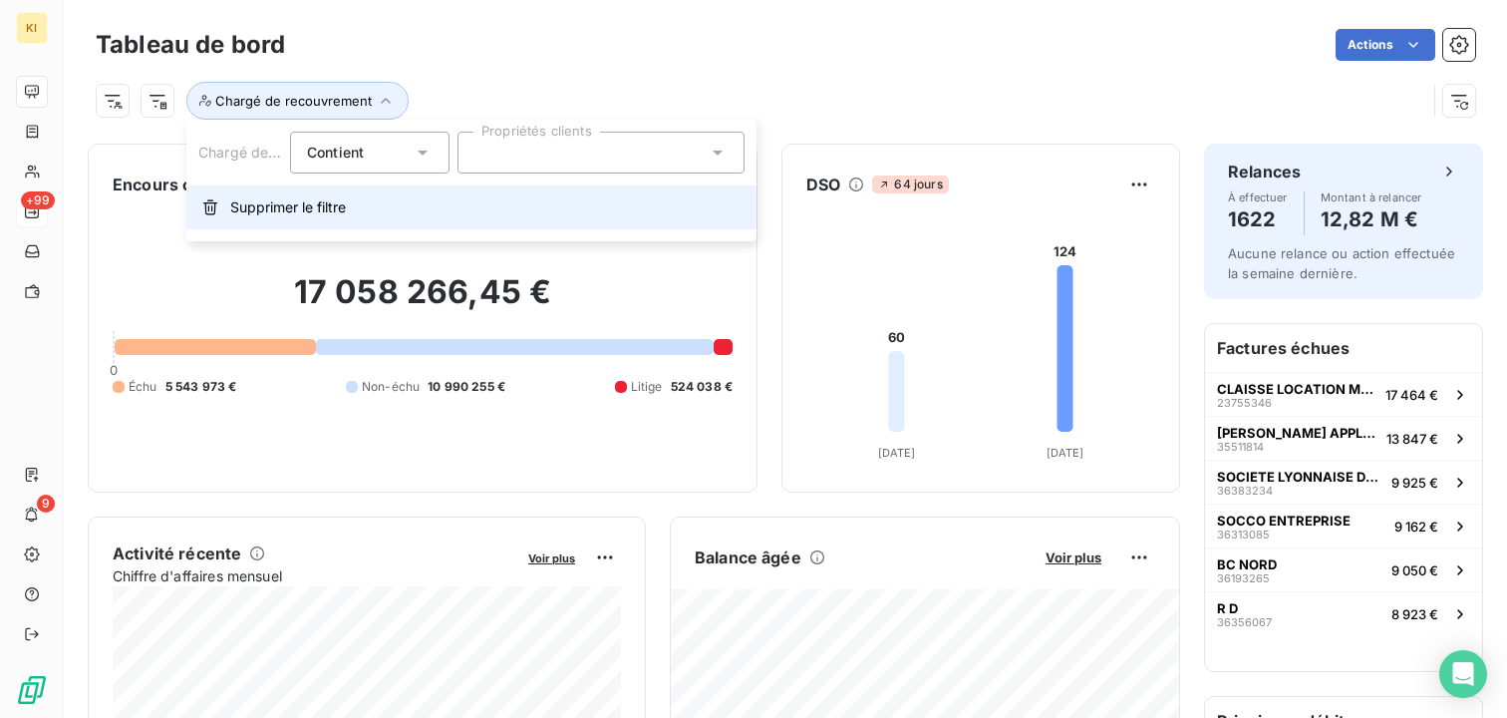
click at [338, 200] on span "Supprimer le filtre" at bounding box center [288, 207] width 116 height 20
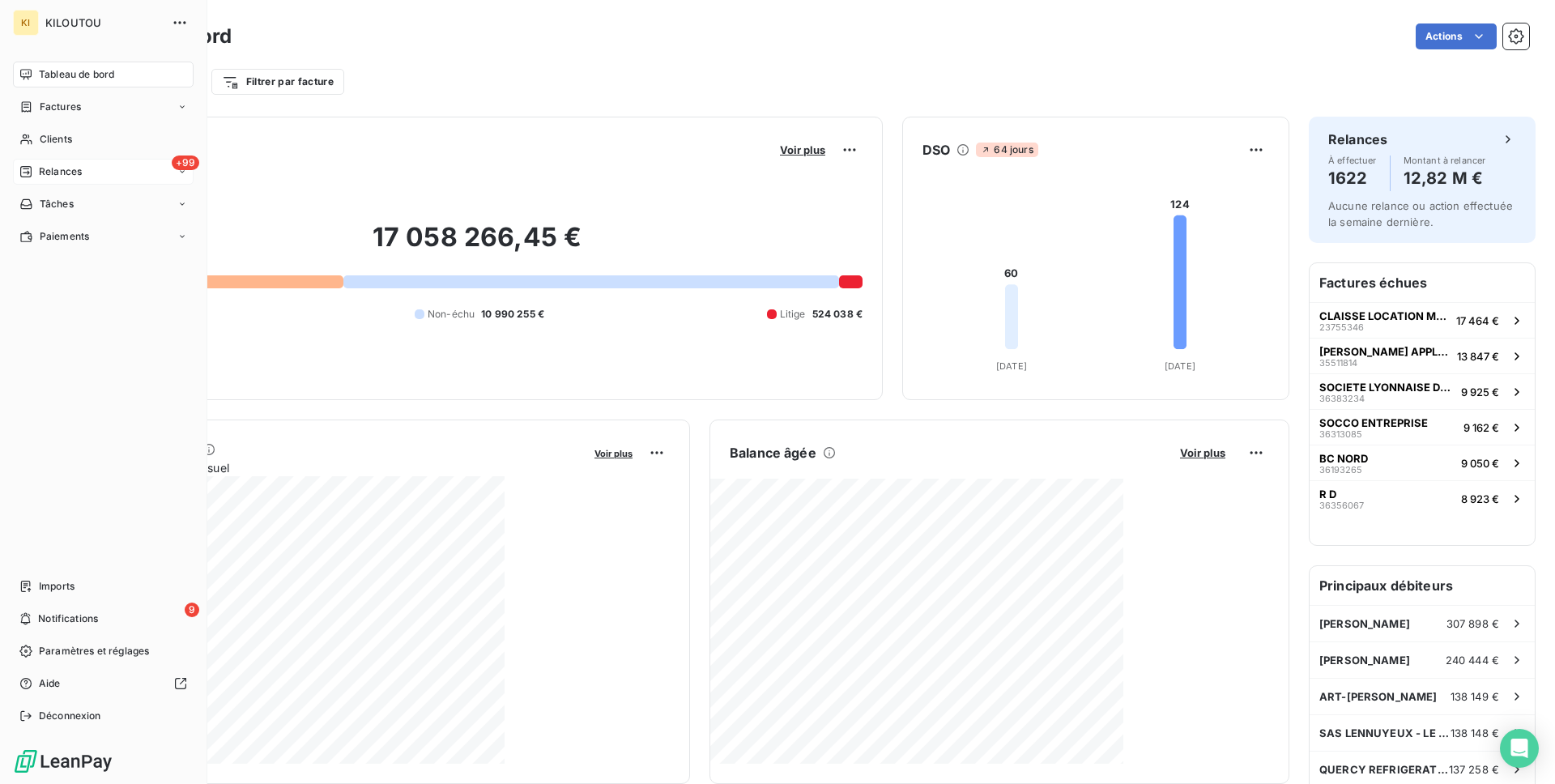
click at [85, 564] on div "Tableau de bord Factures Clients +99 Relances Tâches Paiements Imports 9 Notifi…" at bounding box center [103, 395] width 180 height 667
click at [84, 583] on div "Imports" at bounding box center [103, 587] width 180 height 26
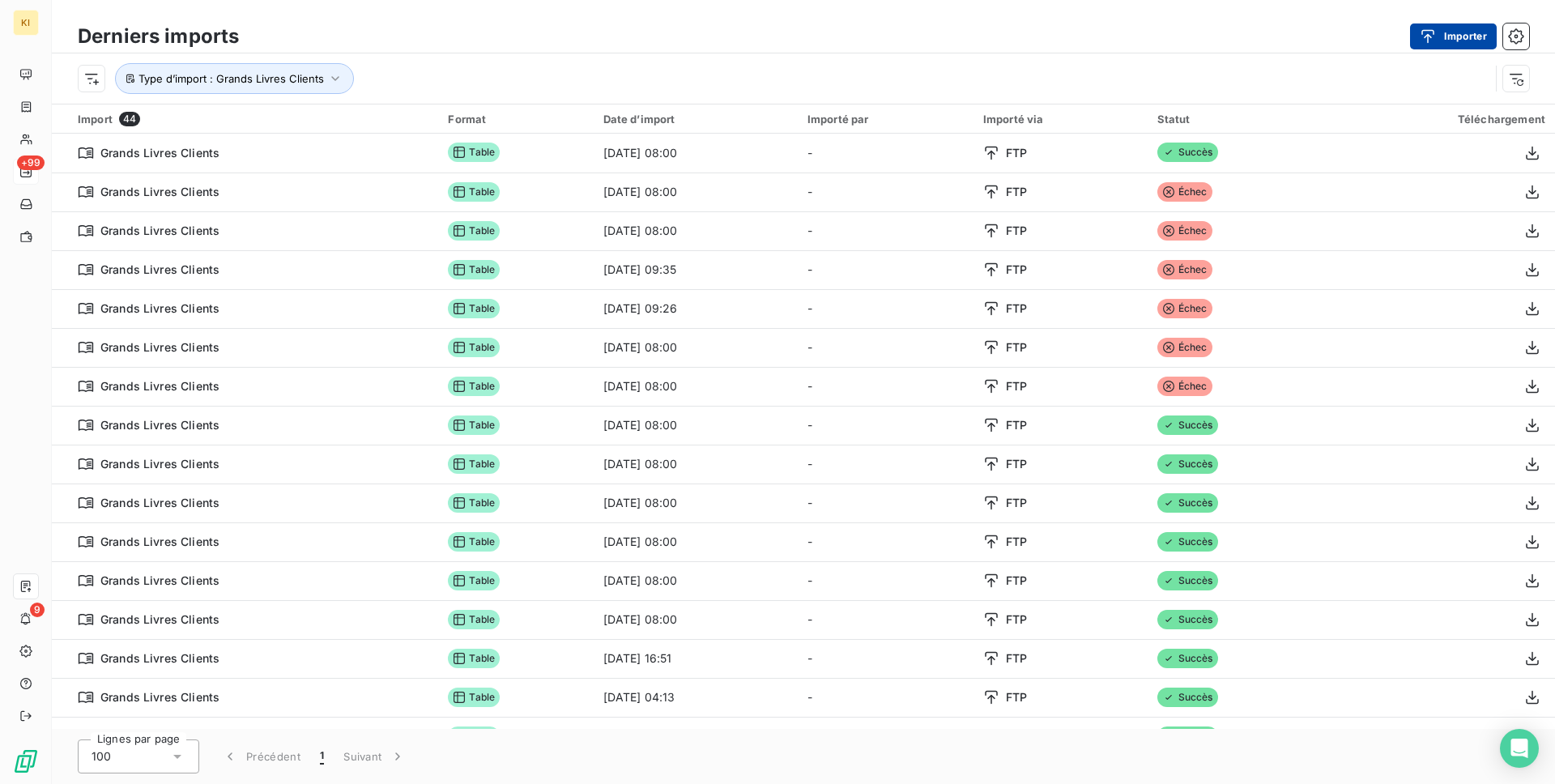
click at [1224, 32] on div "button" at bounding box center [1432, 37] width 24 height 16
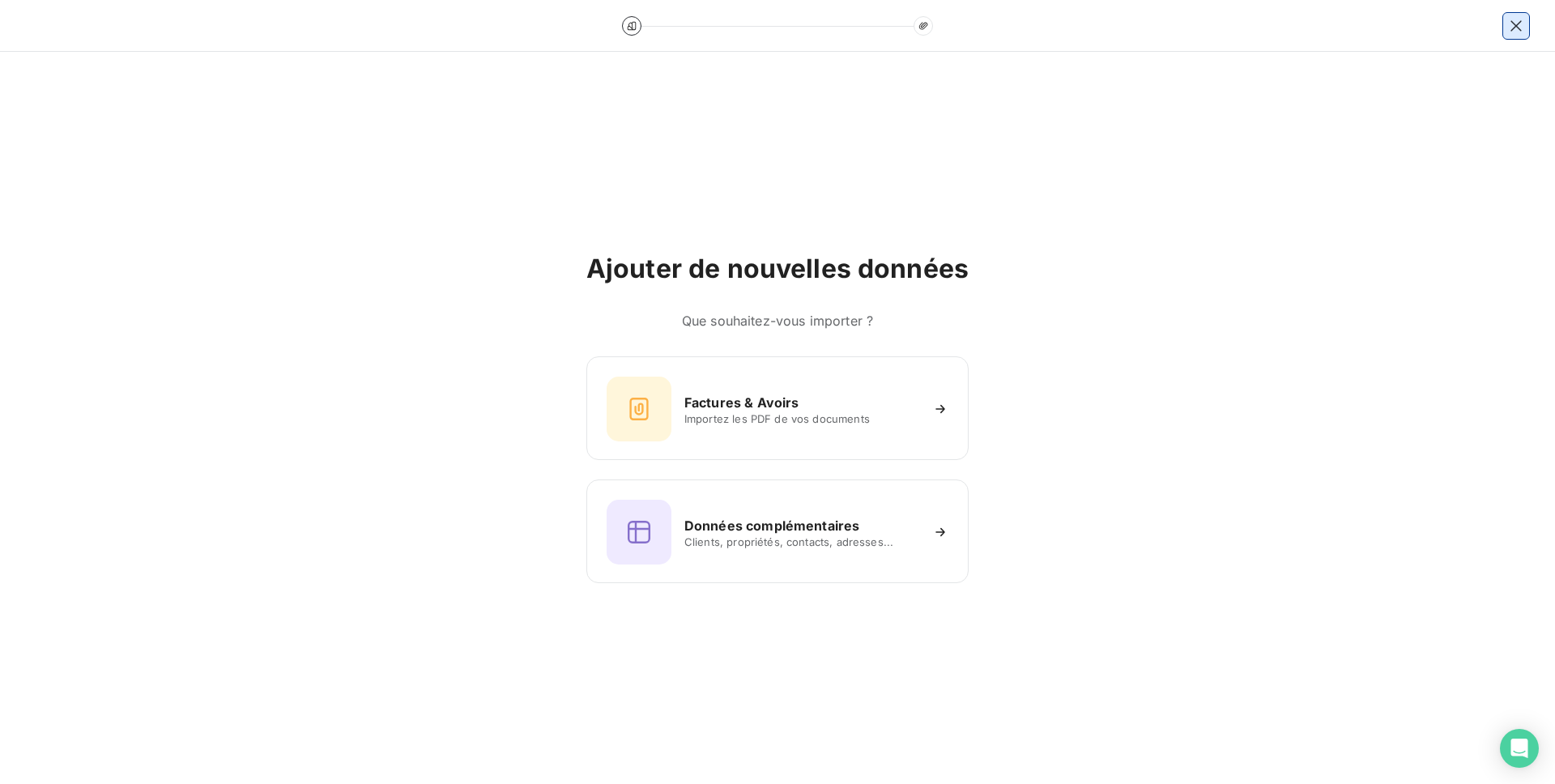
click at [1224, 22] on icon "button" at bounding box center [1517, 26] width 16 height 16
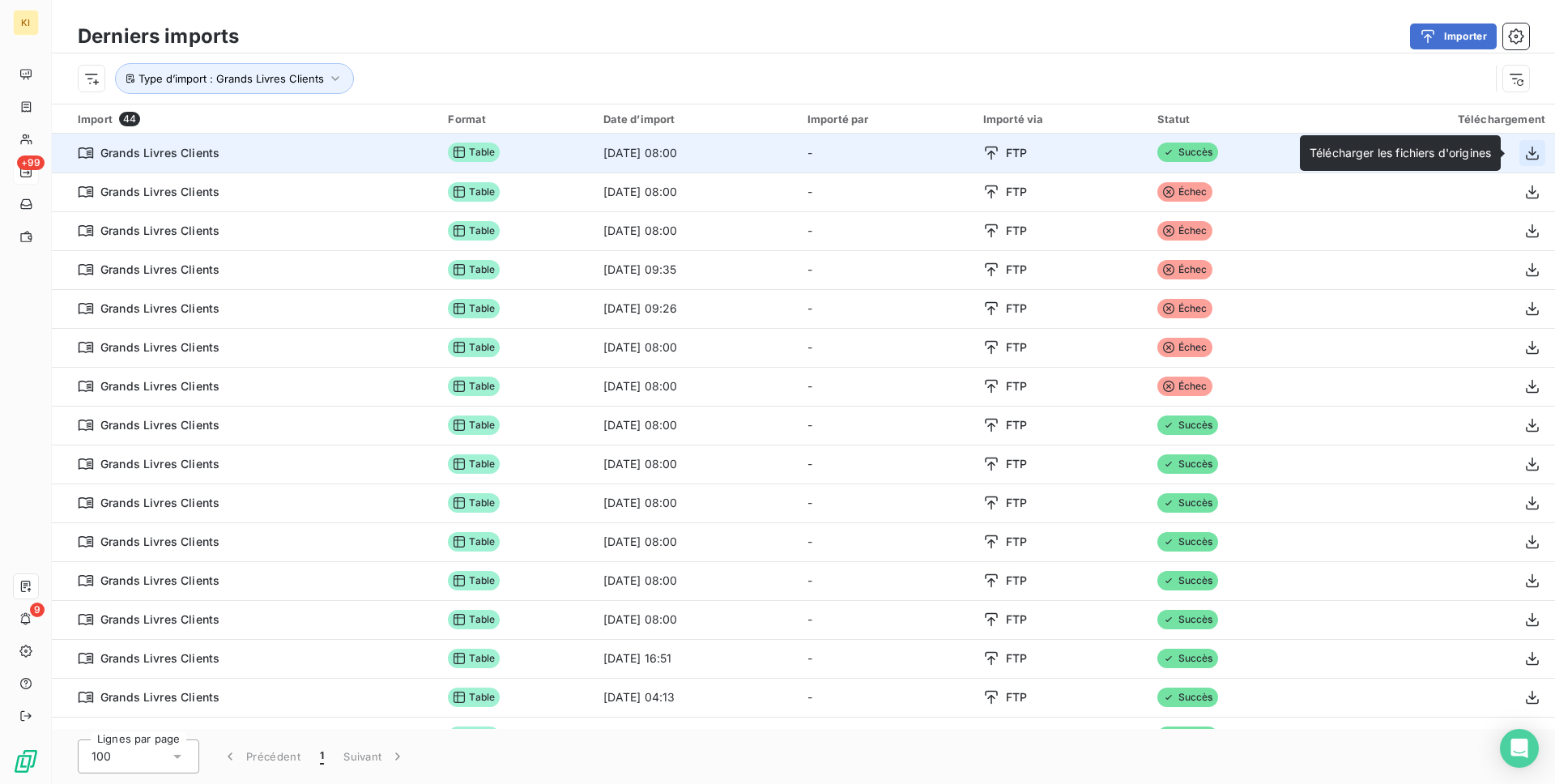
click at [1224, 155] on icon "button" at bounding box center [1532, 153] width 16 height 16
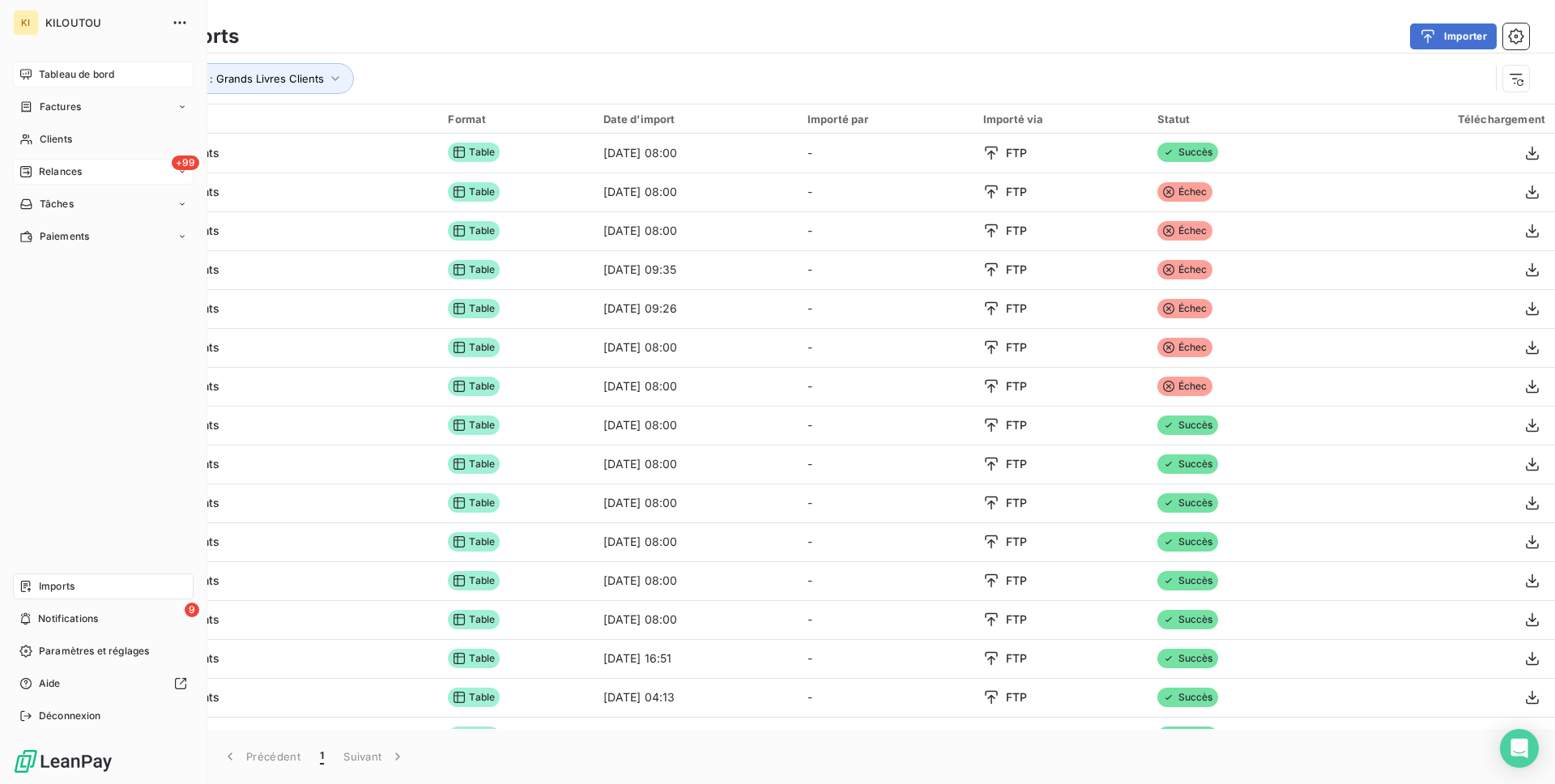
click at [52, 79] on span "Tableau de bord" at bounding box center [76, 75] width 76 height 15
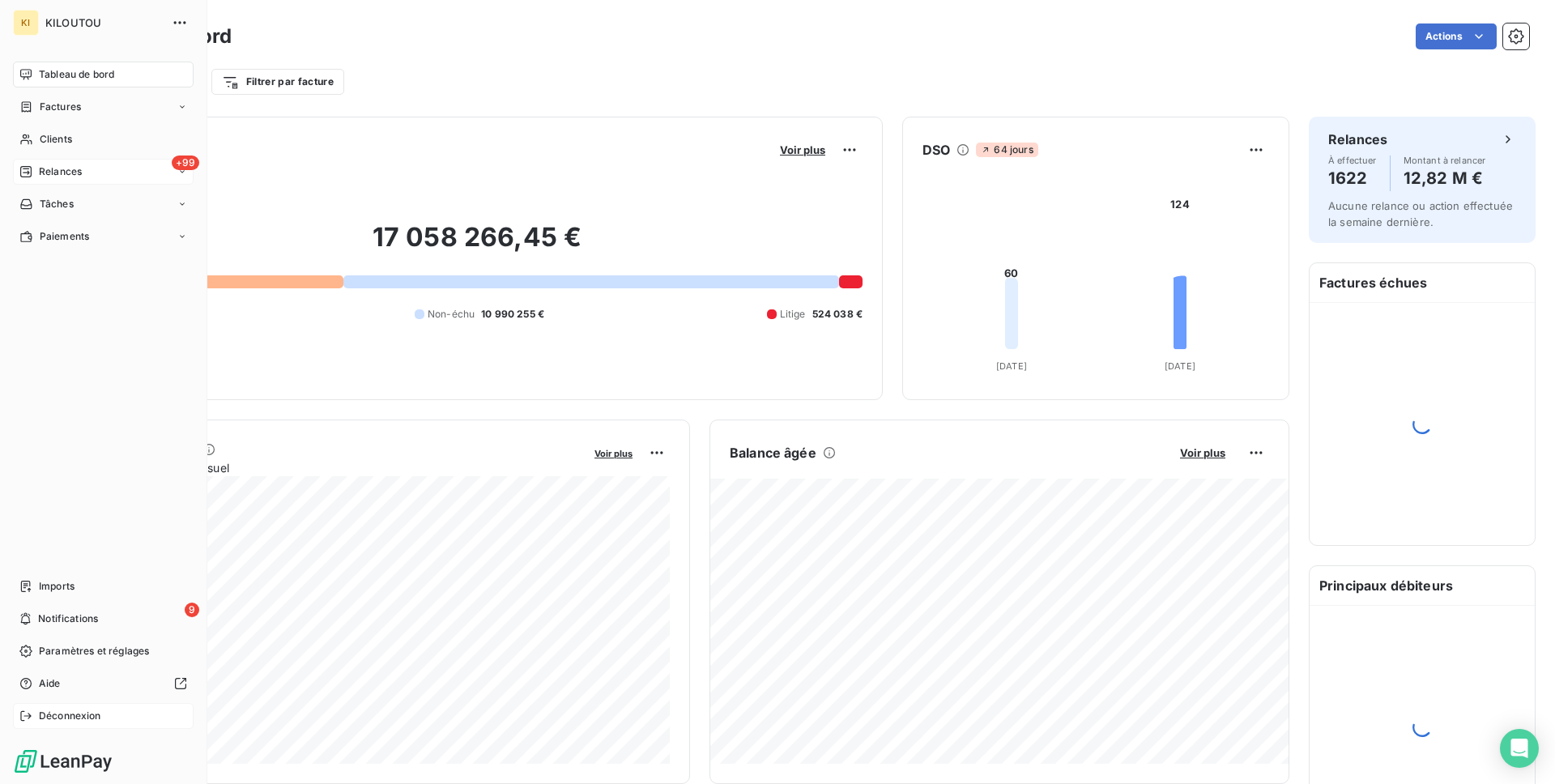
click at [83, 583] on span "Déconnexion" at bounding box center [70, 716] width 63 height 15
